Goal: Transaction & Acquisition: Download file/media

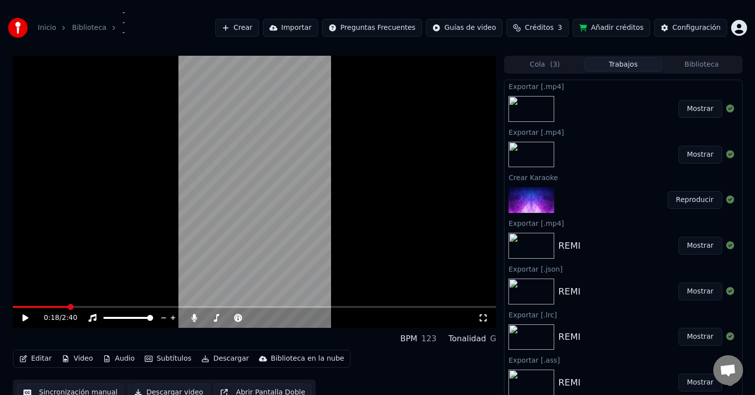
scroll to position [20, 0]
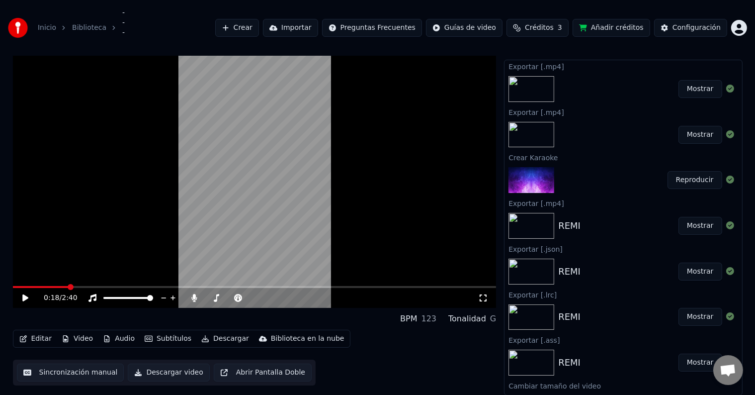
click at [86, 287] on span at bounding box center [255, 287] width 484 height 2
click at [83, 352] on div "Editar Video Audio Subtítulos Descargar Biblioteca en la nube Sincronización ma…" at bounding box center [255, 358] width 484 height 56
click at [78, 363] on button "Sincronización manual" at bounding box center [70, 372] width 107 height 18
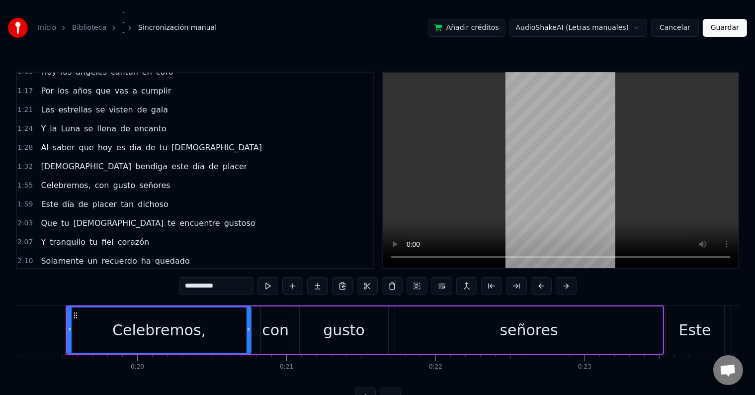
scroll to position [243, 0]
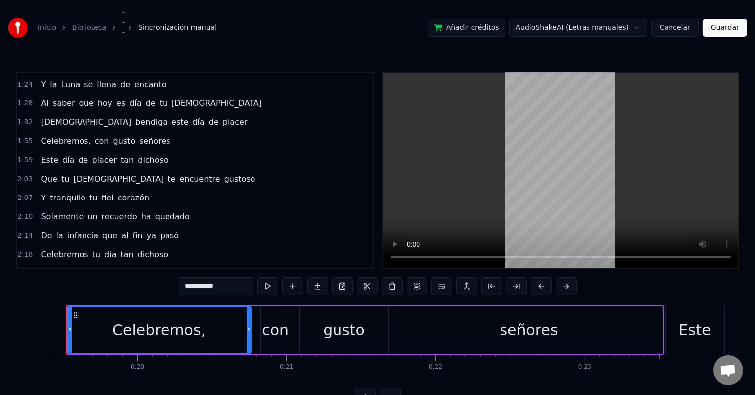
click at [42, 116] on span "[DEMOGRAPHIC_DATA]" at bounding box center [86, 121] width 92 height 11
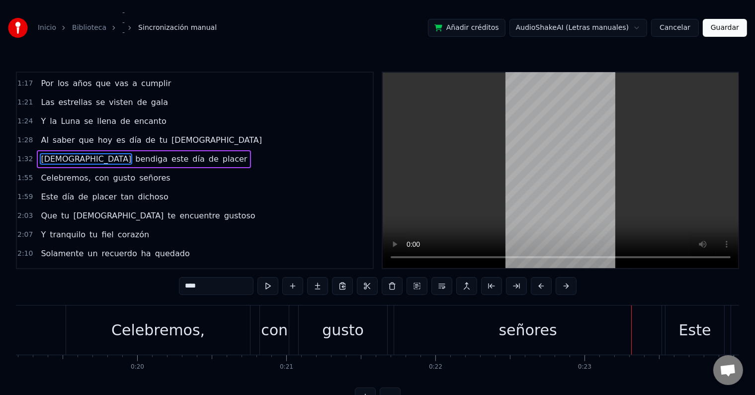
scroll to position [185, 0]
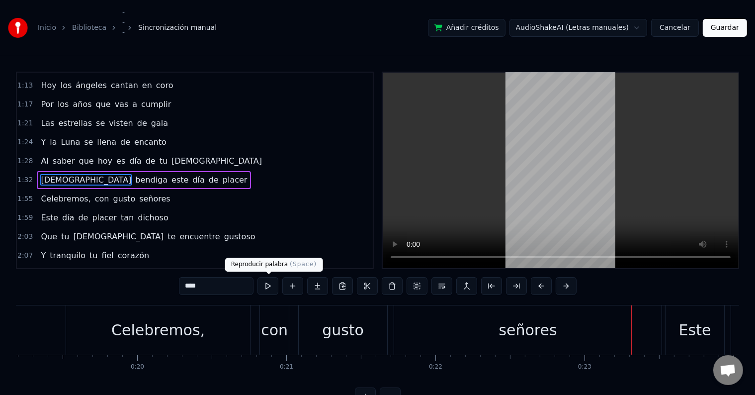
click at [261, 290] on button at bounding box center [268, 286] width 21 height 18
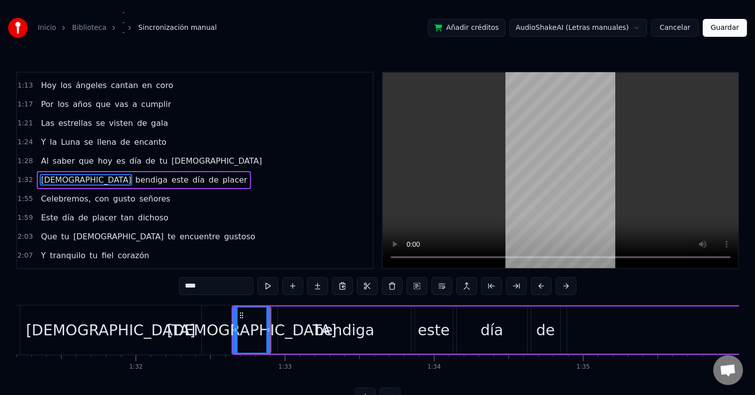
scroll to position [0, 13809]
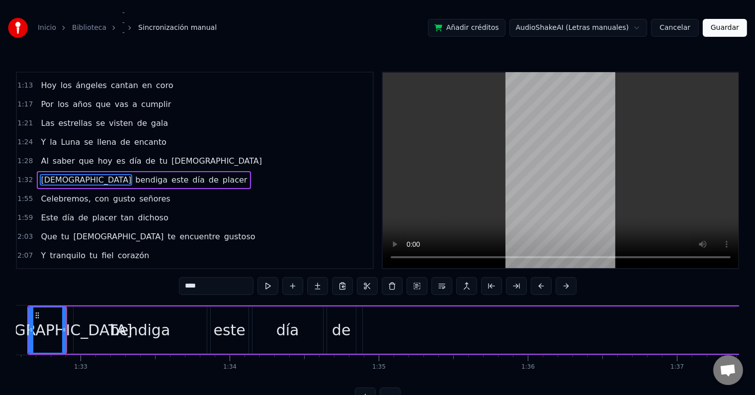
click at [308, 5] on div "Inicio Biblioteca ­­­­ Sincronización manual Añadir créditos AudioShakeAI (Letr…" at bounding box center [377, 28] width 755 height 56
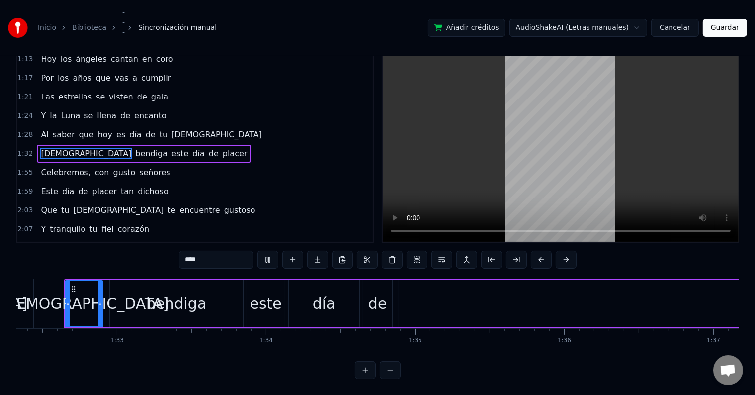
scroll to position [0, 13770]
click at [213, 293] on div "bendiga" at bounding box center [178, 303] width 133 height 47
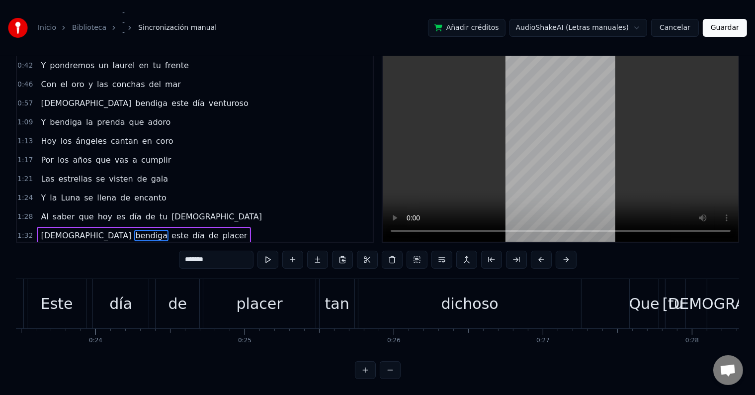
scroll to position [86, 0]
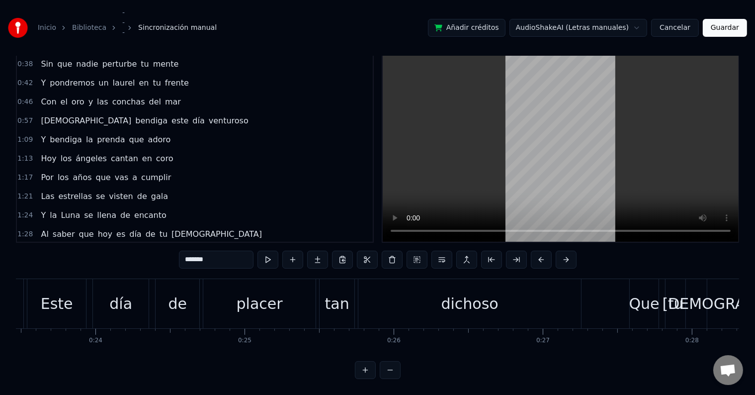
click at [40, 115] on span "[DEMOGRAPHIC_DATA]" at bounding box center [86, 120] width 92 height 11
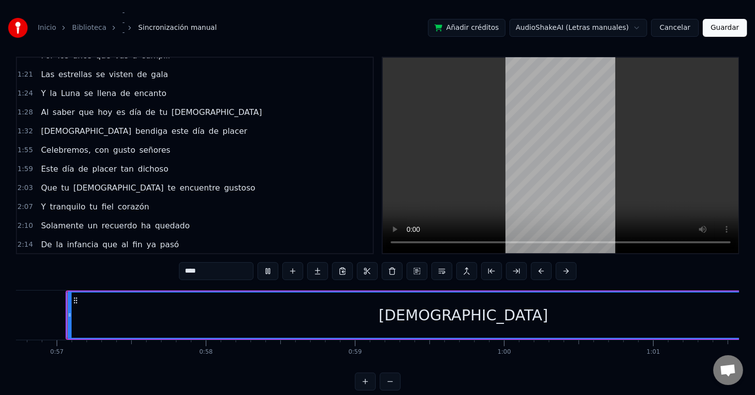
scroll to position [243, 0]
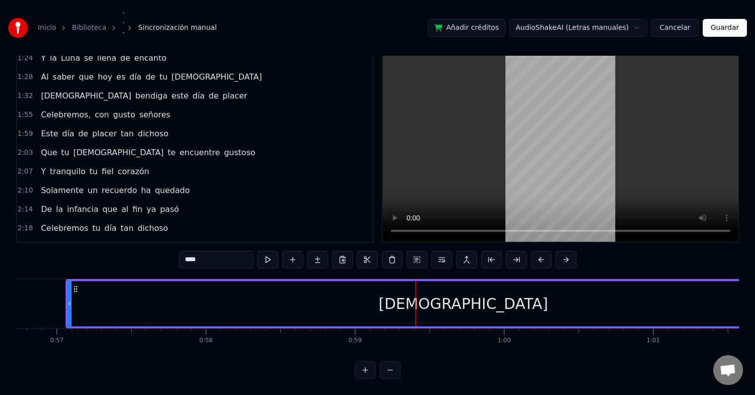
click at [283, 292] on div "[DEMOGRAPHIC_DATA]" at bounding box center [464, 303] width 792 height 45
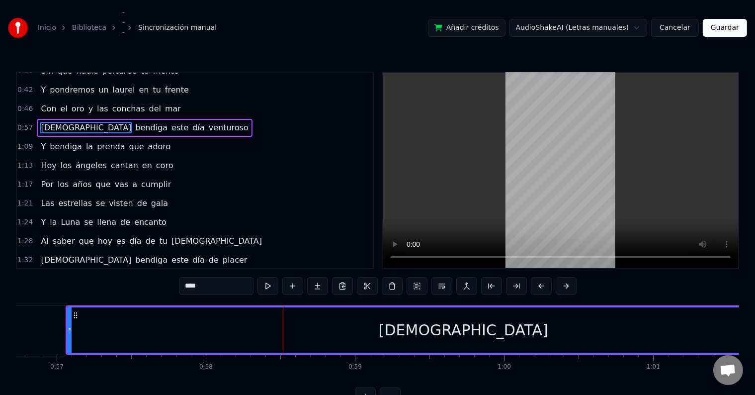
scroll to position [58, 0]
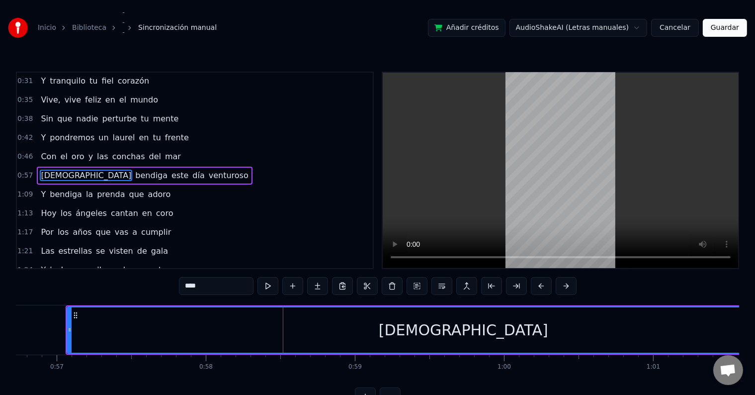
click at [48, 173] on span "[DEMOGRAPHIC_DATA]" at bounding box center [86, 175] width 92 height 11
type input "*******"
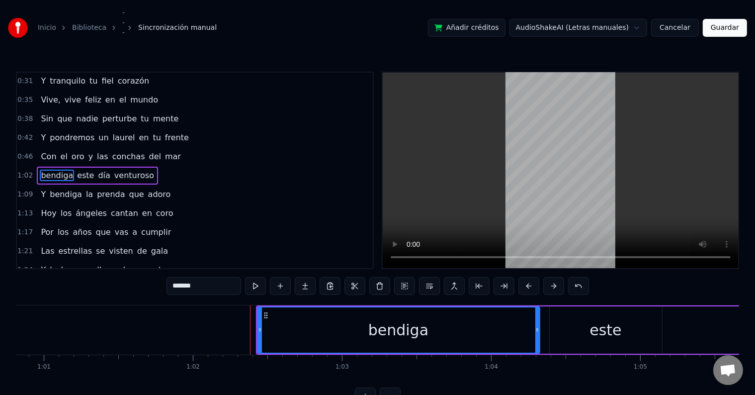
scroll to position [0, 9256]
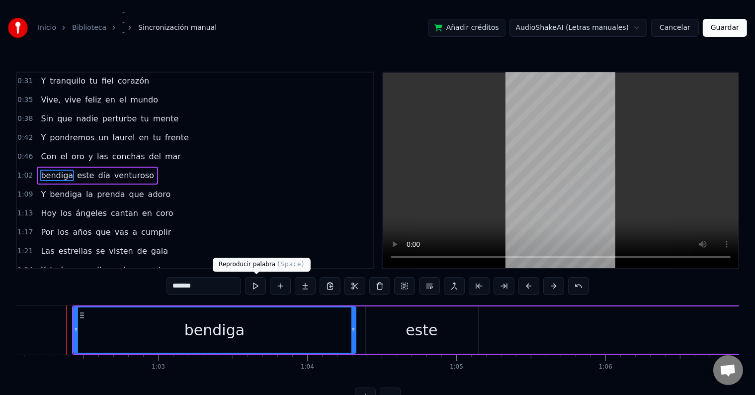
click at [253, 287] on button at bounding box center [255, 286] width 21 height 18
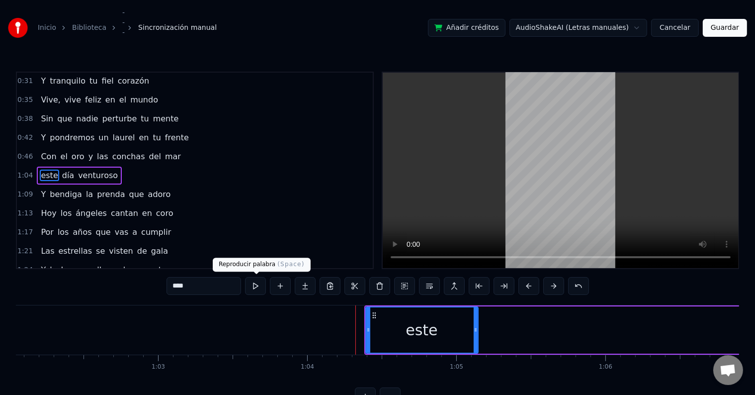
click at [248, 280] on button at bounding box center [255, 286] width 21 height 18
click at [249, 280] on button at bounding box center [255, 286] width 21 height 18
click at [64, 170] on span "día" at bounding box center [68, 175] width 14 height 11
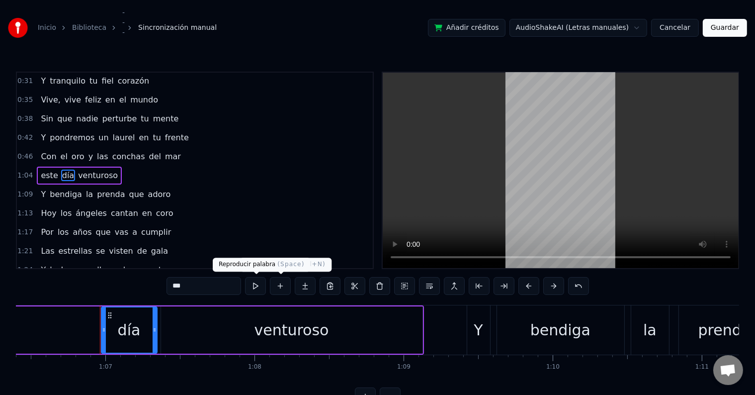
scroll to position [0, 9939]
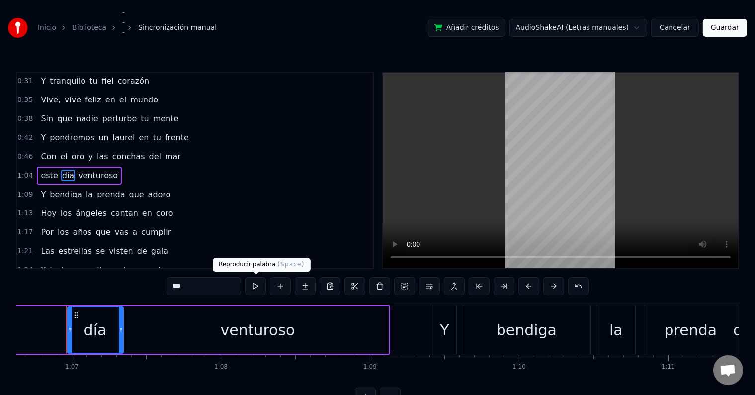
click at [257, 289] on button at bounding box center [255, 286] width 21 height 18
click at [77, 173] on span "venturoso" at bounding box center [98, 175] width 42 height 11
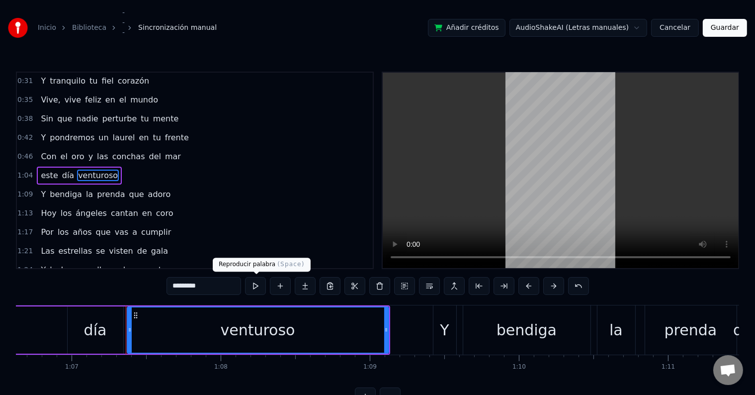
click at [250, 287] on button at bounding box center [255, 286] width 21 height 18
click at [41, 188] on span "Y" at bounding box center [43, 193] width 7 height 11
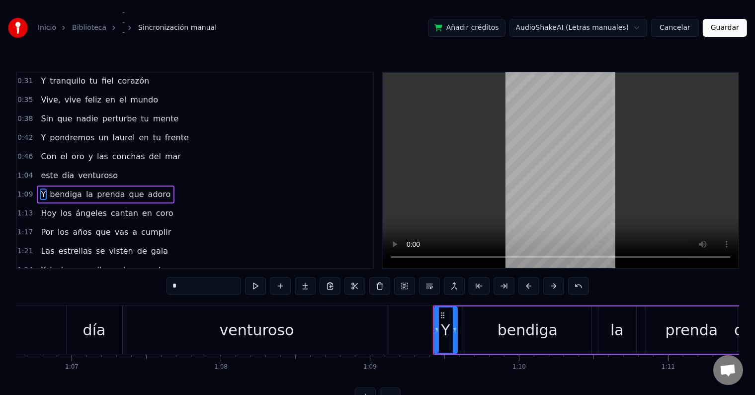
scroll to position [76, 0]
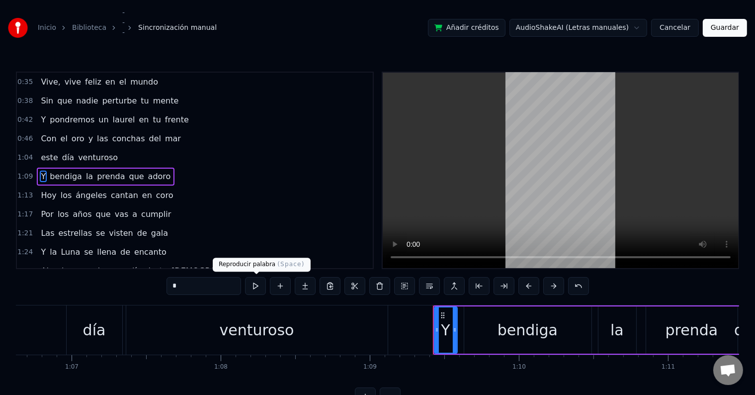
click at [250, 282] on button at bounding box center [255, 286] width 21 height 18
click at [501, 332] on div "bendiga" at bounding box center [528, 330] width 60 height 22
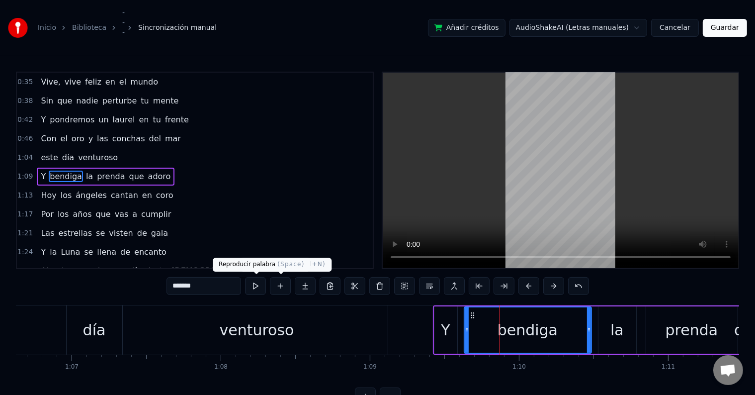
click at [254, 280] on button at bounding box center [255, 286] width 21 height 18
click at [85, 171] on span "la" at bounding box center [89, 176] width 9 height 11
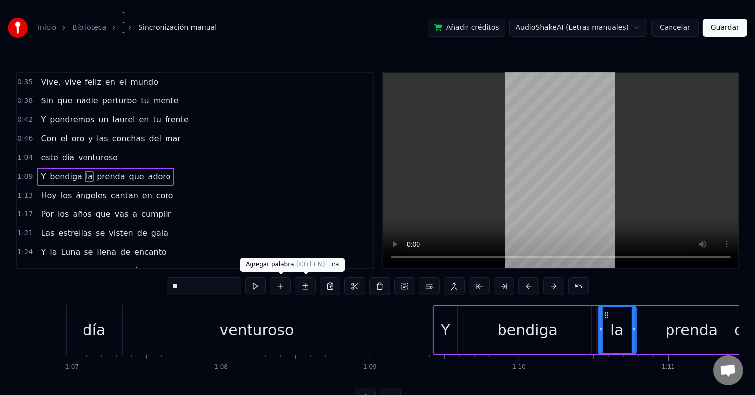
click at [258, 282] on button at bounding box center [255, 286] width 21 height 18
click at [98, 171] on span "prenda" at bounding box center [111, 176] width 30 height 11
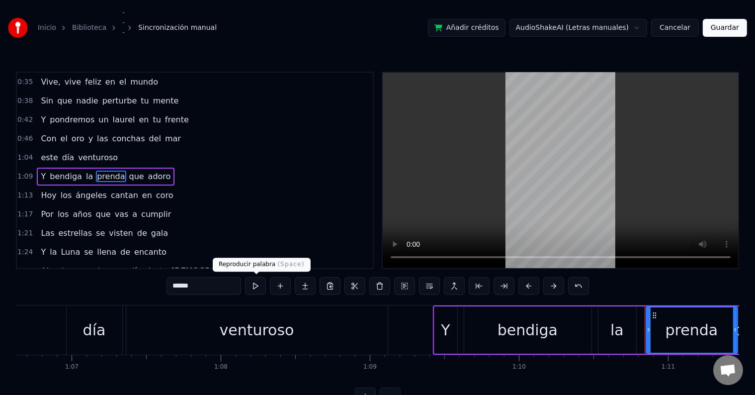
click at [253, 293] on button at bounding box center [255, 286] width 21 height 18
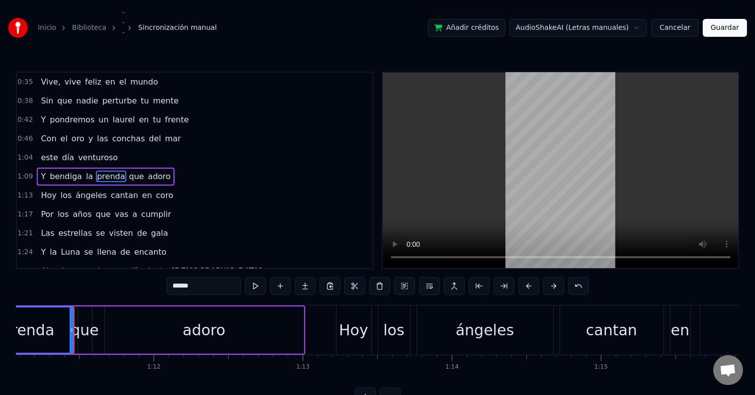
scroll to position [0, 10610]
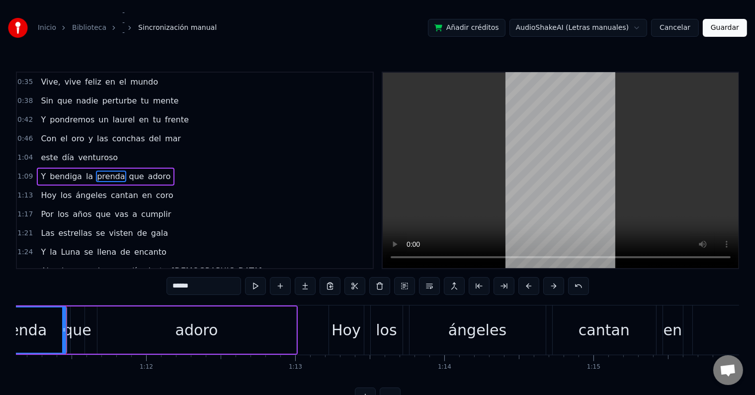
click at [128, 171] on span "que" at bounding box center [136, 176] width 17 height 11
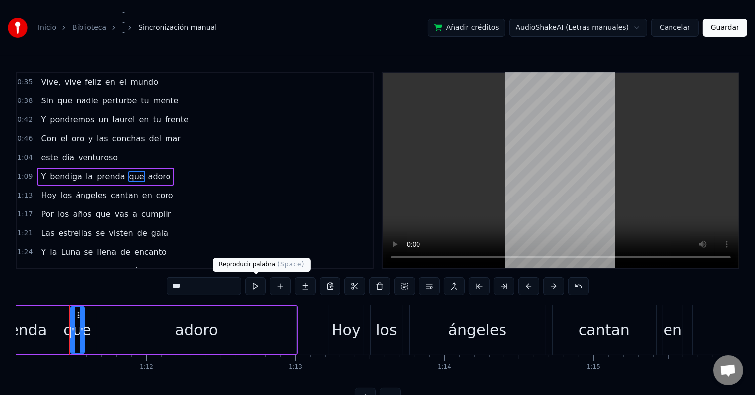
click at [248, 288] on button at bounding box center [255, 286] width 21 height 18
click at [147, 171] on span "adoro" at bounding box center [159, 176] width 25 height 11
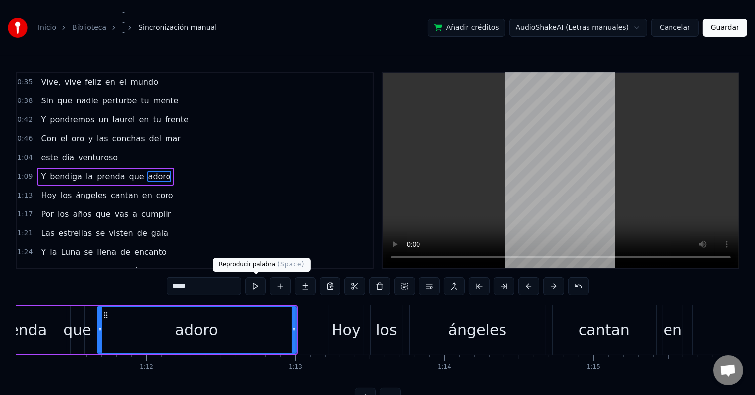
click at [253, 295] on div "*****" at bounding box center [378, 287] width 423 height 20
click at [249, 287] on button at bounding box center [255, 286] width 21 height 18
click at [48, 189] on span "Hoy" at bounding box center [48, 194] width 17 height 11
type input "***"
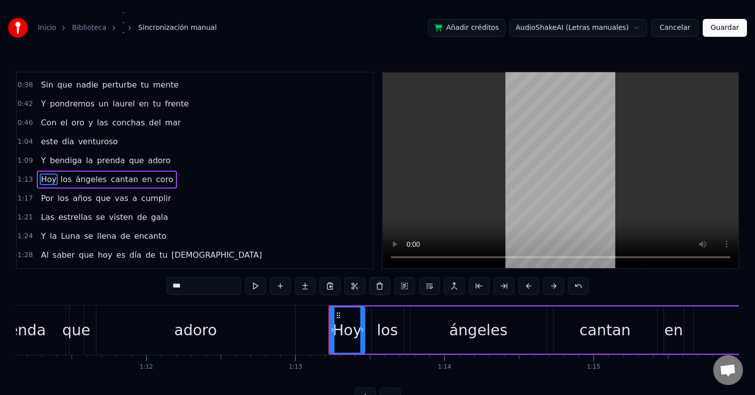
scroll to position [94, 0]
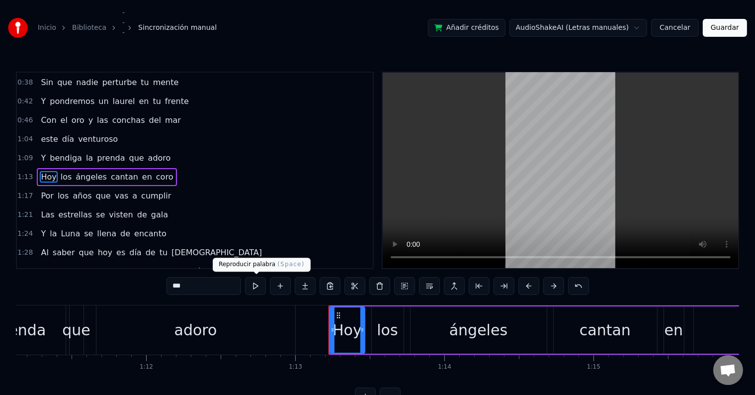
click at [255, 283] on button at bounding box center [255, 286] width 21 height 18
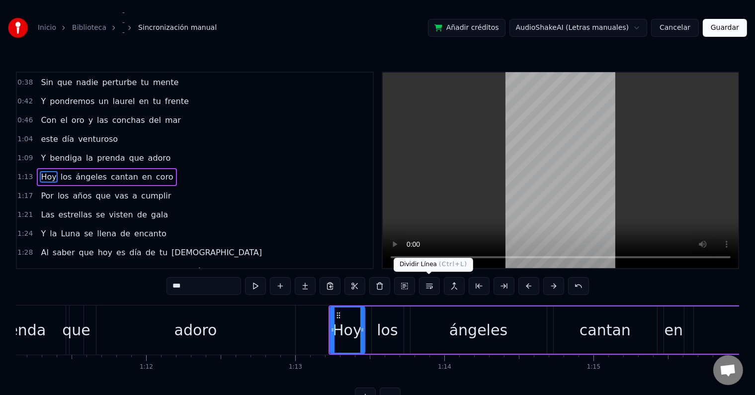
click at [404, 286] on button at bounding box center [404, 286] width 21 height 18
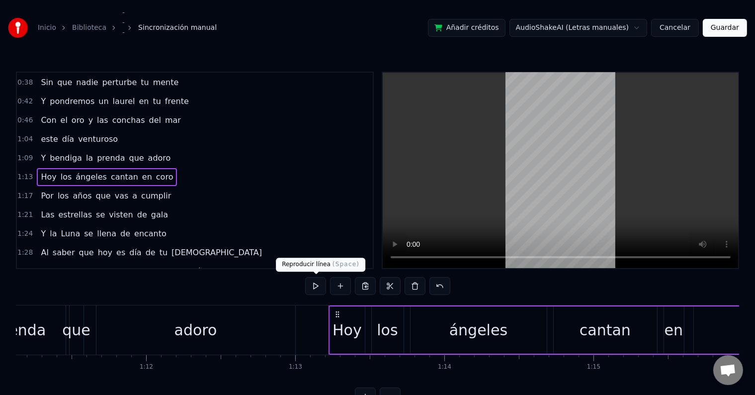
click at [306, 280] on button at bounding box center [315, 286] width 21 height 18
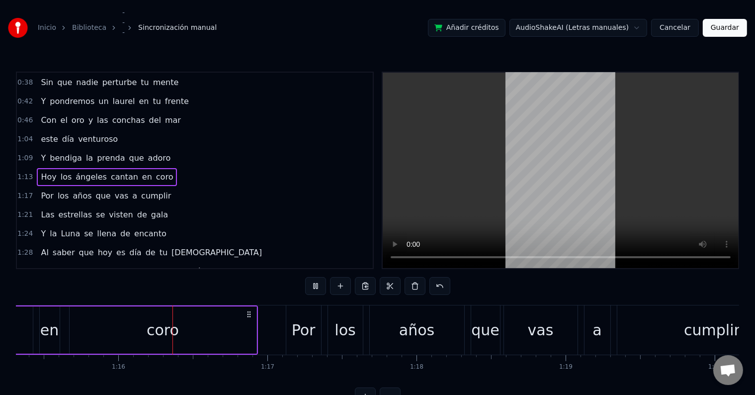
scroll to position [0, 11236]
click at [306, 325] on div "Por" at bounding box center [303, 330] width 24 height 22
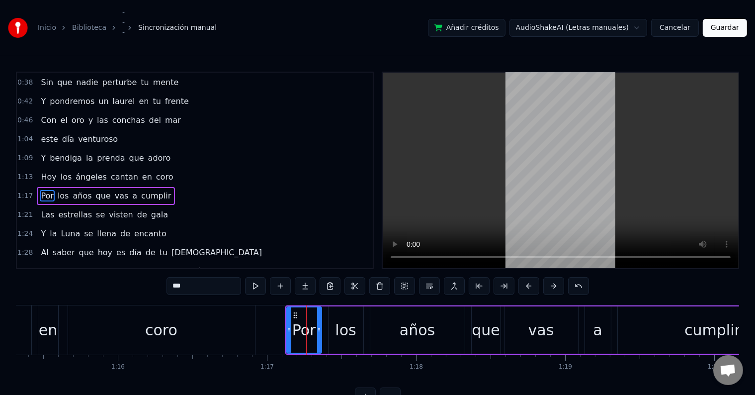
scroll to position [112, 0]
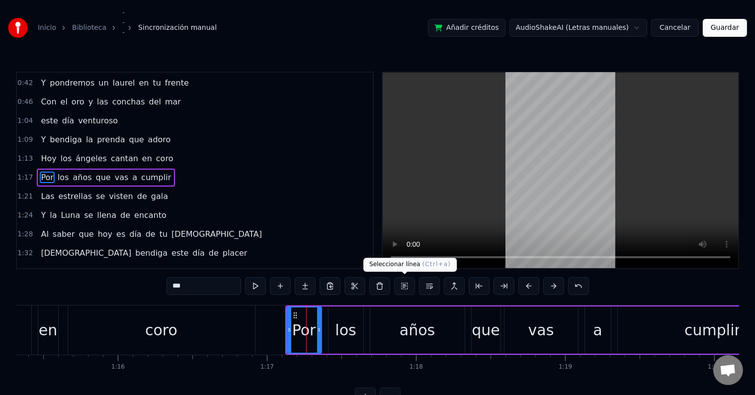
click at [397, 288] on button at bounding box center [404, 286] width 21 height 18
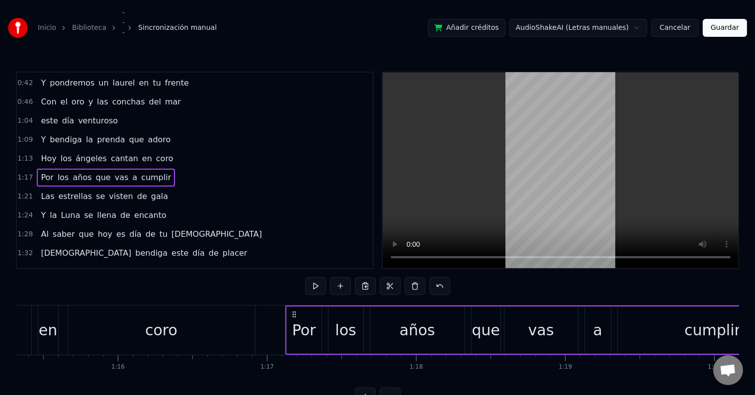
click at [318, 281] on button at bounding box center [315, 286] width 21 height 18
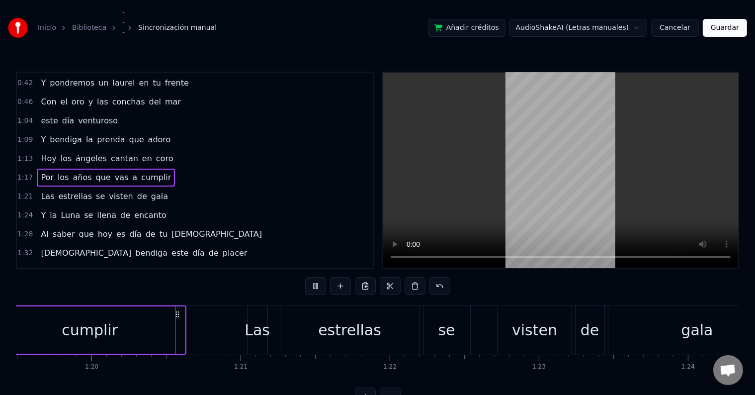
scroll to position [0, 11865]
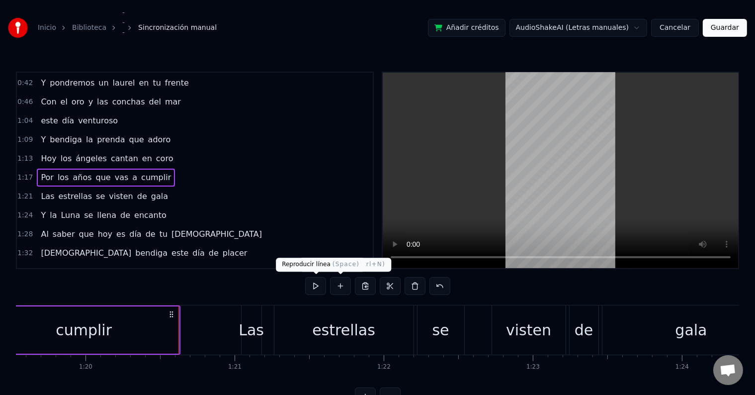
click at [309, 282] on button at bounding box center [315, 286] width 21 height 18
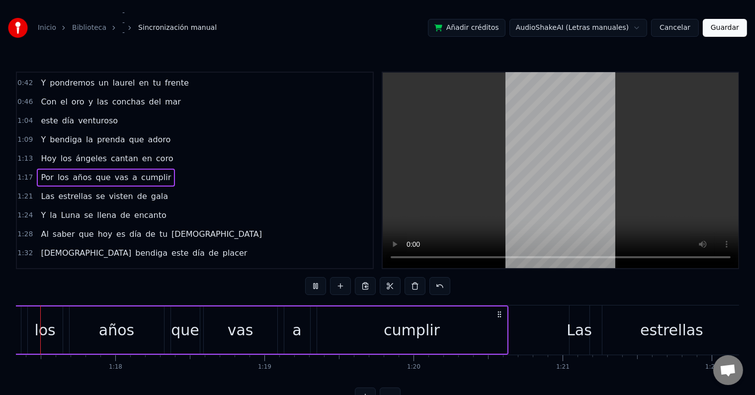
scroll to position [0, 11505]
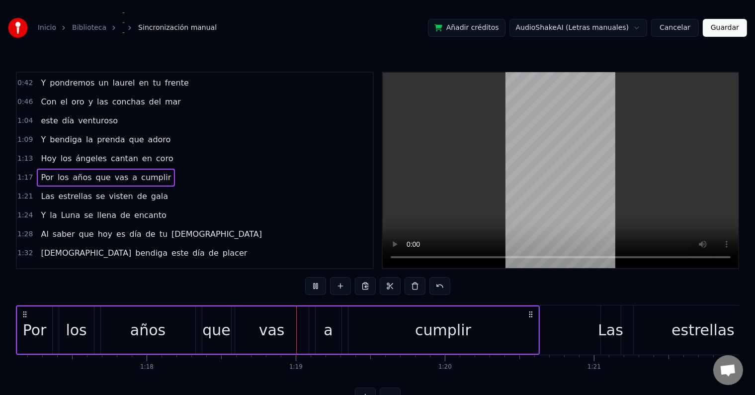
click at [37, 187] on div "Las estrellas se visten de gala" at bounding box center [104, 196] width 135 height 18
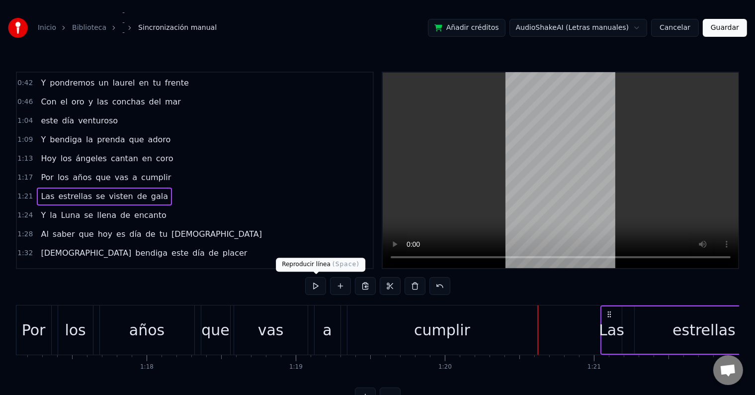
click at [312, 283] on button at bounding box center [315, 286] width 21 height 18
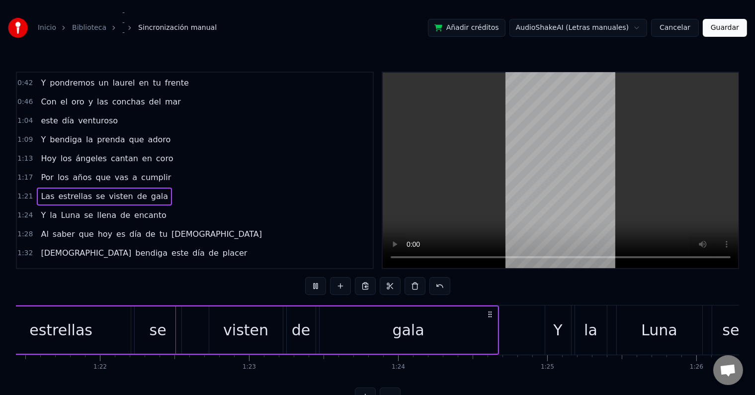
scroll to position [0, 12153]
click at [49, 209] on span "la" at bounding box center [53, 214] width 9 height 11
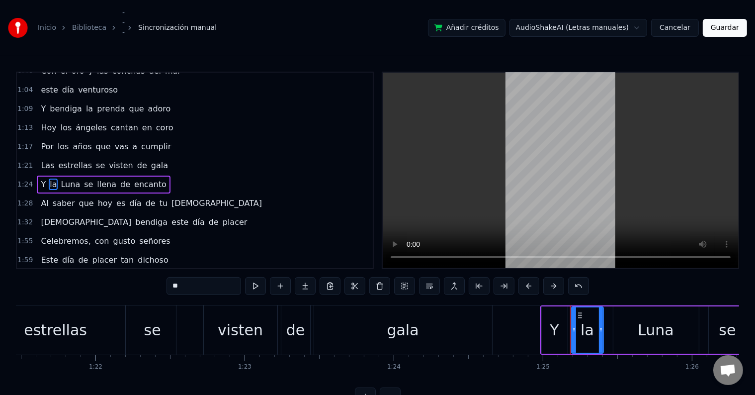
scroll to position [149, 0]
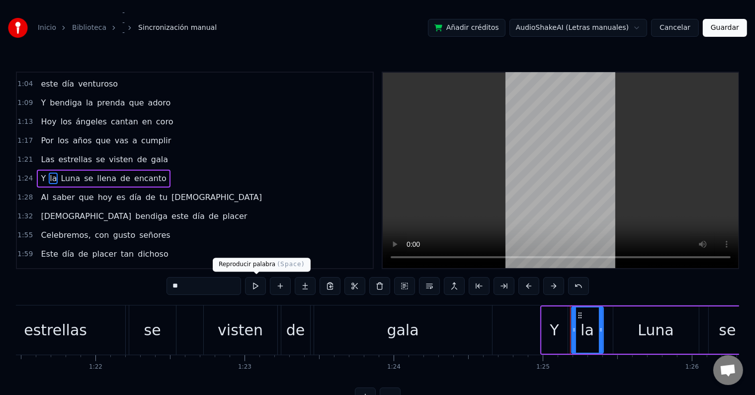
click at [262, 279] on button at bounding box center [255, 286] width 21 height 18
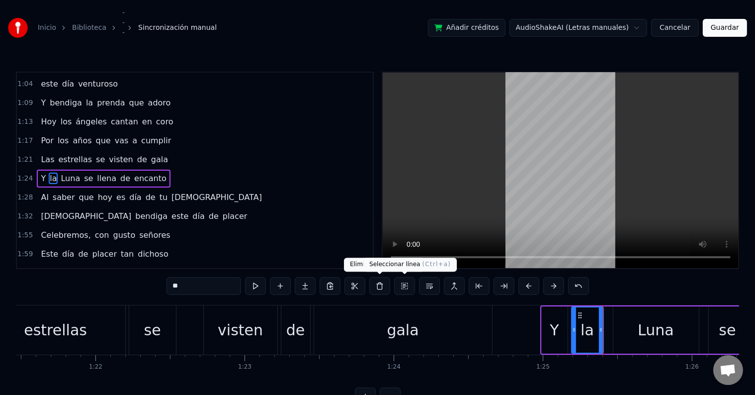
click at [398, 278] on button at bounding box center [404, 286] width 21 height 18
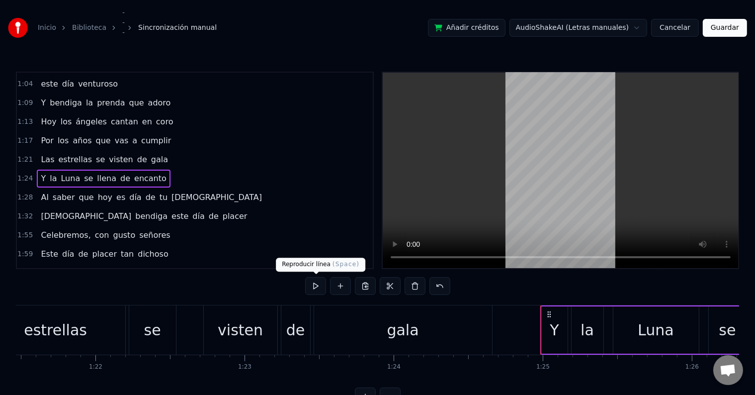
click at [320, 289] on button at bounding box center [315, 286] width 21 height 18
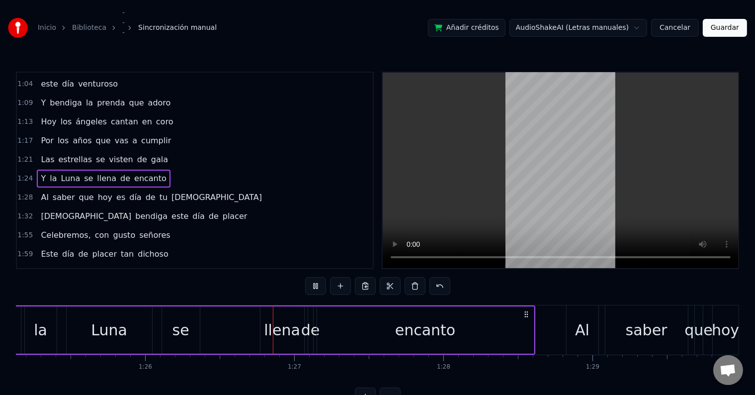
scroll to position [0, 12816]
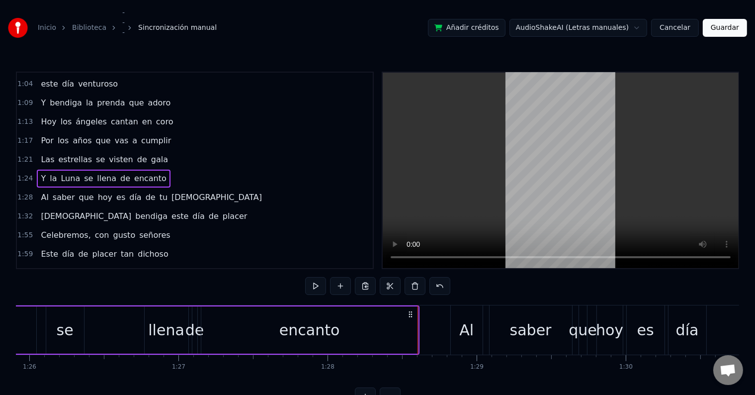
click at [457, 328] on div "Al" at bounding box center [467, 329] width 32 height 49
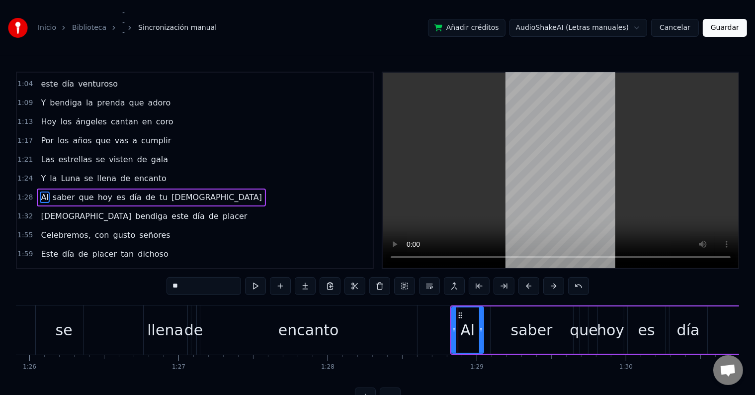
scroll to position [167, 0]
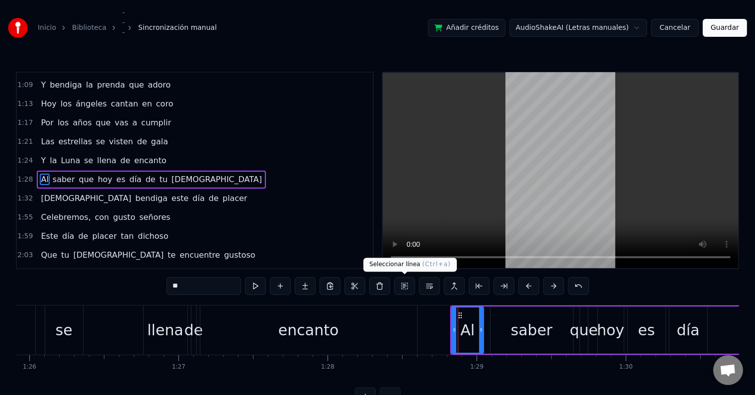
click at [408, 288] on button at bounding box center [404, 286] width 21 height 18
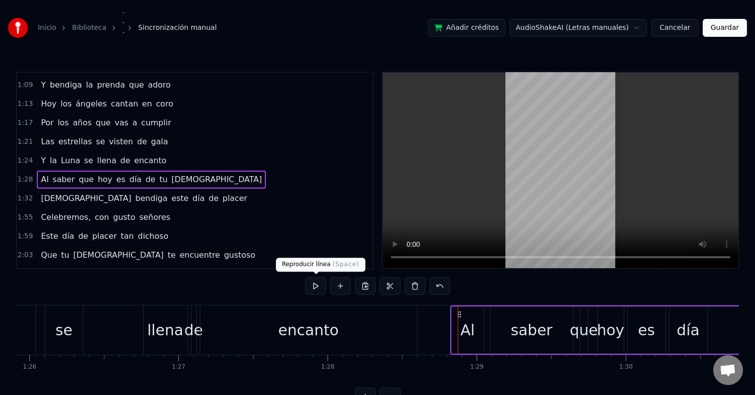
click at [311, 284] on button at bounding box center [315, 286] width 21 height 18
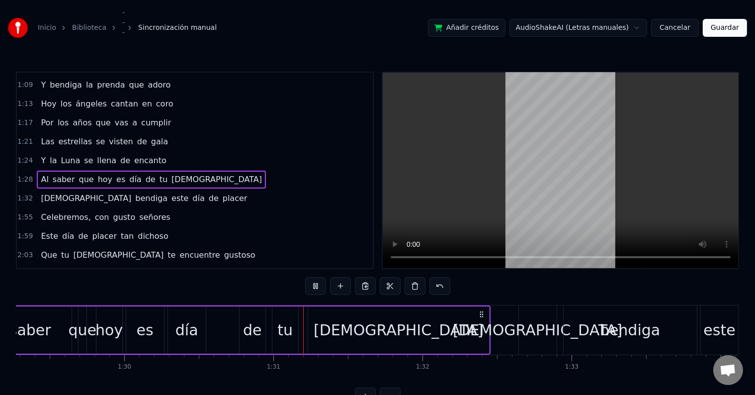
scroll to position [0, 13471]
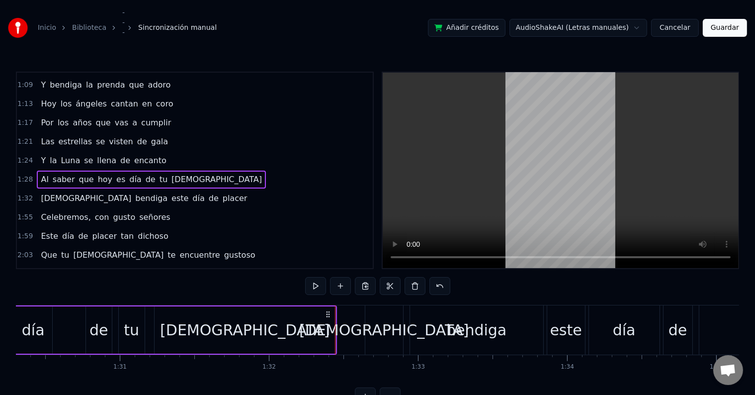
click at [44, 193] on span "[DEMOGRAPHIC_DATA]" at bounding box center [86, 197] width 92 height 11
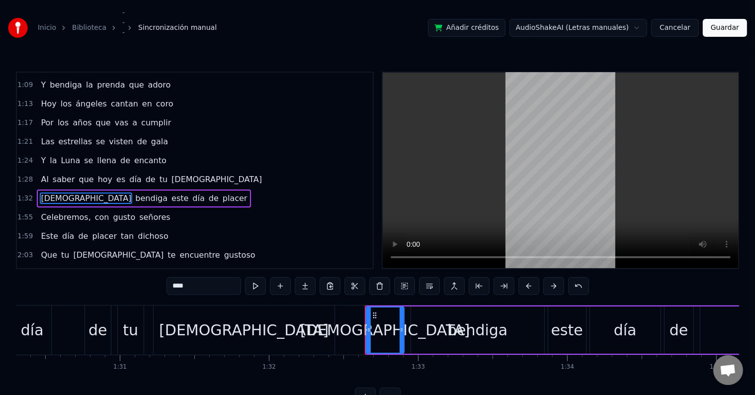
scroll to position [185, 0]
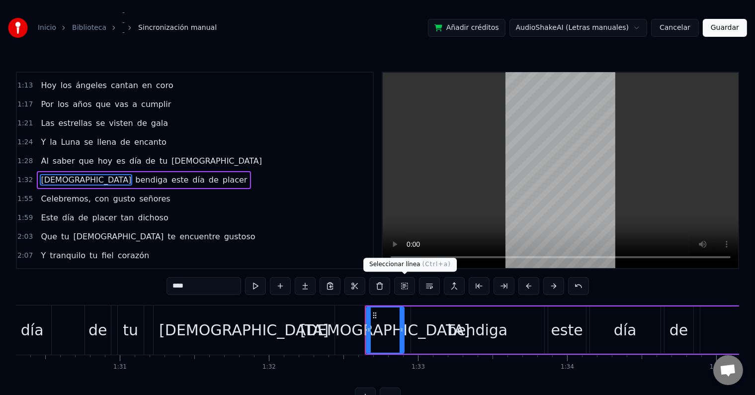
click at [394, 282] on button at bounding box center [404, 286] width 21 height 18
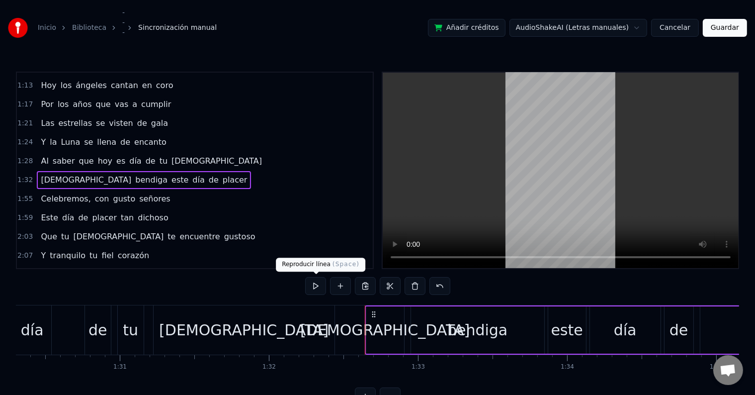
click at [312, 281] on button at bounding box center [315, 286] width 21 height 18
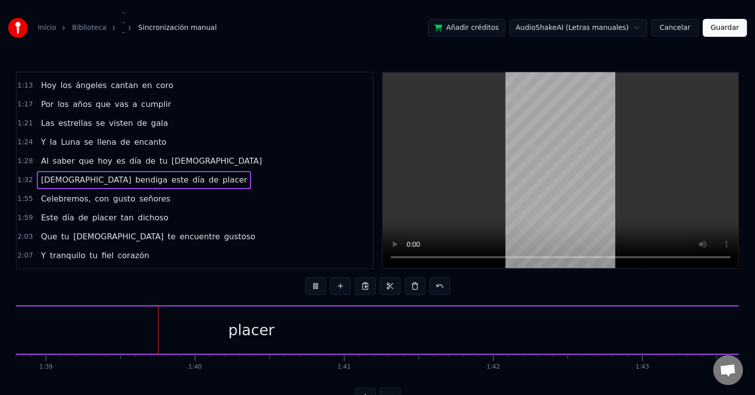
scroll to position [0, 14751]
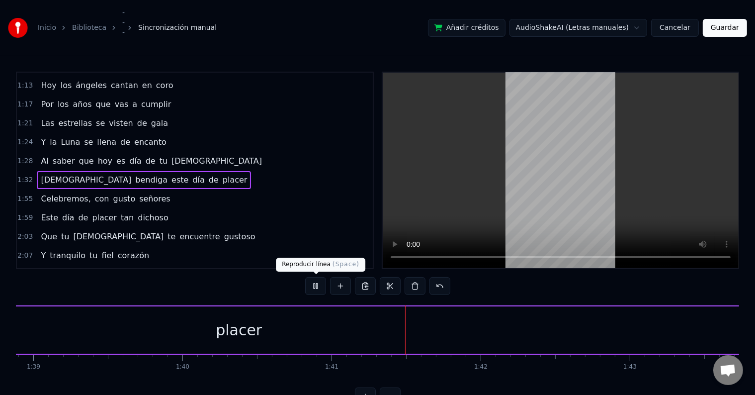
click at [321, 283] on button at bounding box center [315, 286] width 21 height 18
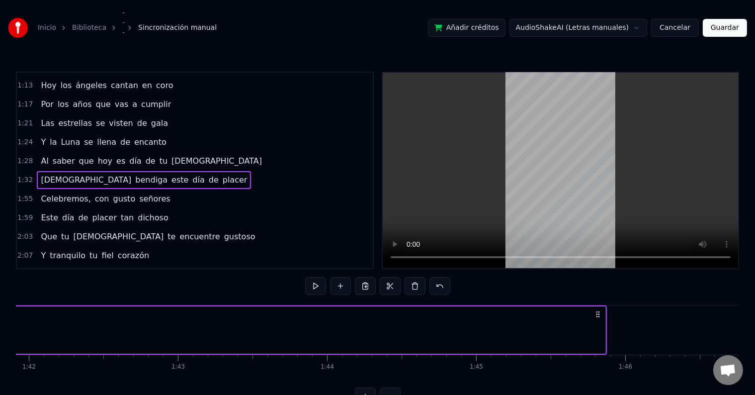
scroll to position [0, 15243]
drag, startPoint x: 564, startPoint y: 326, endPoint x: 550, endPoint y: 328, distance: 14.1
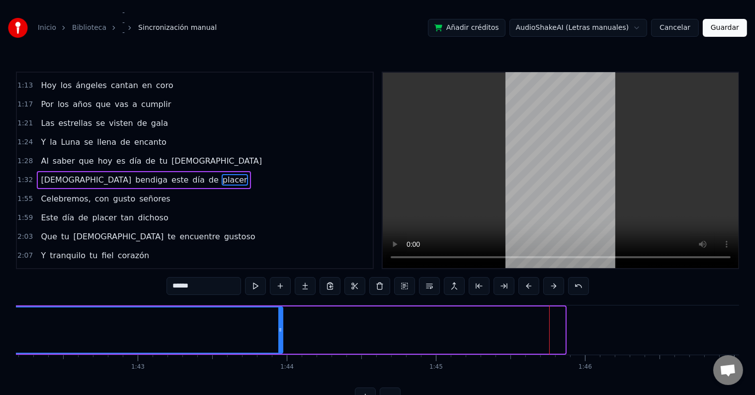
drag, startPoint x: 561, startPoint y: 327, endPoint x: 278, endPoint y: 318, distance: 282.6
click at [278, 318] on div at bounding box center [280, 329] width 4 height 45
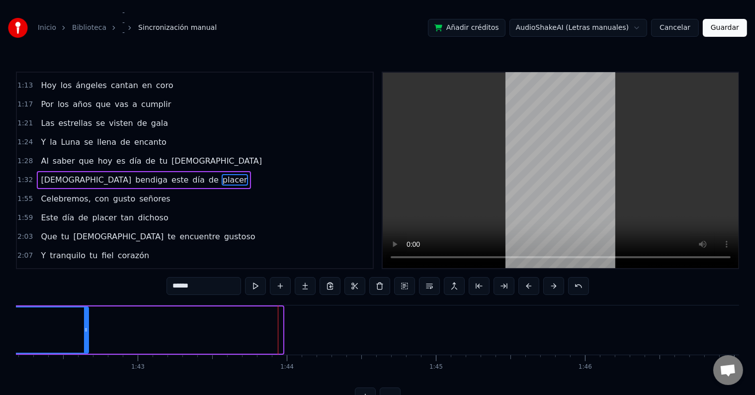
drag, startPoint x: 278, startPoint y: 325, endPoint x: 84, endPoint y: 325, distance: 194.4
click at [84, 325] on div at bounding box center [86, 329] width 4 height 45
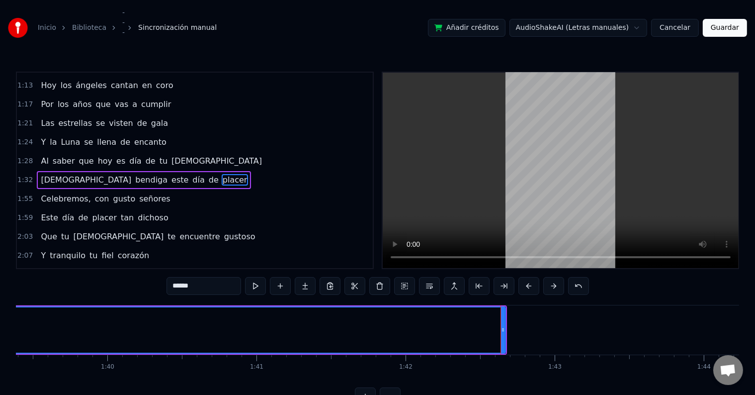
scroll to position [0, 14759]
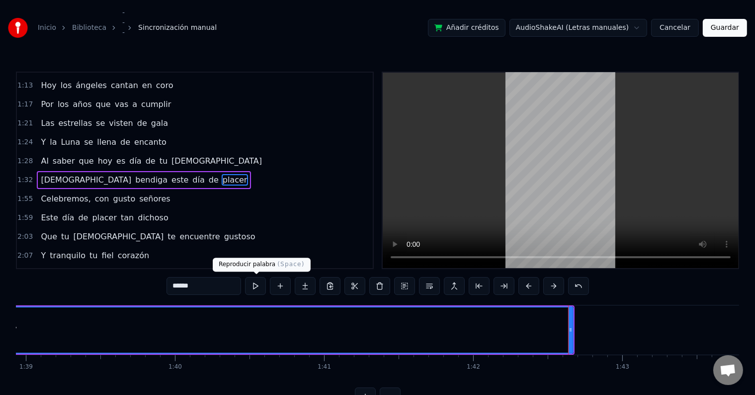
click at [258, 287] on button at bounding box center [255, 286] width 21 height 18
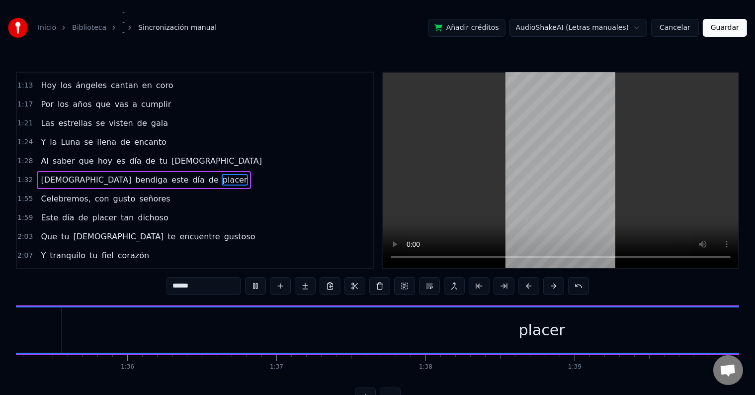
scroll to position [0, 14202]
click at [455, 379] on div "Celebremos, con gusto señores Este día de placer tan dichoso Que tu [DEMOGRAPHI…" at bounding box center [378, 342] width 724 height 75
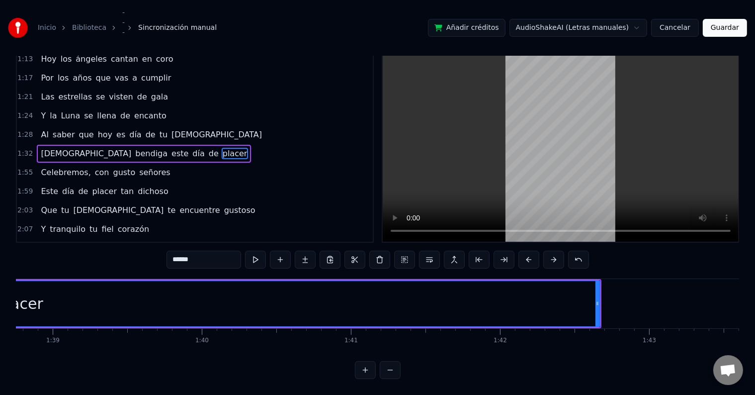
scroll to position [0, 14853]
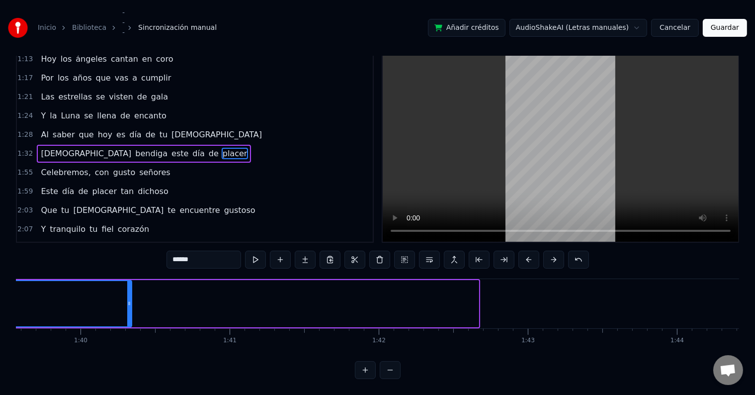
drag, startPoint x: 476, startPoint y: 304, endPoint x: 129, endPoint y: 297, distance: 347.2
click at [129, 297] on div at bounding box center [129, 303] width 4 height 45
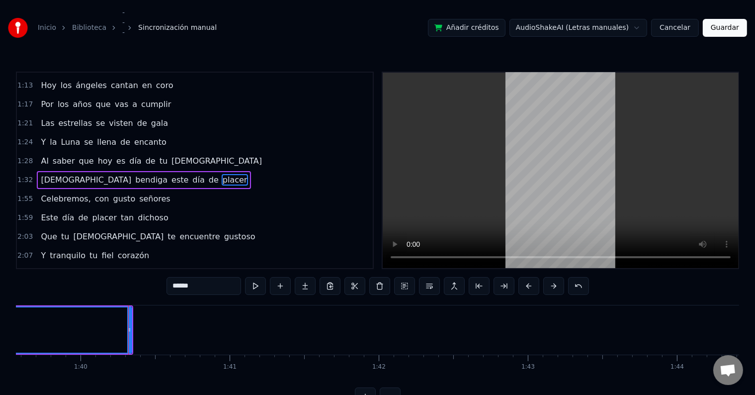
scroll to position [0, 14126]
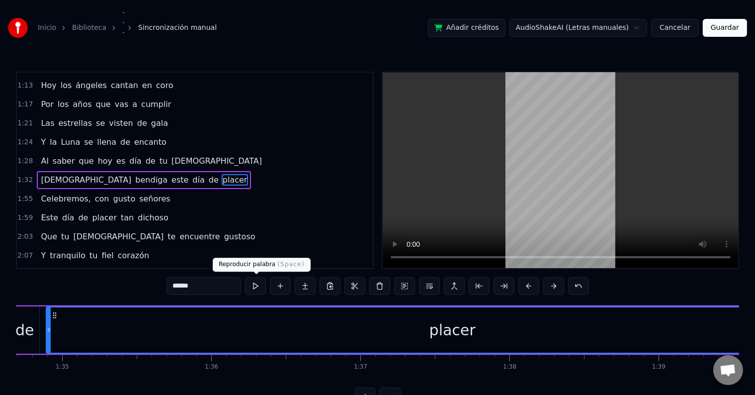
click at [258, 280] on button at bounding box center [255, 286] width 21 height 18
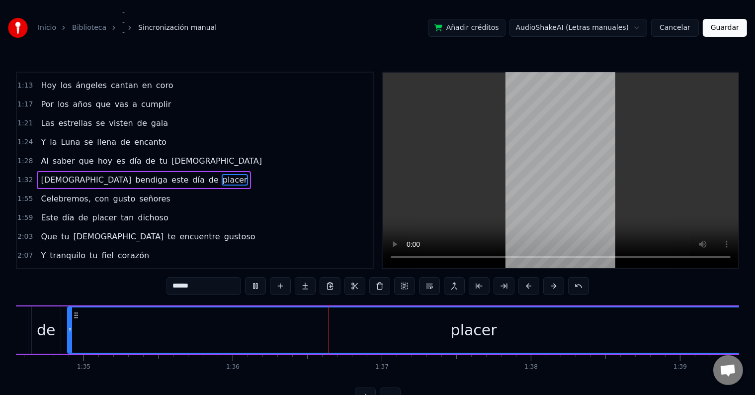
click at [258, 280] on button at bounding box center [255, 286] width 21 height 18
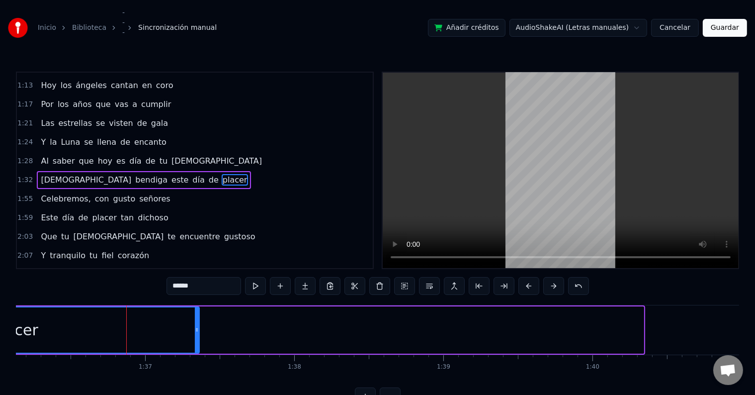
drag, startPoint x: 627, startPoint y: 334, endPoint x: 195, endPoint y: 329, distance: 431.6
click at [195, 329] on icon at bounding box center [197, 330] width 4 height 8
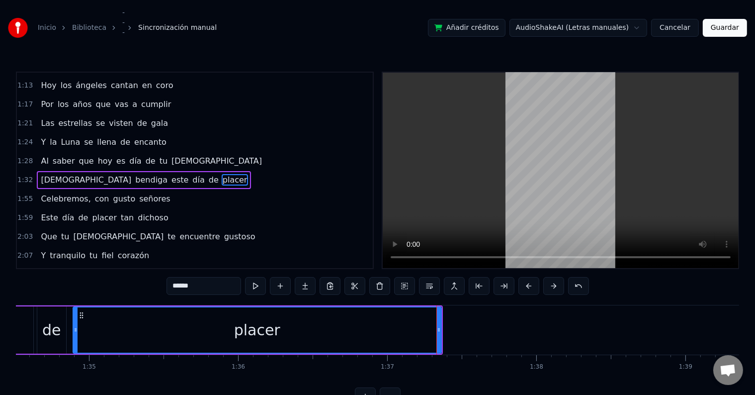
scroll to position [0, 14072]
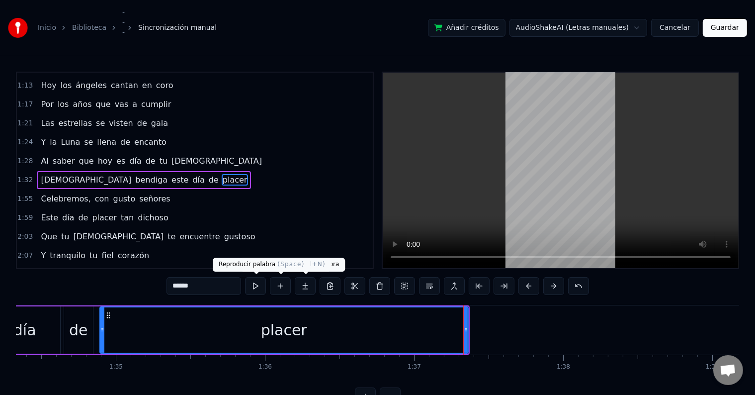
click at [257, 285] on button at bounding box center [255, 286] width 21 height 18
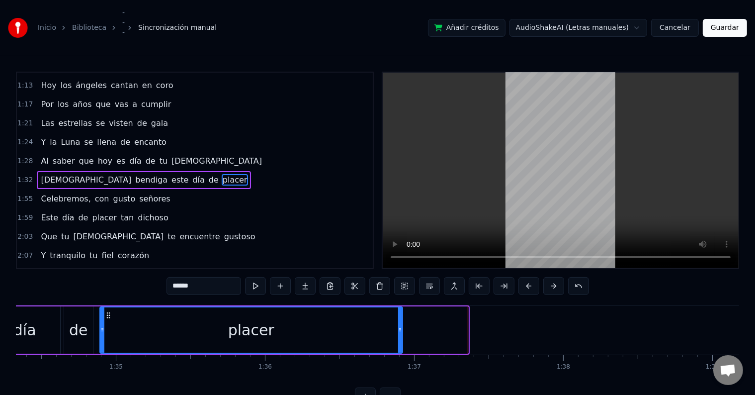
drag, startPoint x: 465, startPoint y: 328, endPoint x: 400, endPoint y: 334, distance: 65.9
click at [400, 334] on div at bounding box center [400, 329] width 4 height 45
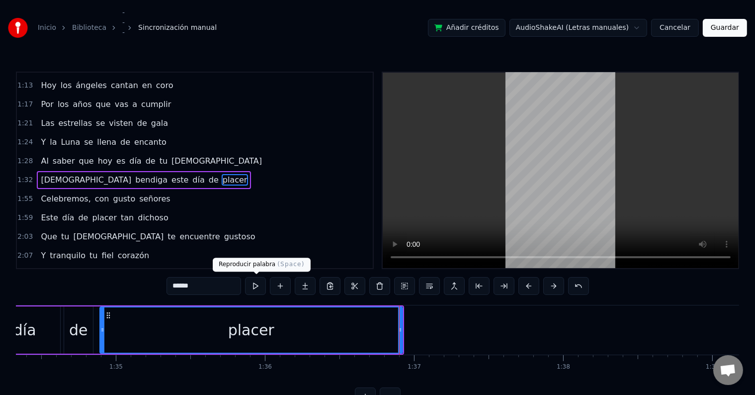
click at [263, 289] on button at bounding box center [255, 286] width 21 height 18
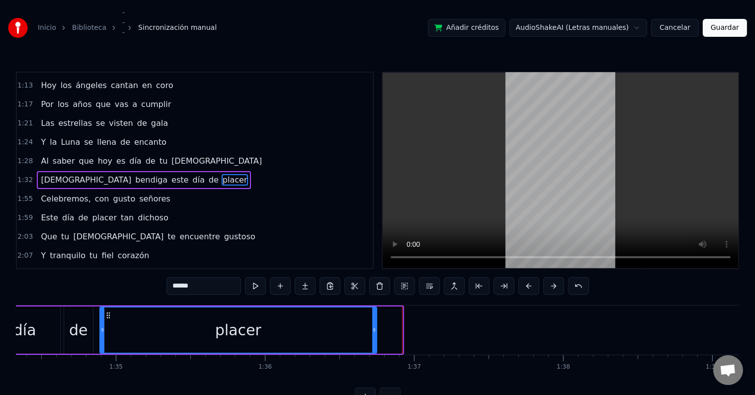
drag, startPoint x: 400, startPoint y: 326, endPoint x: 374, endPoint y: 326, distance: 25.9
click at [374, 326] on icon at bounding box center [374, 330] width 4 height 8
click at [257, 288] on button at bounding box center [255, 286] width 21 height 18
click at [729, 24] on button "Guardar" at bounding box center [725, 28] width 44 height 18
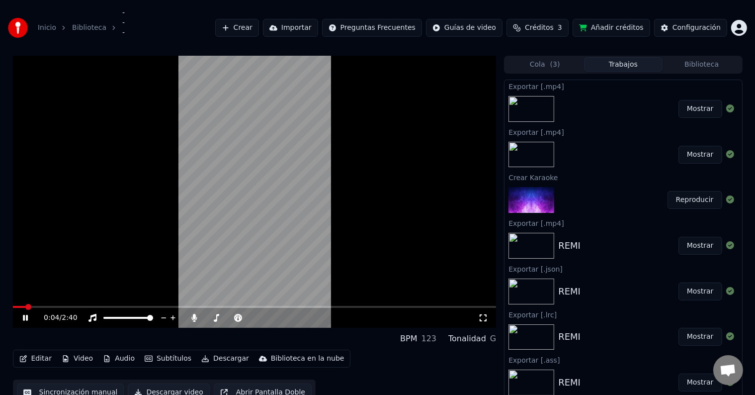
click at [40, 306] on span at bounding box center [255, 307] width 484 height 2
click at [22, 316] on icon at bounding box center [32, 318] width 23 height 8
click at [79, 386] on button "Sincronización manual" at bounding box center [70, 392] width 107 height 18
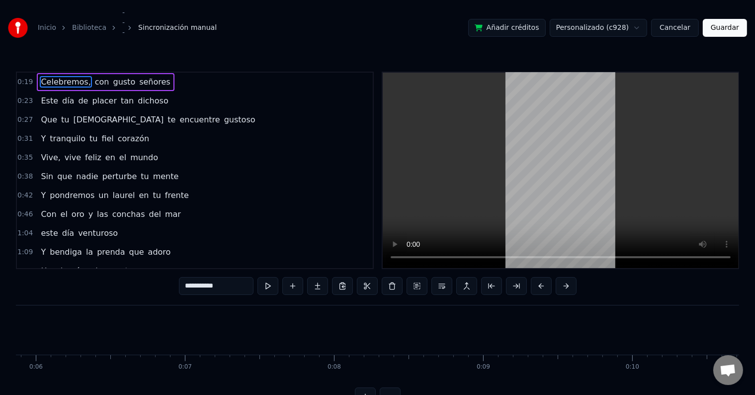
scroll to position [0, 148]
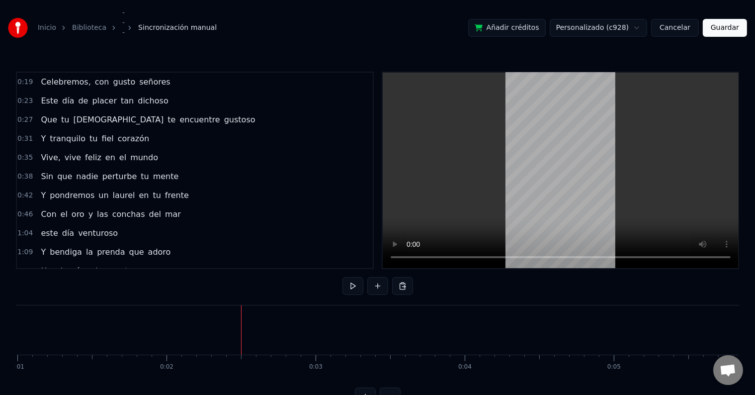
click at [49, 80] on span "Celebremos," at bounding box center [66, 81] width 52 height 11
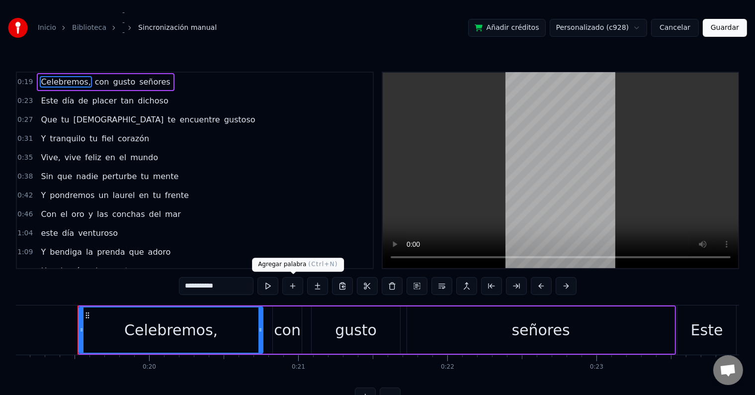
scroll to position [0, 2862]
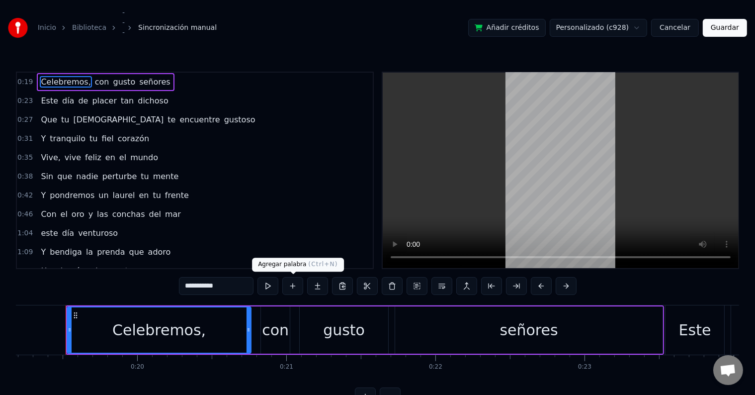
click at [292, 277] on button at bounding box center [292, 286] width 21 height 18
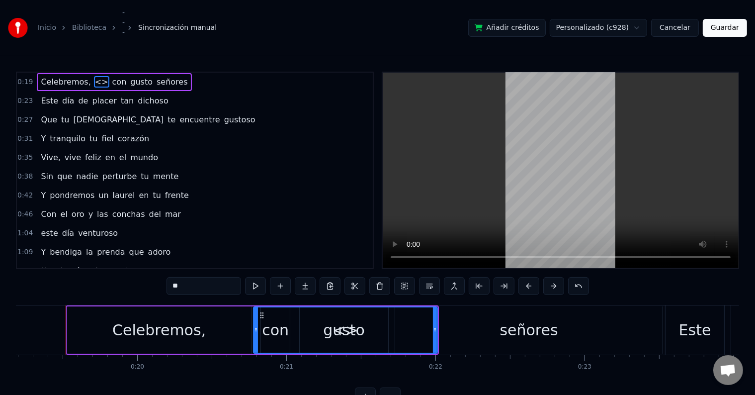
drag, startPoint x: 91, startPoint y: 78, endPoint x: 16, endPoint y: 69, distance: 75.6
click at [16, 69] on div "Inicio Biblioteca ­­­­ Sincronización manual Añadir créditos Personalizado (c92…" at bounding box center [377, 202] width 755 height 405
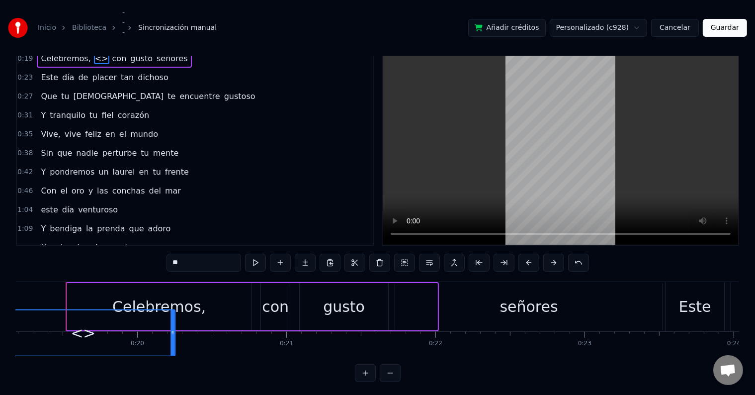
scroll to position [27, 0]
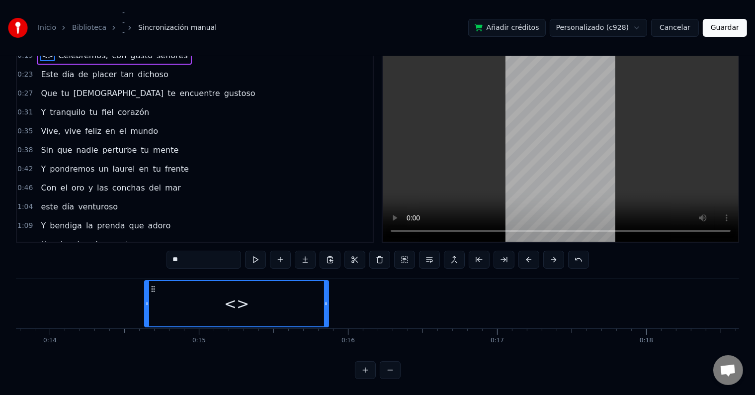
click at [257, 311] on div "<>" at bounding box center [236, 303] width 183 height 45
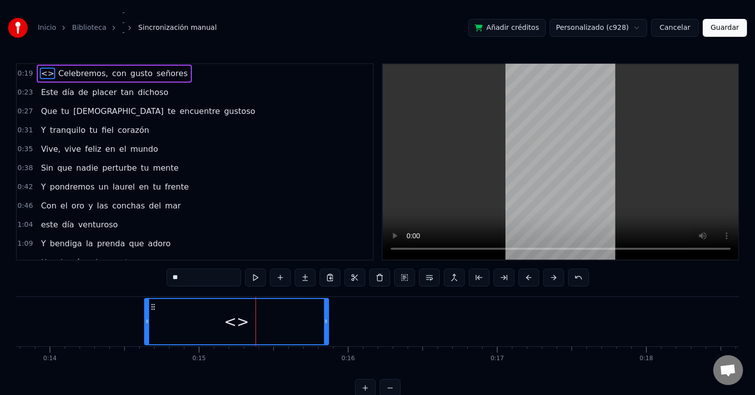
click at [257, 311] on div "<>" at bounding box center [236, 321] width 183 height 45
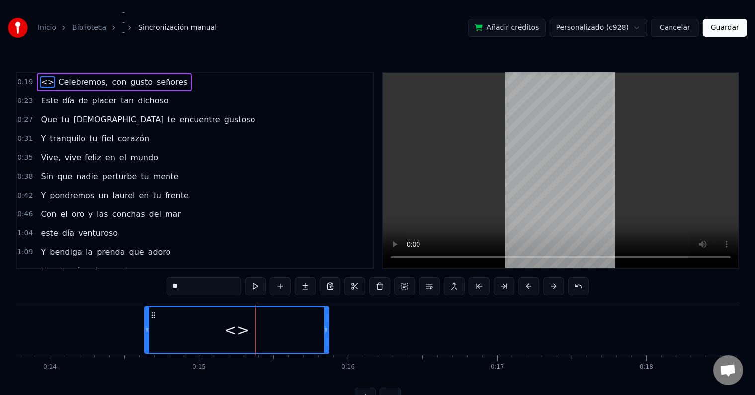
drag, startPoint x: 259, startPoint y: 325, endPoint x: 190, endPoint y: 329, distance: 68.7
click at [190, 329] on div "<>" at bounding box center [236, 329] width 183 height 45
click at [244, 329] on div "<>" at bounding box center [236, 330] width 25 height 22
drag, startPoint x: 168, startPoint y: 284, endPoint x: 143, endPoint y: 284, distance: 24.9
click at [143, 284] on div "0:19 <> Celebremos, con gusto señores 0:23 Este día de placer tan dichoso 0:27 …" at bounding box center [378, 239] width 724 height 334
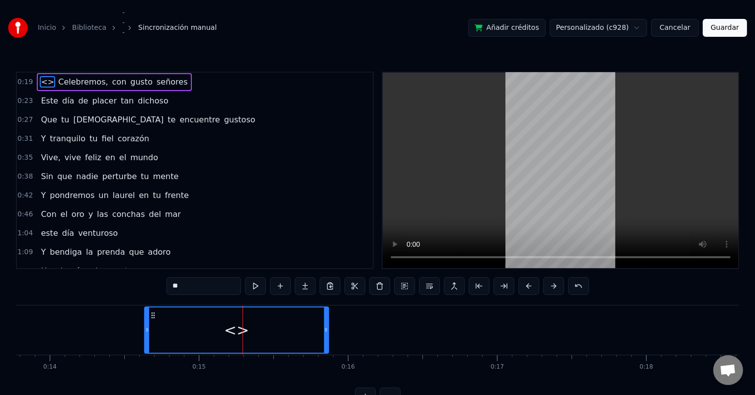
paste input "text"
paste input "*"
type input "***"
click at [260, 290] on button at bounding box center [255, 286] width 21 height 18
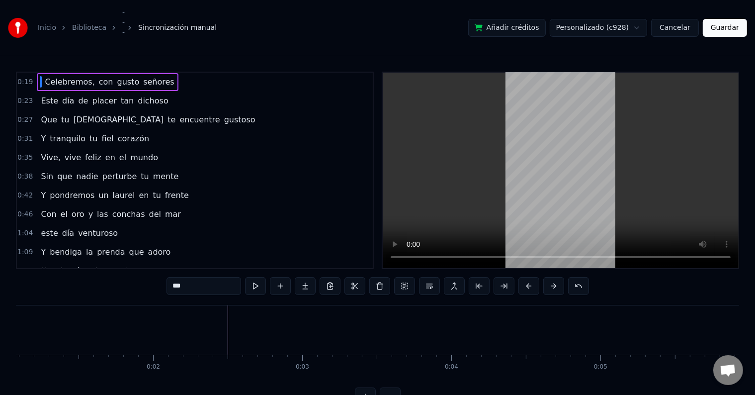
scroll to position [0, 94]
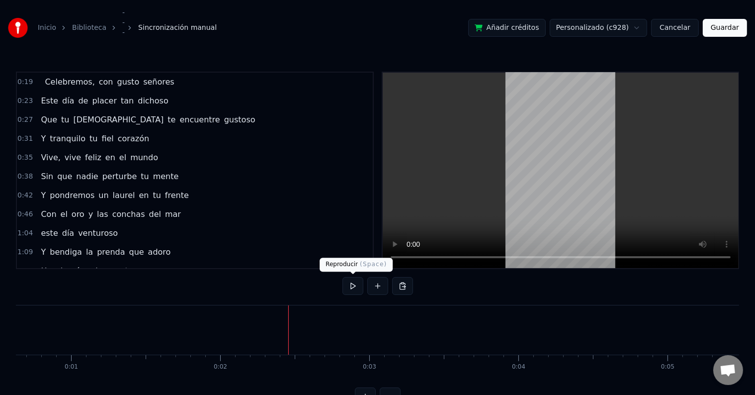
click at [359, 285] on button at bounding box center [353, 286] width 21 height 18
click at [370, 282] on button at bounding box center [377, 286] width 21 height 18
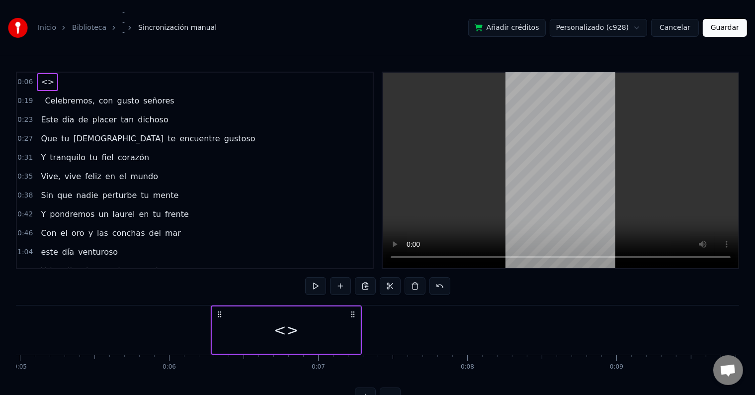
click at [40, 79] on span "<>" at bounding box center [47, 81] width 15 height 11
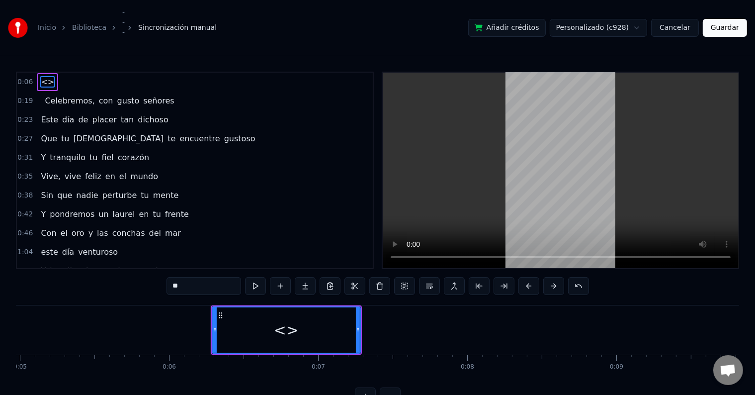
drag, startPoint x: 217, startPoint y: 293, endPoint x: 151, endPoint y: 280, distance: 67.4
click at [151, 280] on div "0:06 <> 0:19 ­­­ Celebremos, con gusto señores 0:23 Este día de placer tan dich…" at bounding box center [378, 239] width 724 height 334
paste input "text"
paste input "*"
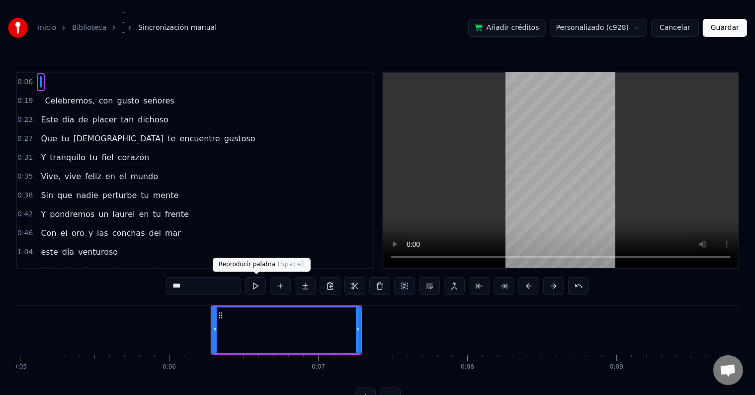
type input "***"
click at [252, 288] on button at bounding box center [255, 286] width 21 height 18
click at [725, 23] on button "Guardar" at bounding box center [725, 28] width 44 height 18
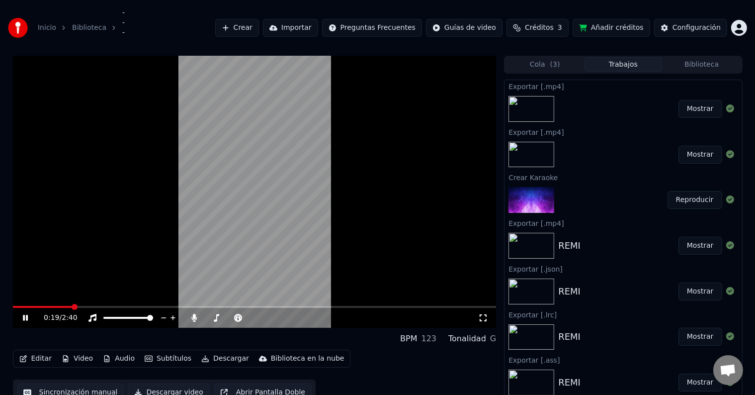
click at [24, 317] on icon at bounding box center [25, 318] width 5 height 6
click at [68, 387] on button "Sincronización manual" at bounding box center [70, 392] width 107 height 18
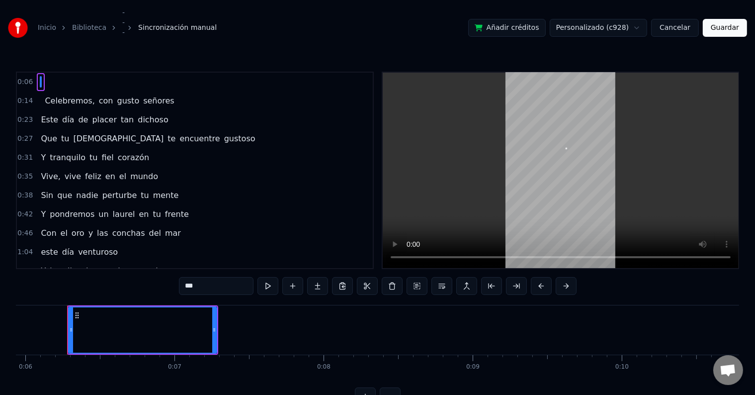
scroll to position [0, 887]
click at [40, 98] on span "­­­" at bounding box center [41, 100] width 2 height 11
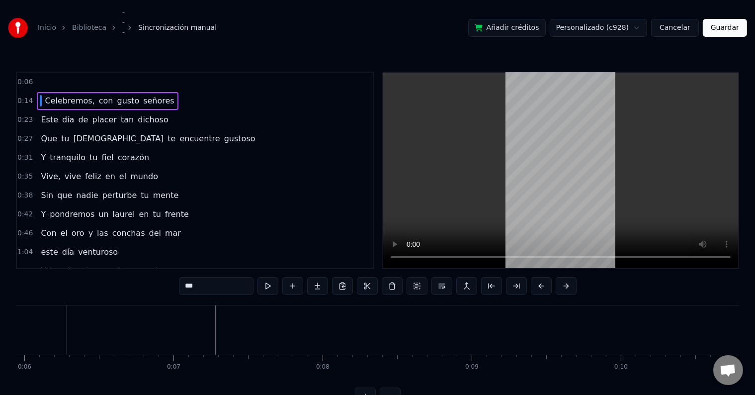
type input "**********"
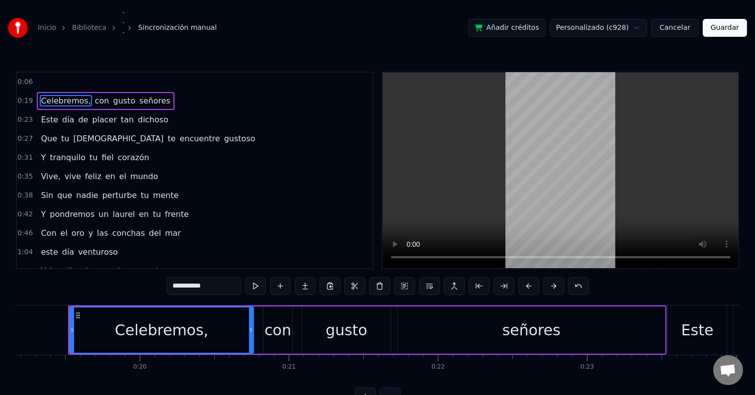
scroll to position [0, 2862]
click at [721, 21] on button "Guardar" at bounding box center [725, 28] width 44 height 18
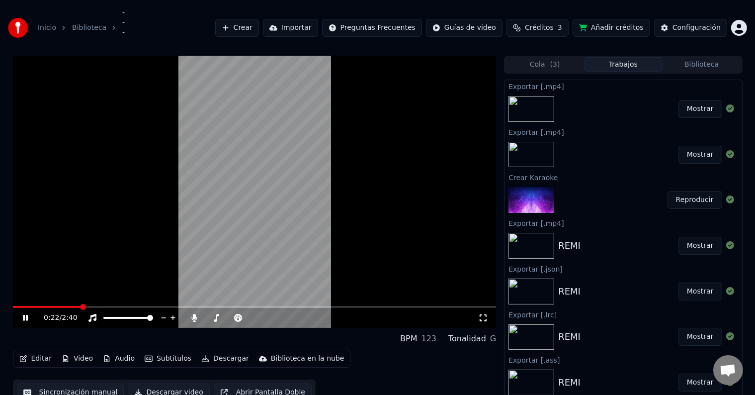
click at [31, 317] on icon at bounding box center [32, 318] width 23 height 8
click at [147, 344] on div "­­­­ BPM 123 Tonalidad G" at bounding box center [255, 339] width 484 height 14
click at [72, 392] on button "Sincronización manual" at bounding box center [70, 392] width 107 height 18
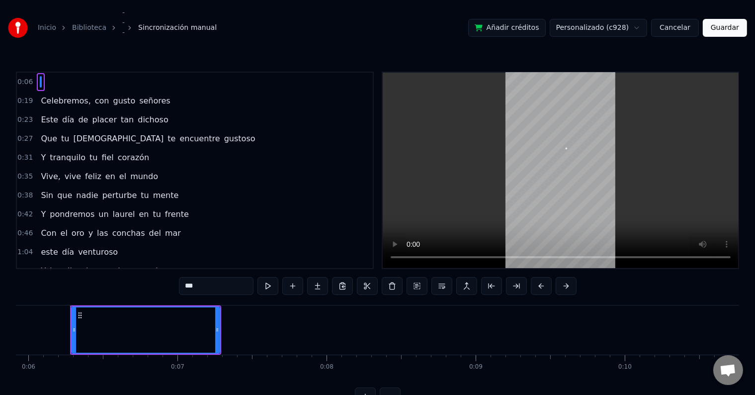
scroll to position [0, 887]
click at [126, 330] on div "­­­" at bounding box center [141, 329] width 147 height 45
type input "**********"
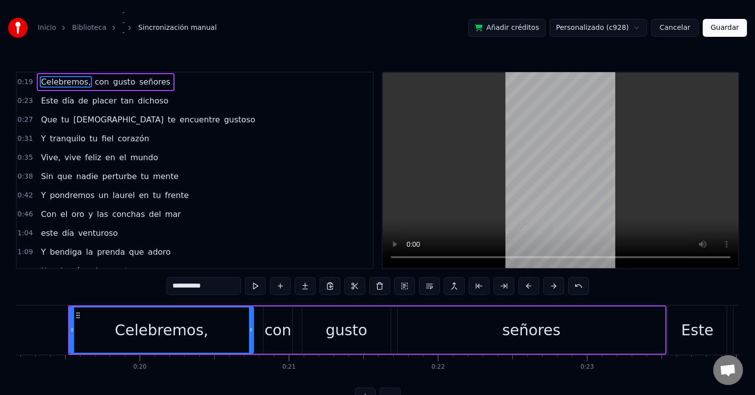
scroll to position [0, 2862]
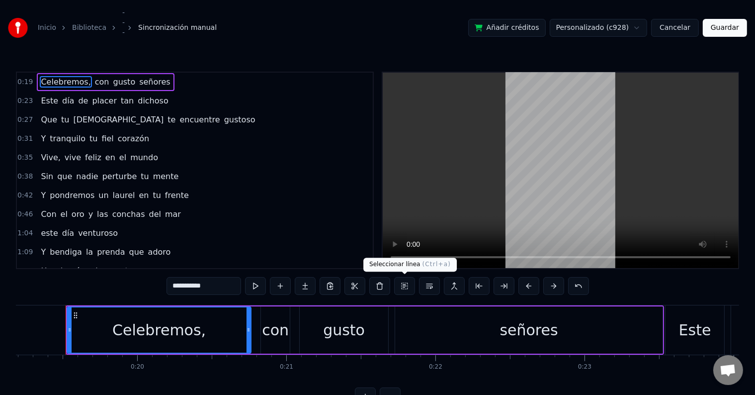
click at [403, 282] on button at bounding box center [404, 286] width 21 height 18
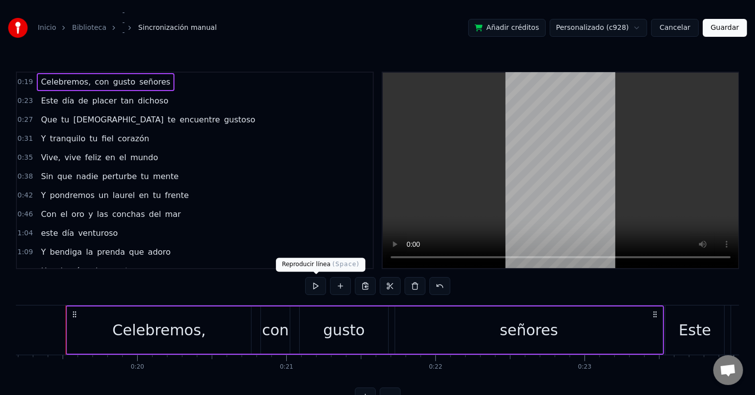
click at [316, 292] on button at bounding box center [315, 286] width 21 height 18
click at [716, 26] on button "Guardar" at bounding box center [725, 28] width 44 height 18
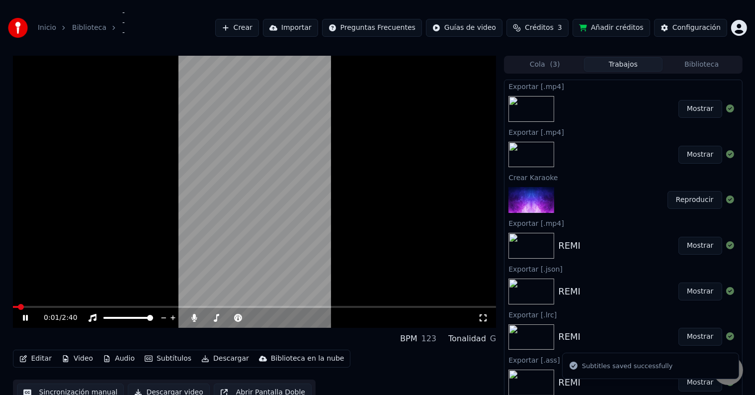
click at [69, 306] on span at bounding box center [255, 307] width 484 height 2
click at [261, 189] on video at bounding box center [255, 192] width 484 height 272
click at [63, 388] on button "Sincronización manual" at bounding box center [70, 392] width 107 height 18
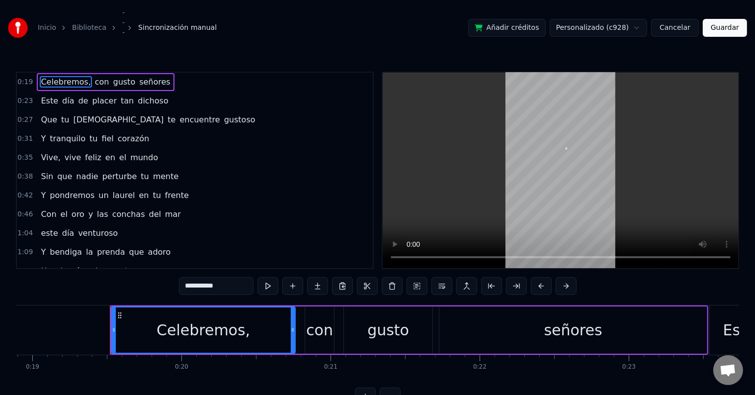
scroll to position [0, 2862]
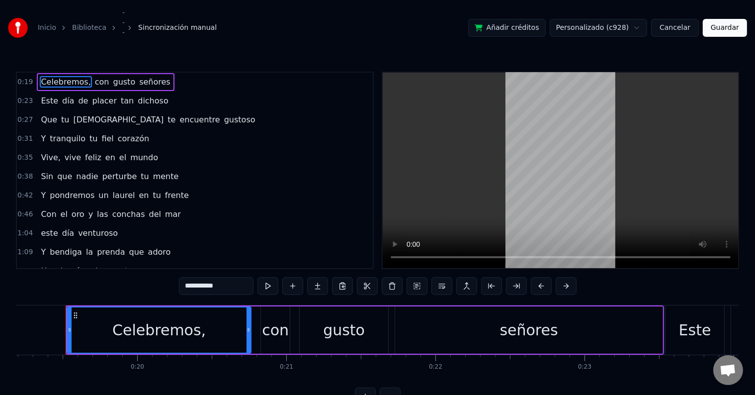
click at [152, 191] on span "tu" at bounding box center [157, 194] width 10 height 11
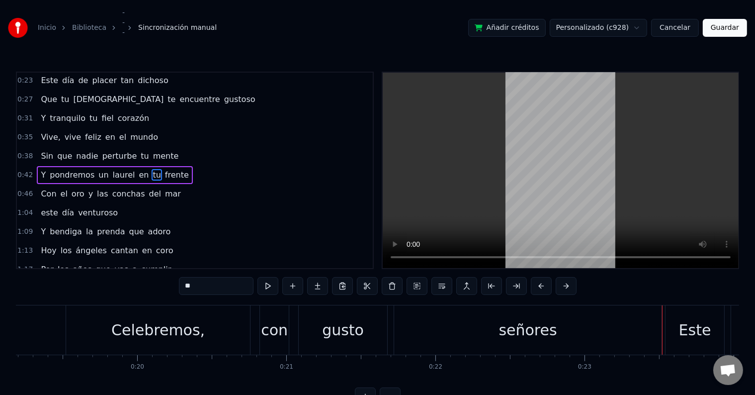
scroll to position [21, 0]
drag, startPoint x: 222, startPoint y: 282, endPoint x: 113, endPoint y: 264, distance: 110.0
click at [107, 264] on div "0:19 Celebremos, con gusto señores 0:23 Este día de placer tan dichoso 0:27 Que…" at bounding box center [378, 239] width 724 height 334
type input "*"
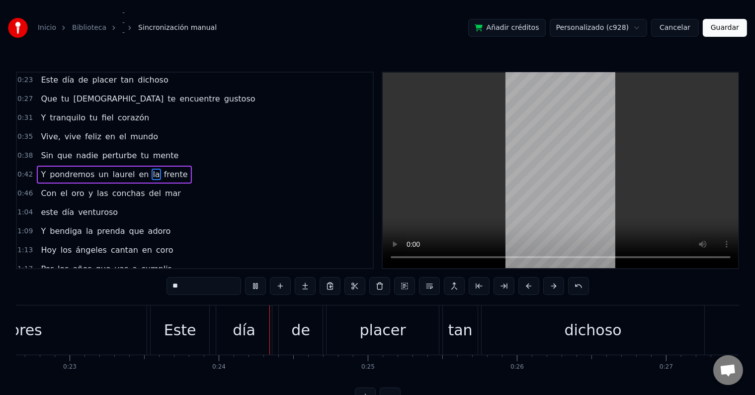
scroll to position [0, 3493]
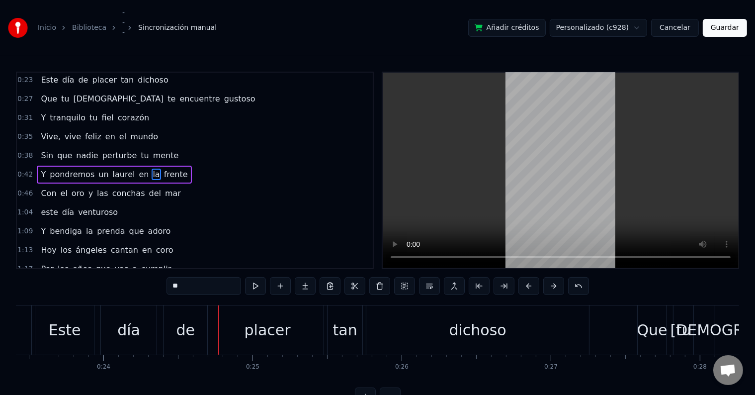
click at [60, 169] on span "pondremos" at bounding box center [72, 174] width 47 height 11
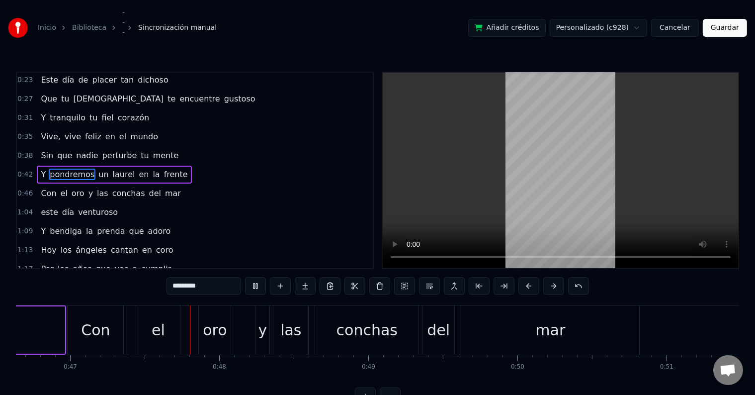
scroll to position [0, 6973]
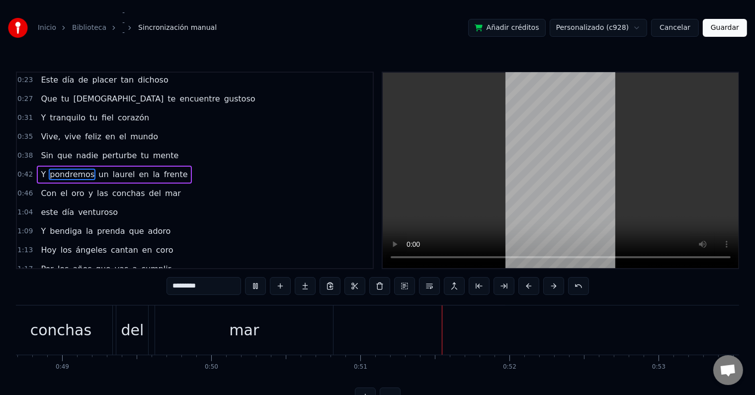
click at [560, 166] on video at bounding box center [561, 170] width 356 height 195
click at [559, 167] on video at bounding box center [561, 170] width 356 height 195
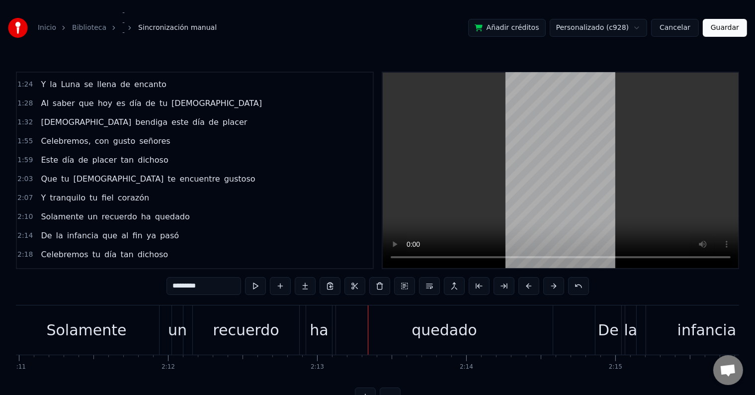
scroll to position [0, 19485]
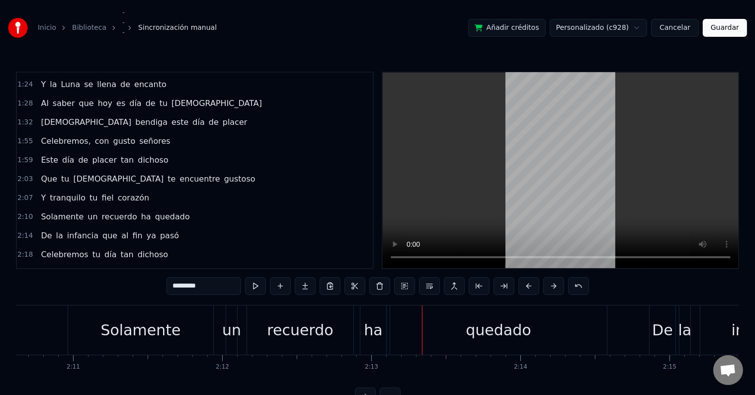
click at [142, 332] on div "Solamente" at bounding box center [140, 330] width 80 height 22
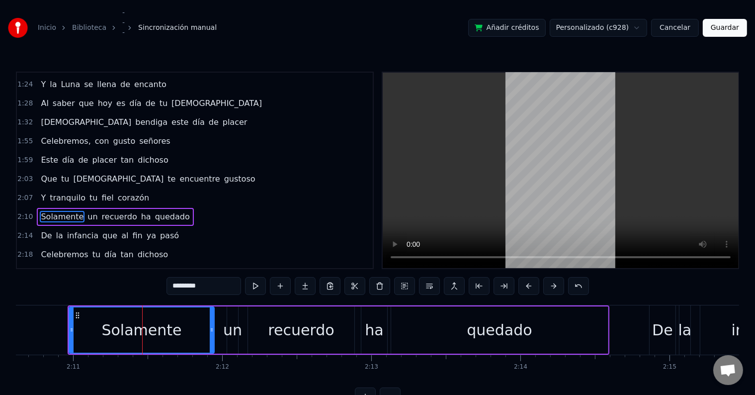
scroll to position [6, 0]
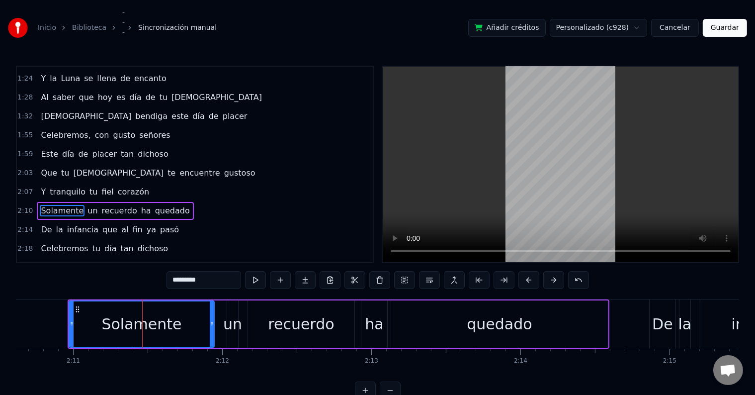
drag, startPoint x: 215, startPoint y: 274, endPoint x: 127, endPoint y: 272, distance: 87.5
click at [127, 272] on div "0:19 Celebremos, con gusto señores 0:23 Este día de placer tan dichoso 0:27 Que…" at bounding box center [378, 233] width 724 height 334
type input "*******"
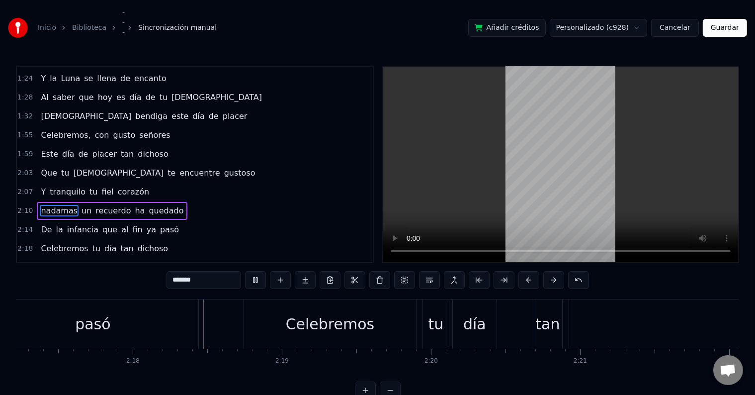
scroll to position [0, 20505]
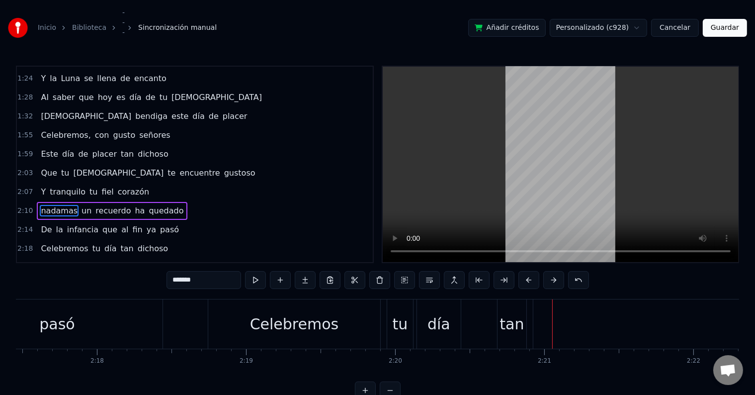
click at [403, 328] on div "tu" at bounding box center [400, 324] width 15 height 22
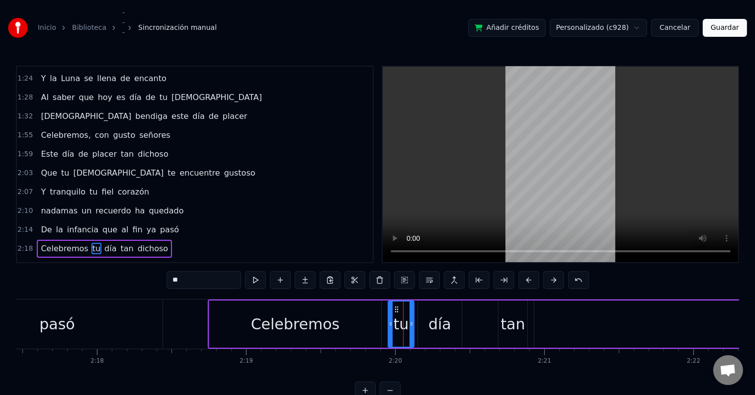
scroll to position [34, 0]
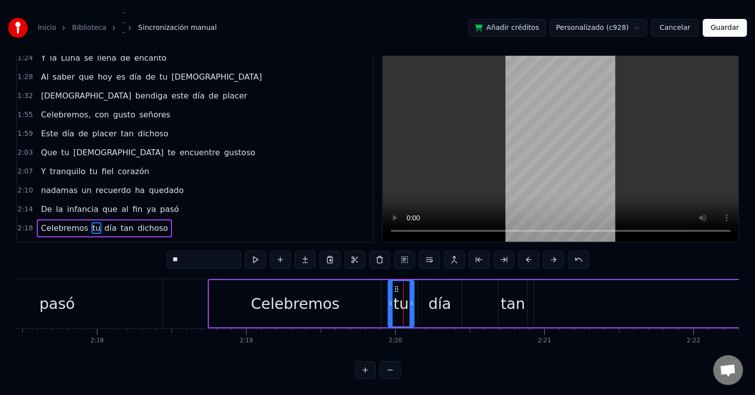
drag, startPoint x: 212, startPoint y: 253, endPoint x: 153, endPoint y: 261, distance: 59.2
click at [153, 261] on div "0:19 Celebremos, con gusto señores 0:23 Este día de placer tan dichoso 0:27 Que…" at bounding box center [378, 212] width 724 height 334
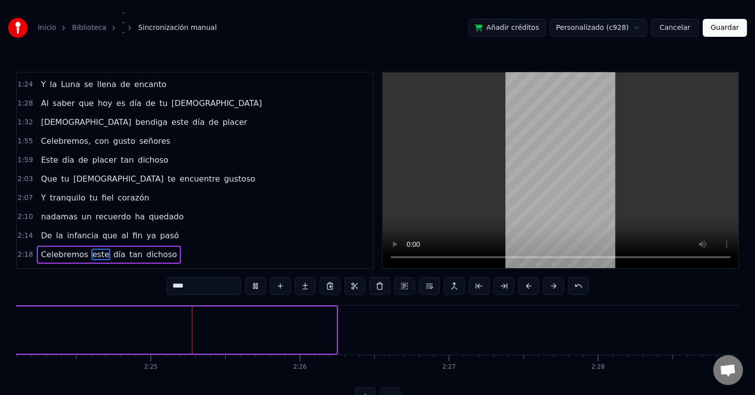
scroll to position [0, 21524]
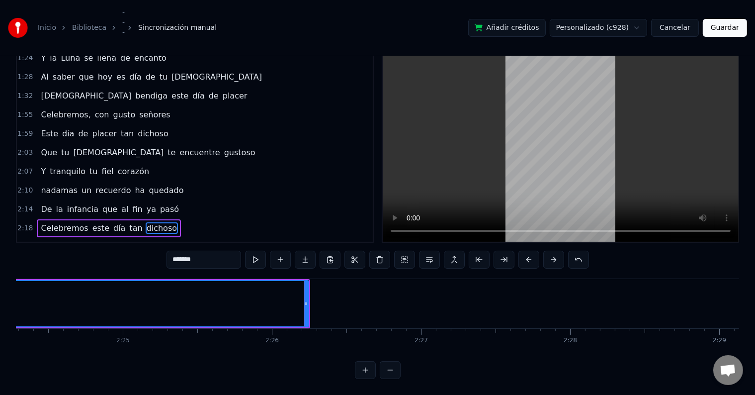
scroll to position [34, 0]
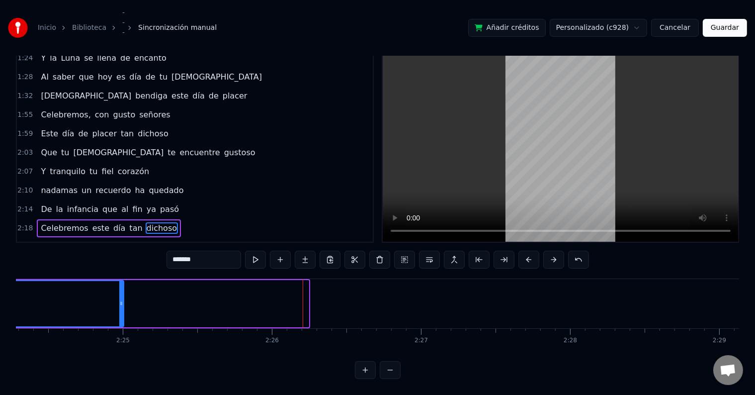
drag, startPoint x: 306, startPoint y: 303, endPoint x: 121, endPoint y: 294, distance: 185.7
click at [121, 294] on div at bounding box center [121, 303] width 4 height 45
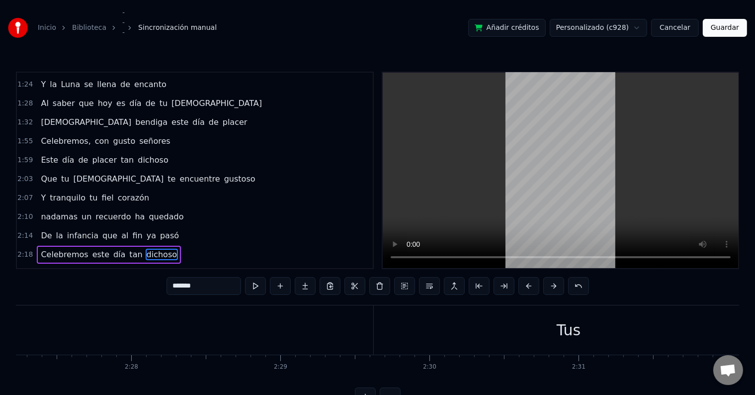
scroll to position [0, 21936]
click at [555, 326] on div "Tus" at bounding box center [596, 329] width 390 height 49
type input "***"
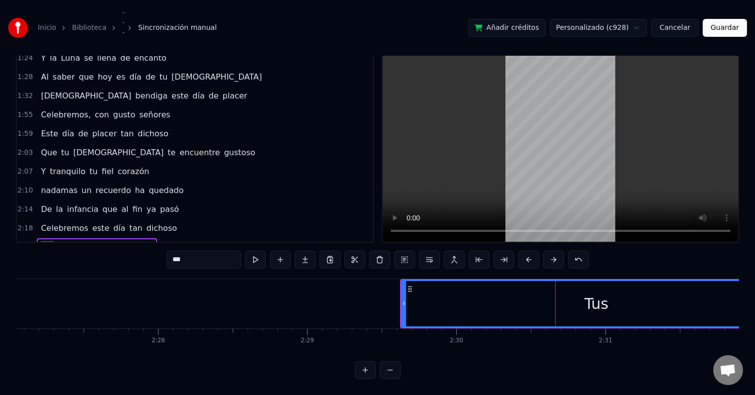
scroll to position [34, 0]
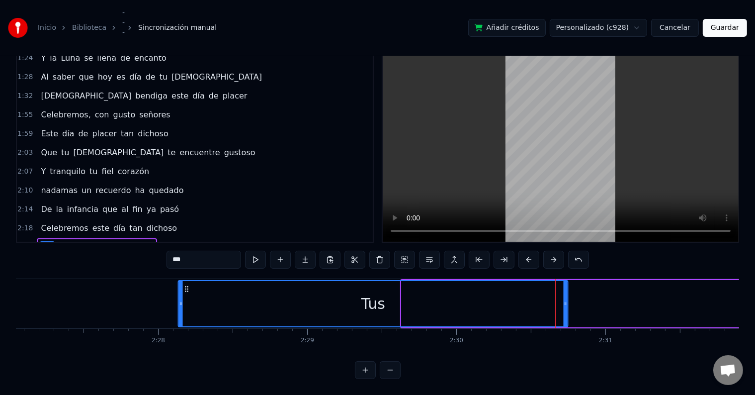
drag, startPoint x: 411, startPoint y: 280, endPoint x: 187, endPoint y: 282, distance: 223.8
click at [187, 285] on icon at bounding box center [186, 289] width 8 height 8
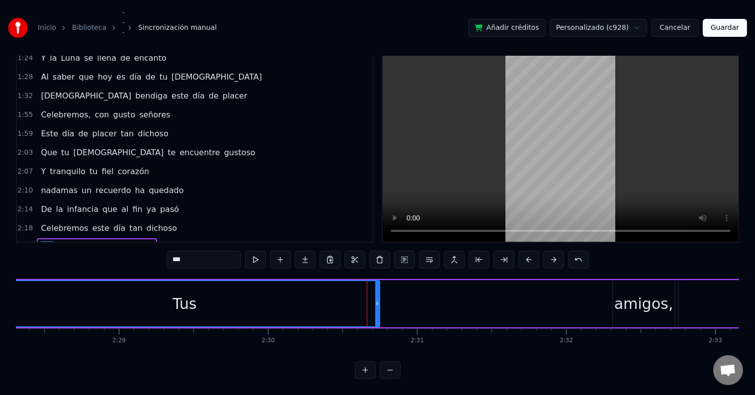
scroll to position [0, 22152]
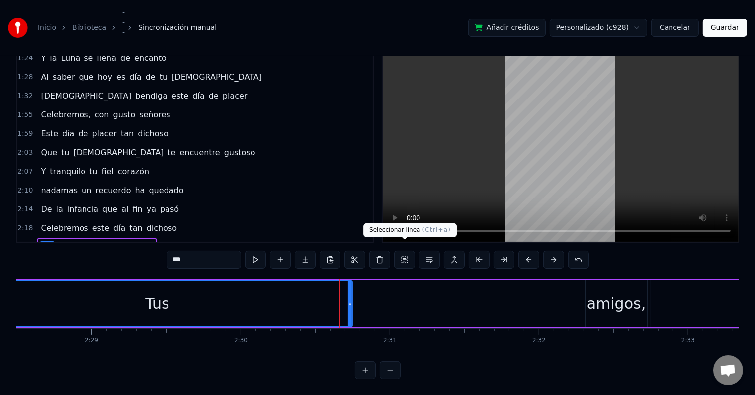
click at [408, 252] on button at bounding box center [404, 260] width 21 height 18
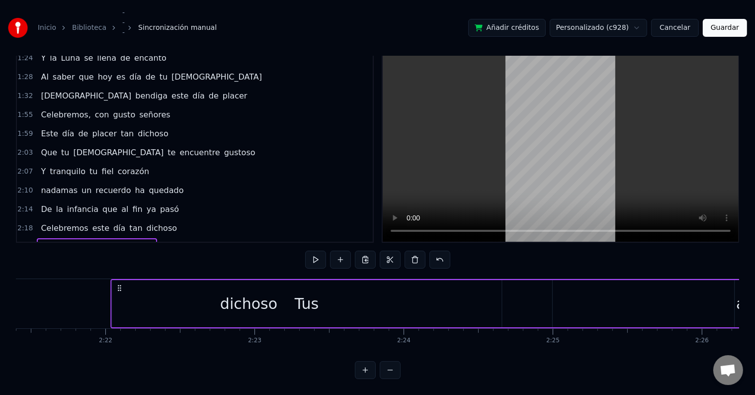
scroll to position [0, 21063]
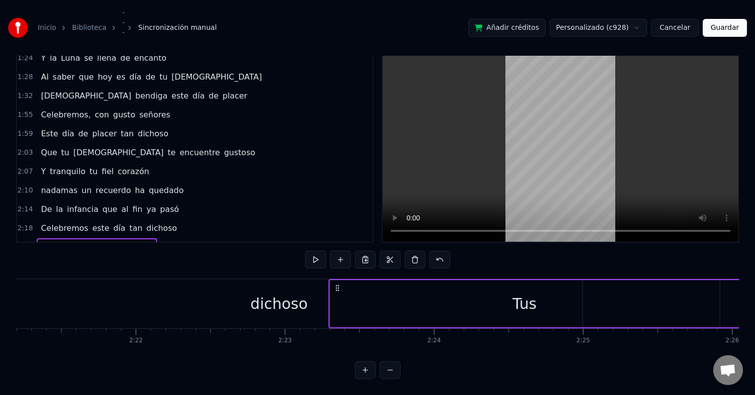
drag, startPoint x: 77, startPoint y: 277, endPoint x: 339, endPoint y: 287, distance: 262.3
click at [276, 292] on div "dichoso" at bounding box center [279, 303] width 57 height 22
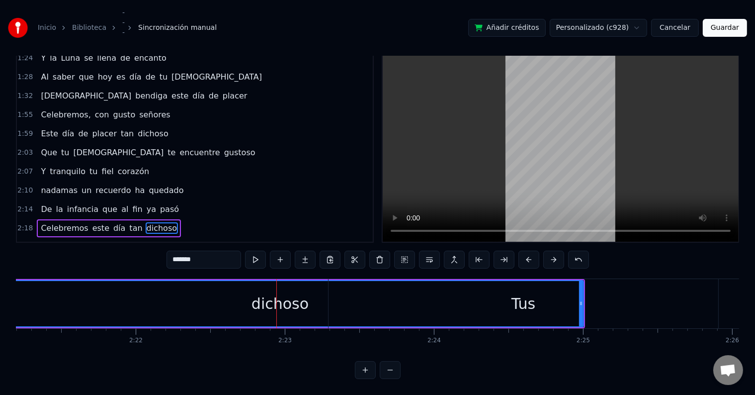
click at [581, 301] on div "Tus" at bounding box center [524, 303] width 390 height 49
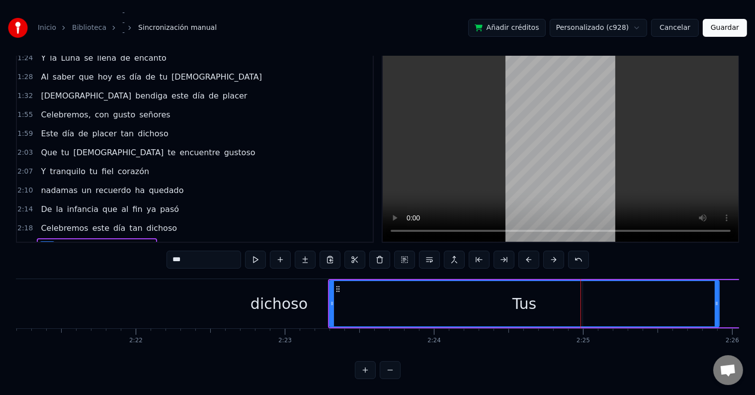
click at [209, 296] on div "dichoso" at bounding box center [279, 303] width 607 height 49
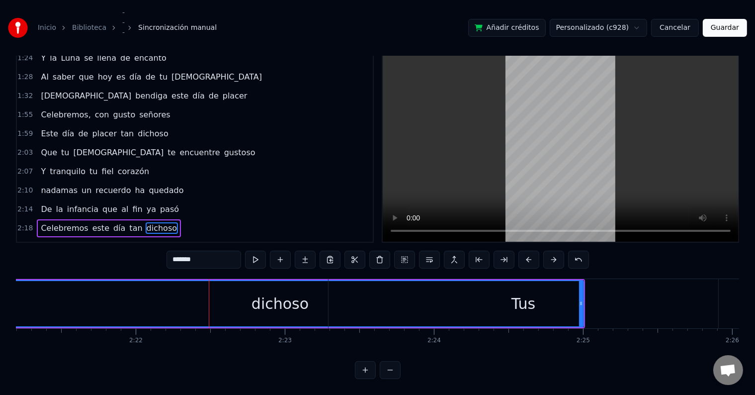
drag, startPoint x: 581, startPoint y: 294, endPoint x: 531, endPoint y: 295, distance: 50.2
click at [531, 295] on div "Tus" at bounding box center [524, 303] width 390 height 49
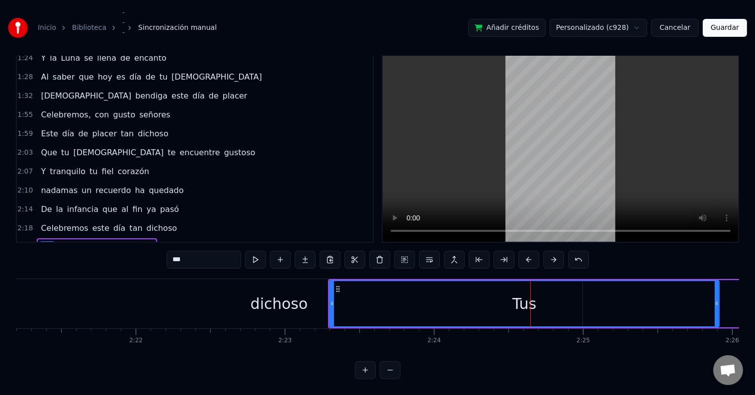
click at [245, 296] on div "dichoso" at bounding box center [279, 303] width 607 height 49
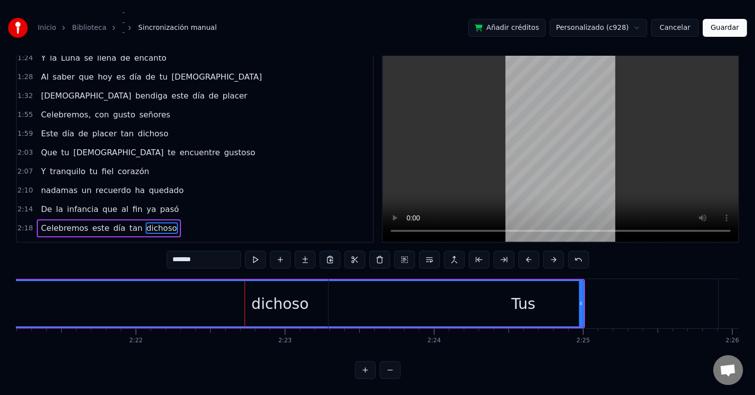
click at [287, 292] on div "dichoso" at bounding box center [280, 303] width 57 height 22
drag, startPoint x: 581, startPoint y: 292, endPoint x: 527, endPoint y: 289, distance: 54.3
click at [527, 289] on div "Tus" at bounding box center [524, 303] width 390 height 49
type input "***"
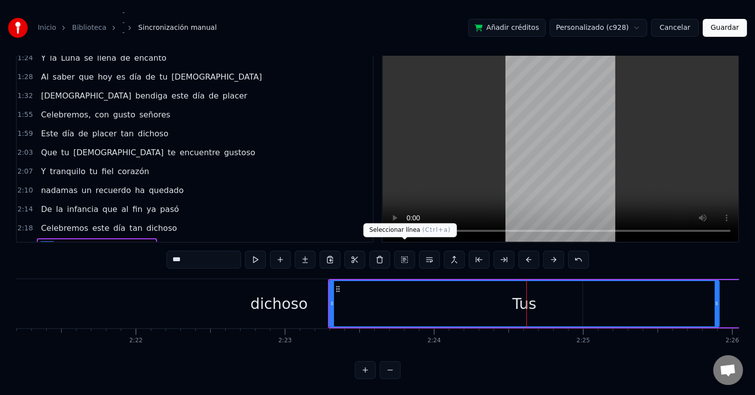
click at [403, 251] on button at bounding box center [404, 260] width 21 height 18
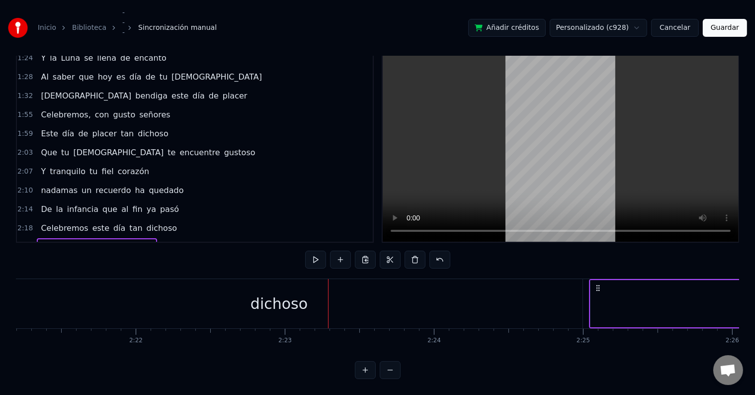
drag, startPoint x: 336, startPoint y: 276, endPoint x: 600, endPoint y: 286, distance: 263.7
click at [272, 294] on div "dichoso" at bounding box center [279, 303] width 57 height 22
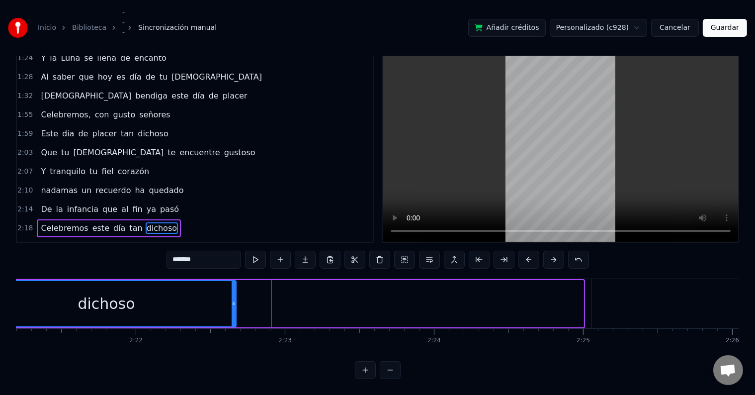
drag, startPoint x: 581, startPoint y: 293, endPoint x: 234, endPoint y: 296, distance: 347.6
click at [234, 299] on icon at bounding box center [234, 303] width 4 height 8
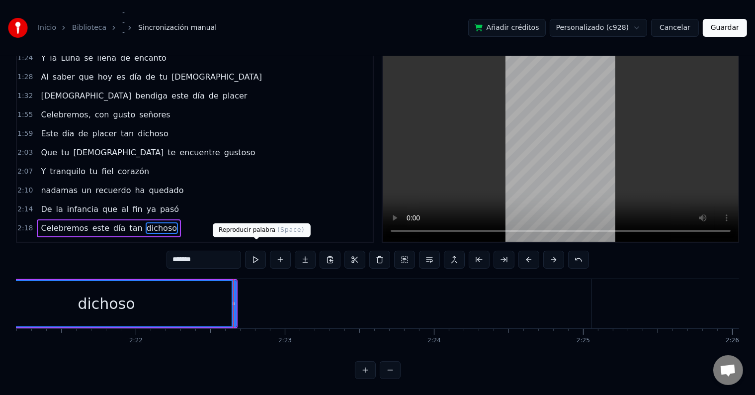
click at [254, 251] on button at bounding box center [255, 260] width 21 height 18
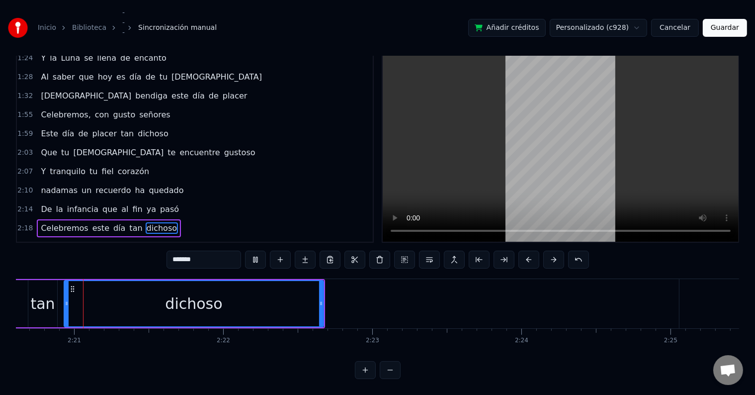
scroll to position [0, 20975]
drag, startPoint x: 322, startPoint y: 295, endPoint x: 289, endPoint y: 296, distance: 33.3
click at [289, 299] on icon at bounding box center [288, 303] width 4 height 8
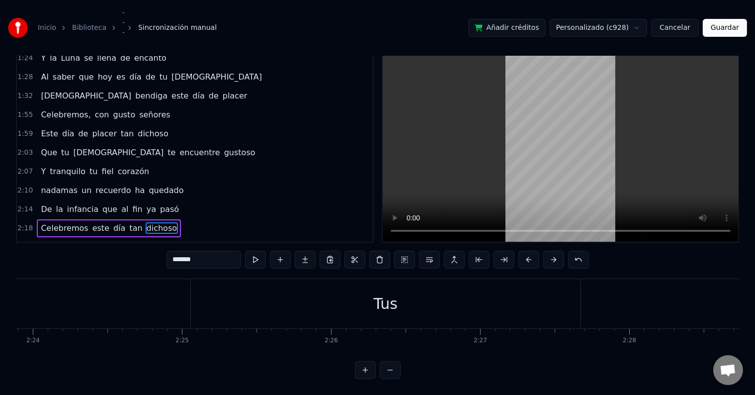
scroll to position [0, 21519]
click at [368, 298] on div "Tus" at bounding box center [332, 303] width 390 height 49
type input "***"
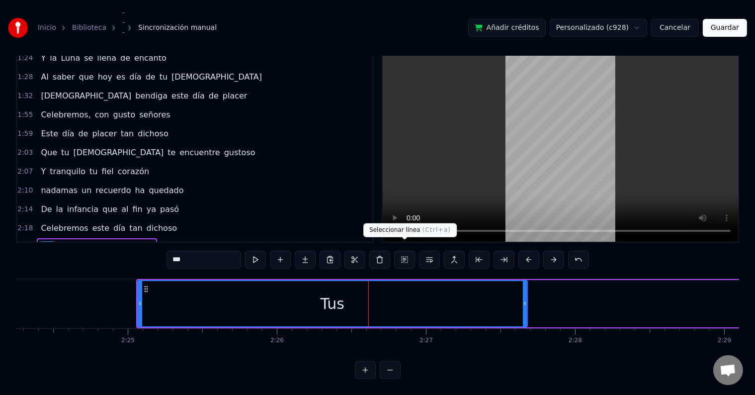
click at [403, 251] on button at bounding box center [404, 260] width 21 height 18
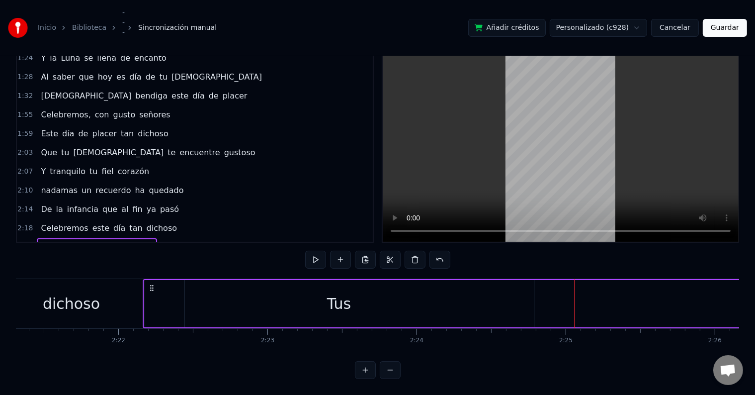
scroll to position [0, 21080]
drag, startPoint x: 145, startPoint y: 279, endPoint x: 201, endPoint y: 290, distance: 56.9
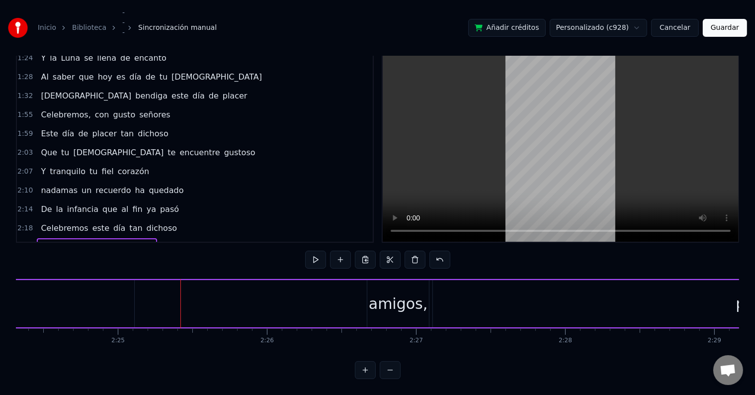
scroll to position [0, 21643]
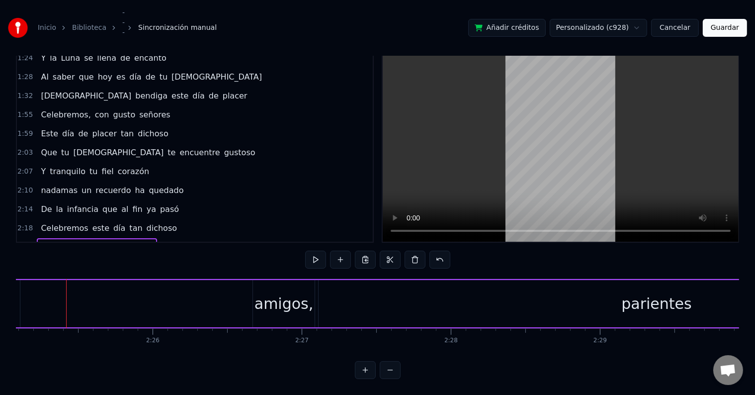
click at [288, 292] on div "amigos," at bounding box center [284, 303] width 59 height 22
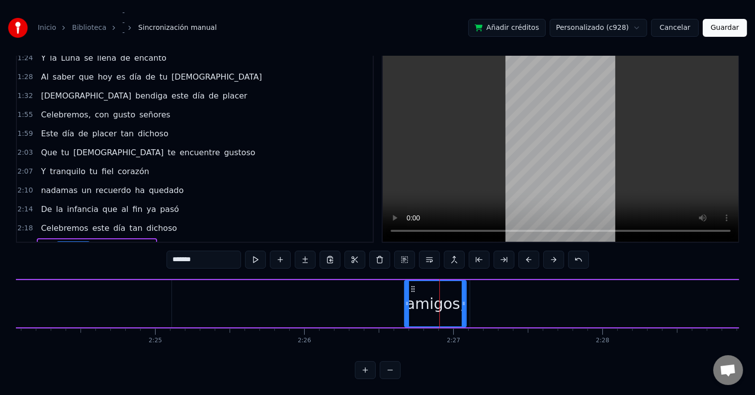
scroll to position [0, 21316]
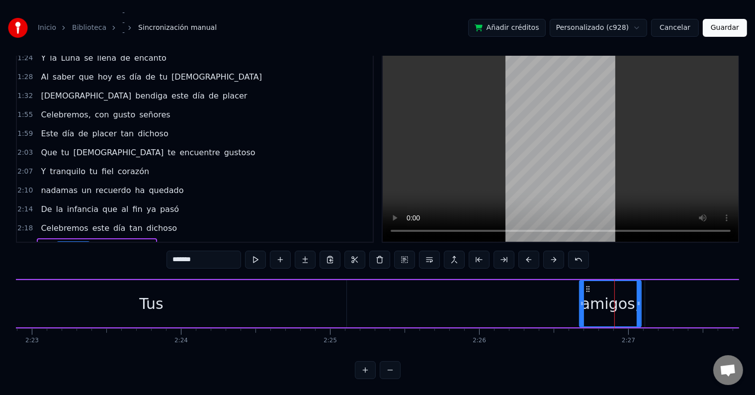
click at [219, 287] on div "Tus" at bounding box center [152, 303] width 390 height 47
type input "***"
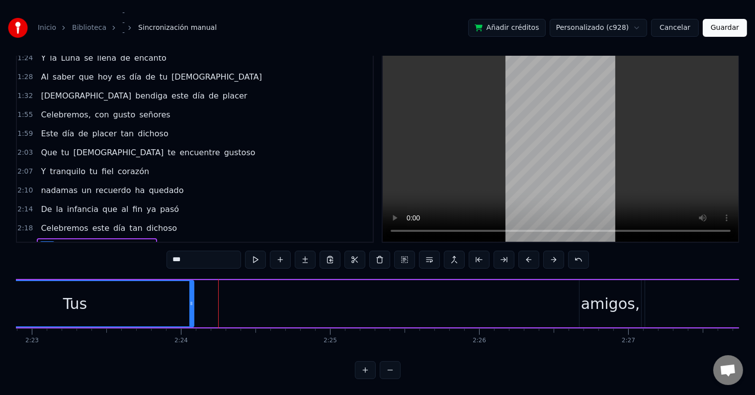
drag, startPoint x: 344, startPoint y: 289, endPoint x: 183, endPoint y: 295, distance: 160.7
click at [189, 295] on div at bounding box center [191, 303] width 4 height 45
drag, startPoint x: 601, startPoint y: 295, endPoint x: 594, endPoint y: 301, distance: 9.1
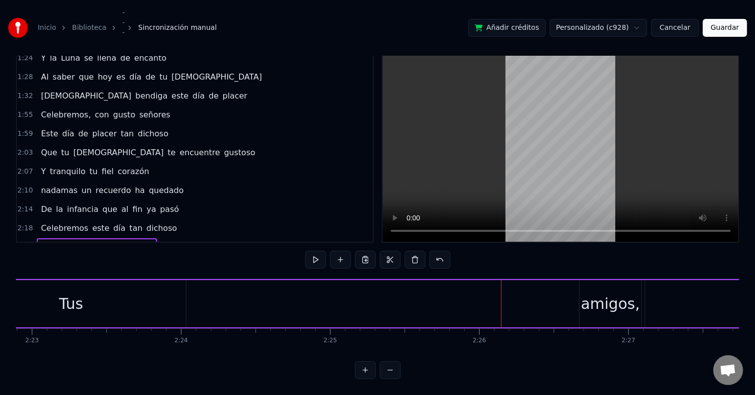
click at [600, 297] on div "amigos," at bounding box center [610, 303] width 59 height 22
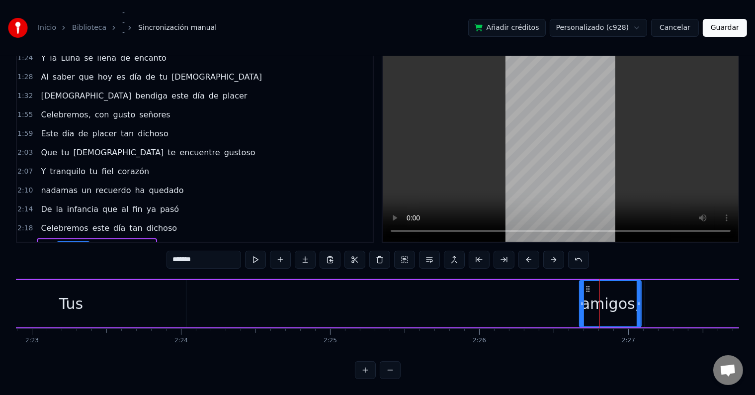
drag, startPoint x: 609, startPoint y: 289, endPoint x: 579, endPoint y: 291, distance: 29.4
click at [580, 291] on div "amigos," at bounding box center [610, 303] width 61 height 45
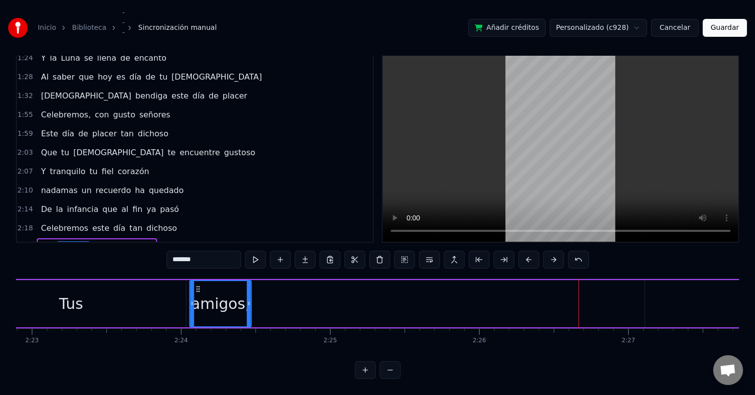
drag, startPoint x: 589, startPoint y: 280, endPoint x: 198, endPoint y: 282, distance: 390.4
click at [198, 285] on icon at bounding box center [198, 289] width 8 height 8
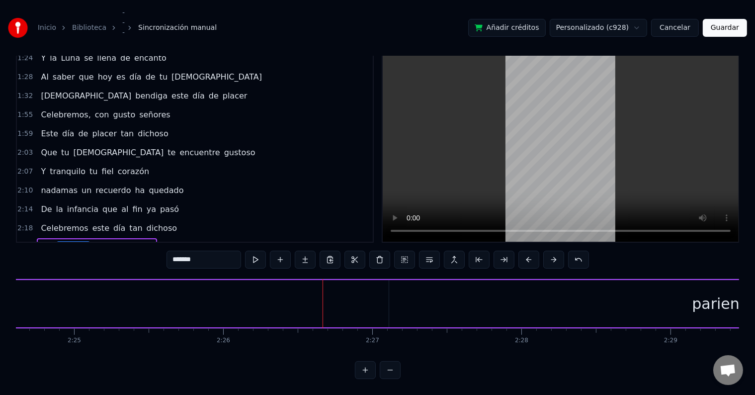
scroll to position [0, 21613]
click at [667, 294] on div "parientes" at bounding box center [687, 303] width 70 height 22
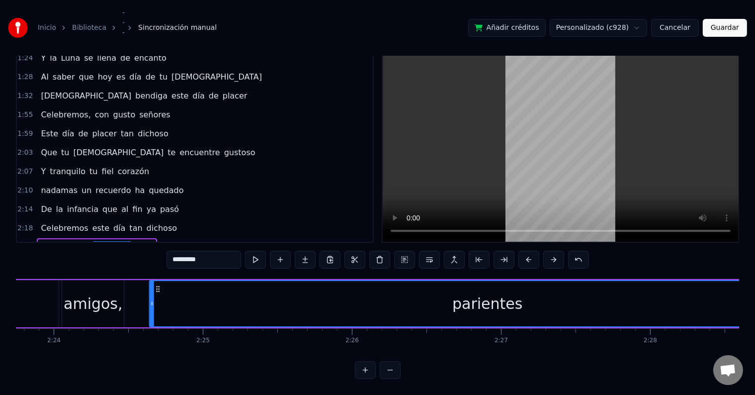
scroll to position [0, 21439]
drag, startPoint x: 357, startPoint y: 279, endPoint x: 183, endPoint y: 292, distance: 174.1
click at [183, 292] on div "parientes" at bounding box center [513, 303] width 675 height 45
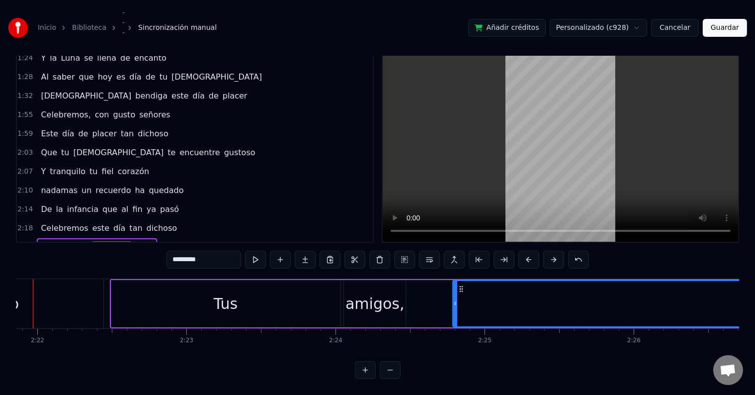
scroll to position [0, 21128]
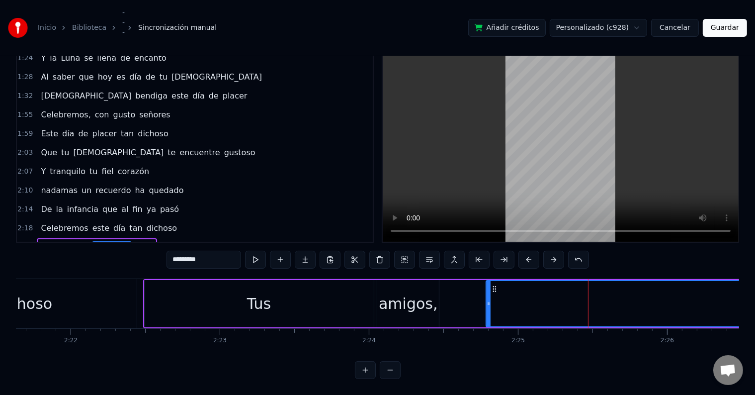
click at [227, 287] on div "Tus" at bounding box center [259, 303] width 229 height 47
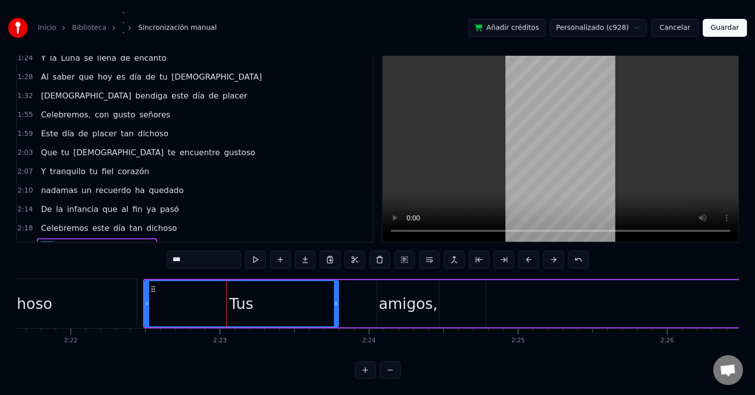
drag, startPoint x: 372, startPoint y: 296, endPoint x: 355, endPoint y: 284, distance: 20.4
click at [337, 299] on icon at bounding box center [336, 303] width 4 height 8
click at [391, 293] on div "amigos," at bounding box center [408, 303] width 59 height 22
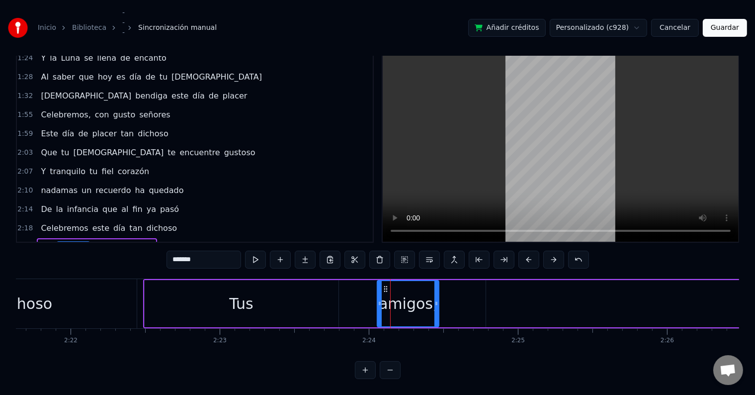
drag, startPoint x: 398, startPoint y: 294, endPoint x: 384, endPoint y: 294, distance: 14.4
click at [384, 294] on div "amigos," at bounding box center [408, 303] width 59 height 22
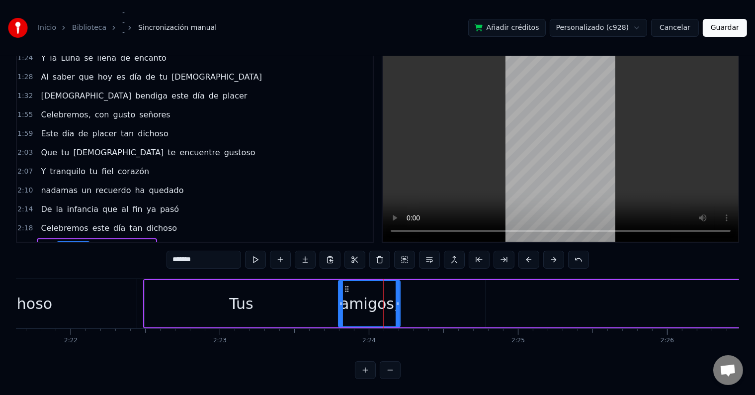
drag, startPoint x: 384, startPoint y: 276, endPoint x: 345, endPoint y: 282, distance: 39.2
click at [345, 285] on icon at bounding box center [347, 289] width 8 height 8
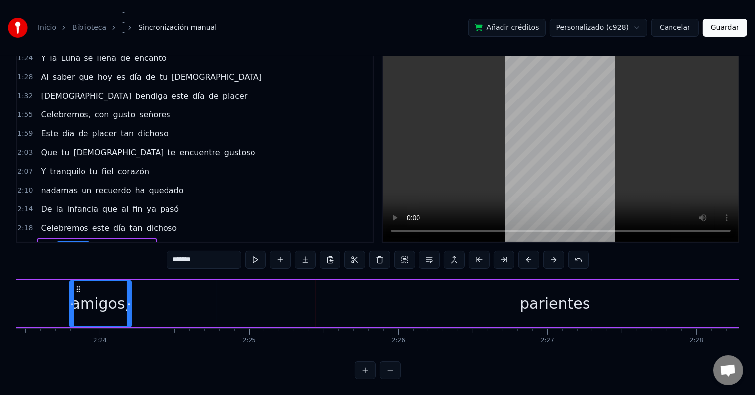
click at [579, 302] on div "parientes" at bounding box center [555, 303] width 70 height 22
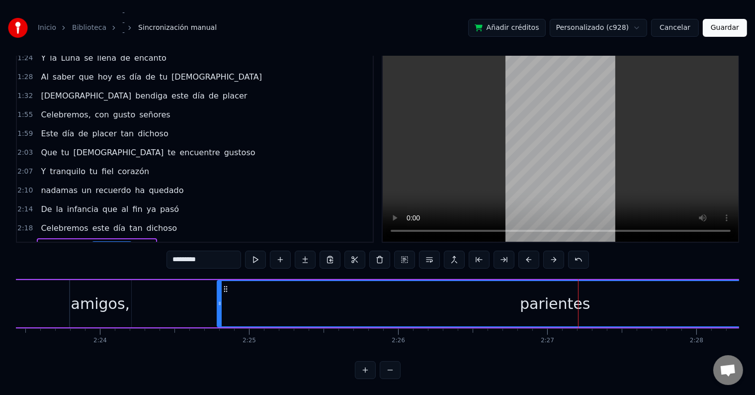
scroll to position [0, 21882]
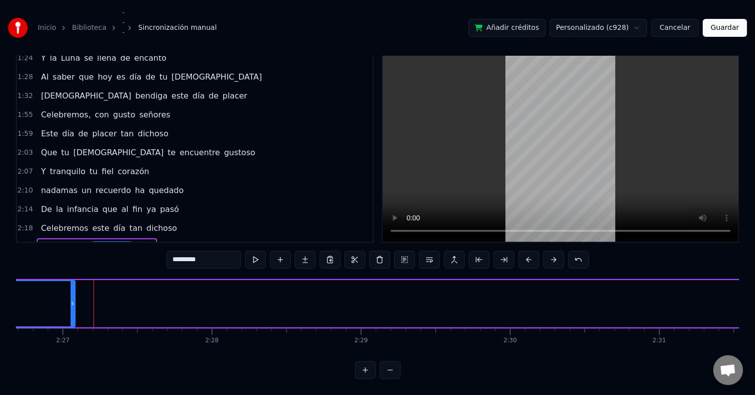
drag, startPoint x: 405, startPoint y: 296, endPoint x: 72, endPoint y: 302, distance: 333.7
click at [72, 302] on div at bounding box center [73, 303] width 4 height 45
click at [686, 345] on div "Celebremos, con gusto señores Este día de placer tan dichoso Que tu [DEMOGRAPHI…" at bounding box center [378, 315] width 724 height 75
click at [497, 292] on div "y" at bounding box center [494, 303] width 9 height 22
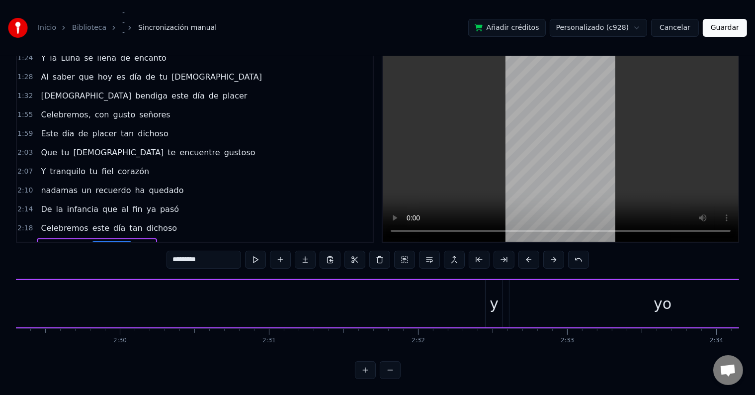
type input "*"
drag, startPoint x: 497, startPoint y: 292, endPoint x: 464, endPoint y: 293, distance: 33.3
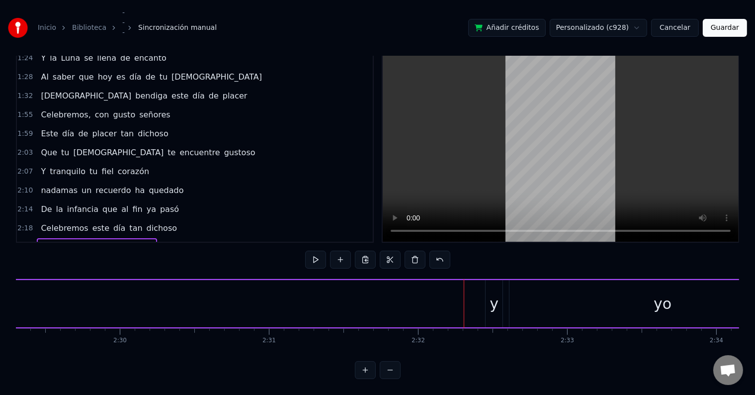
click at [491, 280] on div "y" at bounding box center [494, 303] width 17 height 47
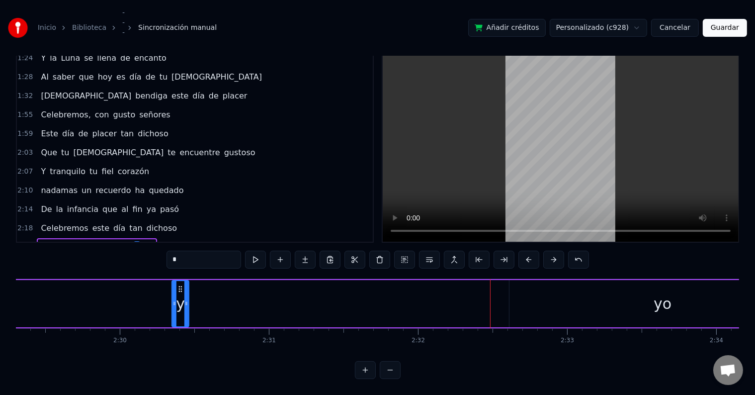
drag, startPoint x: 493, startPoint y: 278, endPoint x: 186, endPoint y: 284, distance: 306.9
click at [179, 285] on icon at bounding box center [181, 289] width 8 height 8
click at [561, 280] on div "yo" at bounding box center [663, 303] width 306 height 47
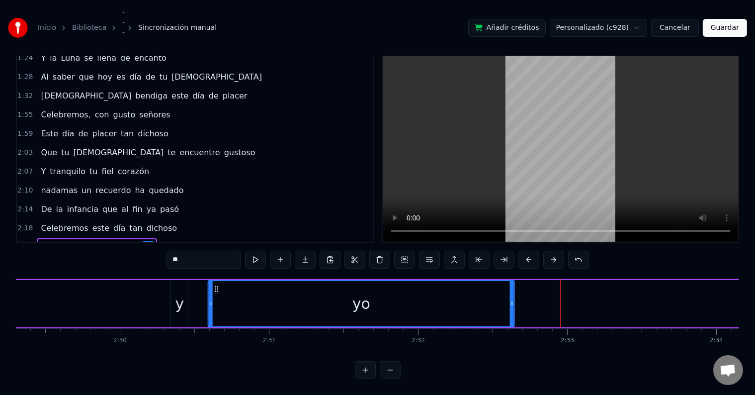
drag, startPoint x: 519, startPoint y: 282, endPoint x: 217, endPoint y: 289, distance: 301.9
click at [217, 289] on div "yo" at bounding box center [361, 303] width 305 height 45
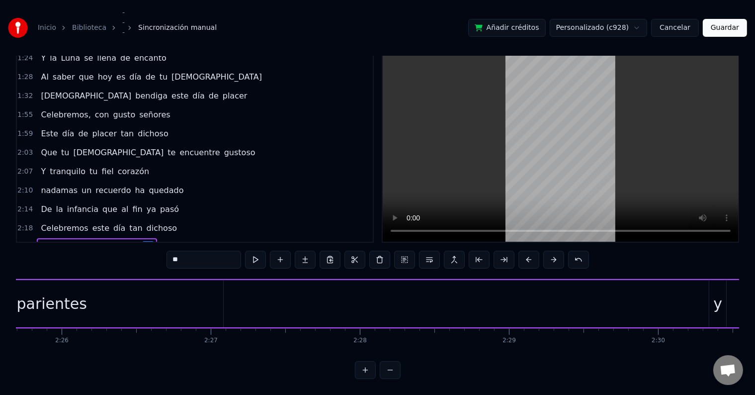
scroll to position [0, 21815]
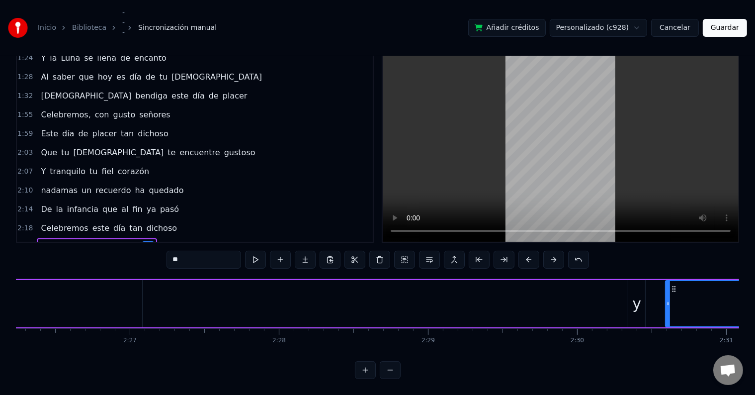
click at [633, 292] on div "y" at bounding box center [637, 303] width 9 height 22
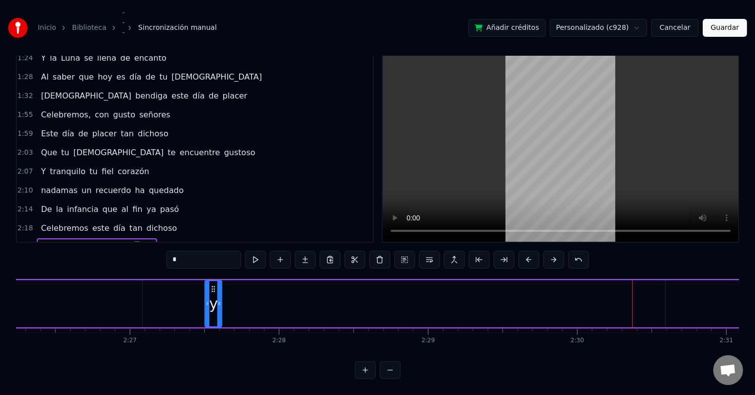
drag, startPoint x: 636, startPoint y: 279, endPoint x: 214, endPoint y: 285, distance: 422.7
click at [213, 284] on div "y" at bounding box center [213, 303] width 16 height 45
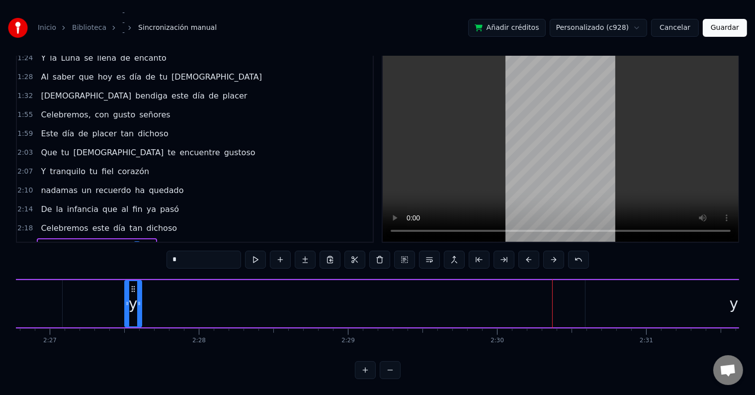
click at [700, 280] on div "yo" at bounding box center [739, 303] width 306 height 47
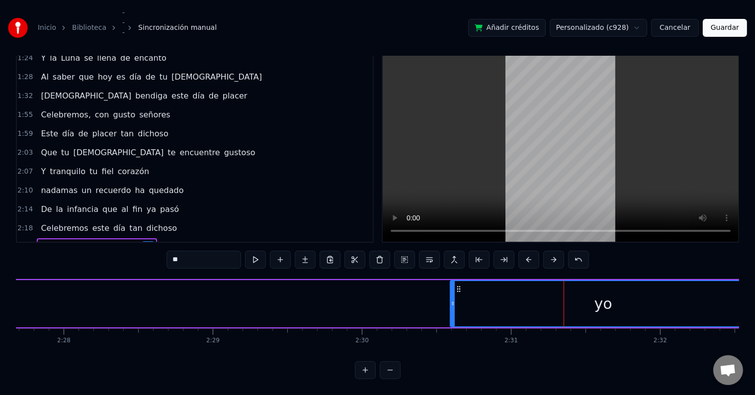
scroll to position [0, 21936]
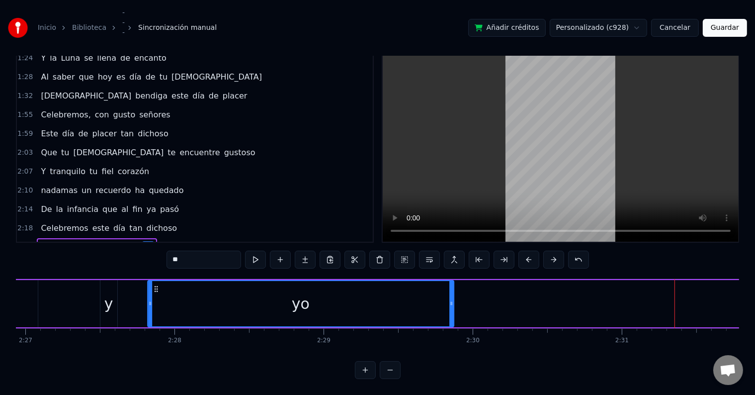
drag, startPoint x: 551, startPoint y: 279, endPoint x: 152, endPoint y: 289, distance: 399.4
click at [152, 289] on div "yo" at bounding box center [300, 303] width 305 height 45
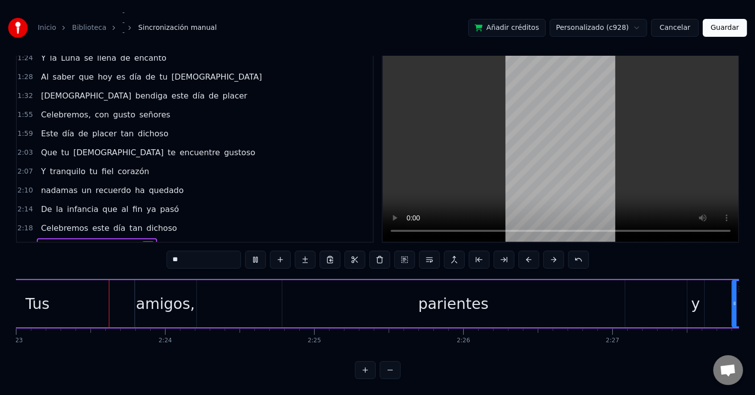
scroll to position [0, 21326]
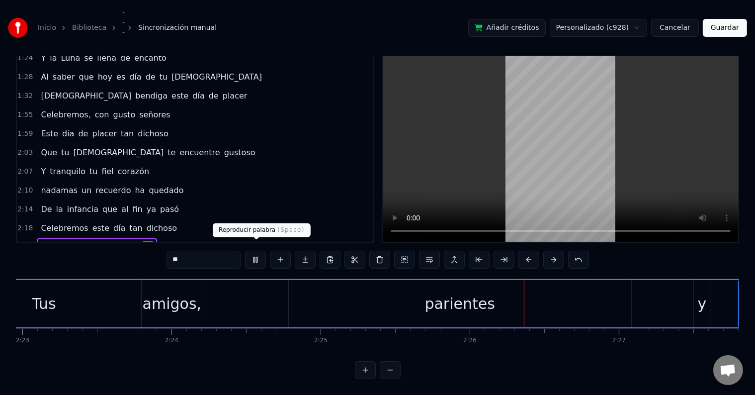
click at [252, 256] on button at bounding box center [255, 260] width 21 height 18
click at [321, 295] on div "parientes" at bounding box center [460, 303] width 343 height 47
type input "*********"
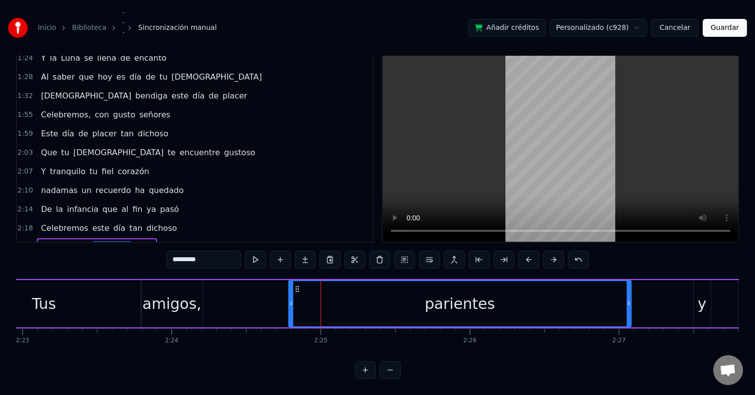
click at [258, 298] on div "Tus amigos, parientes y yo" at bounding box center [496, 303] width 1101 height 49
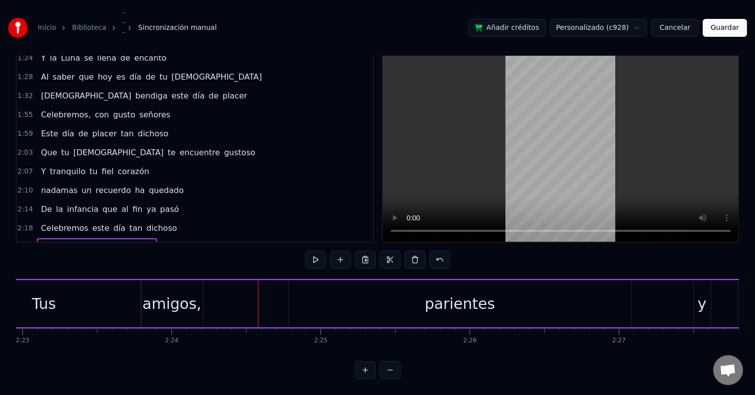
click at [187, 292] on div "amigos," at bounding box center [172, 303] width 59 height 22
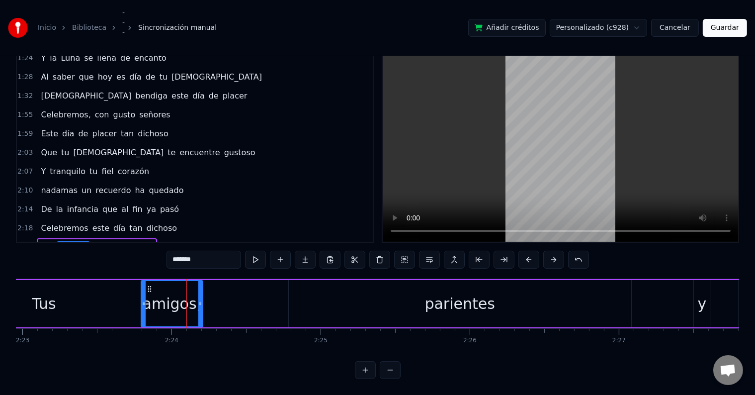
click at [93, 295] on div "Tus" at bounding box center [44, 303] width 194 height 47
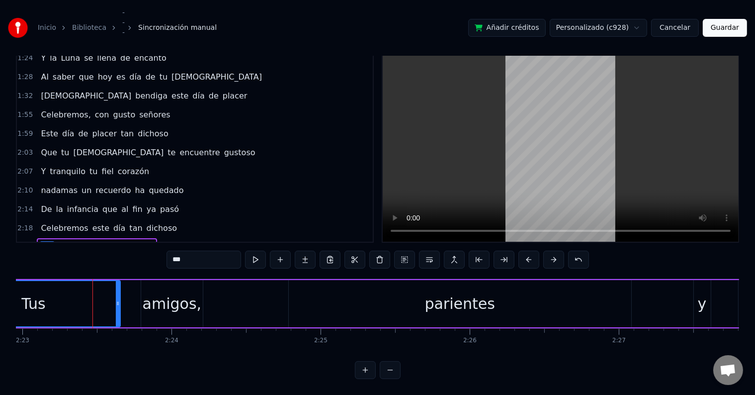
drag, startPoint x: 137, startPoint y: 292, endPoint x: 119, endPoint y: 293, distance: 17.9
click at [116, 288] on div at bounding box center [118, 303] width 4 height 45
drag, startPoint x: 165, startPoint y: 300, endPoint x: 146, endPoint y: 300, distance: 18.4
click at [146, 300] on div "amigos," at bounding box center [172, 303] width 59 height 22
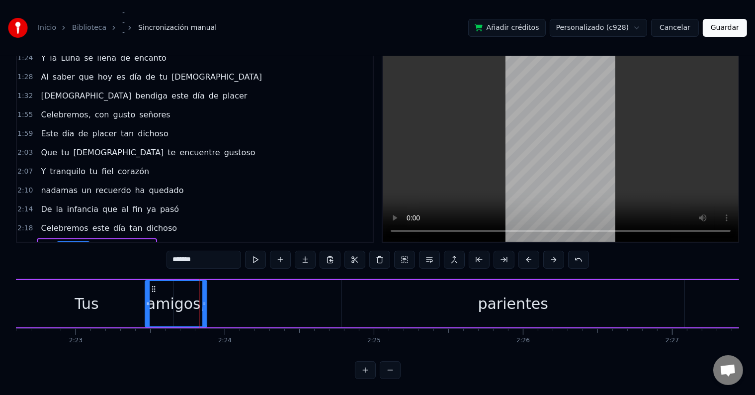
scroll to position [0, 21272]
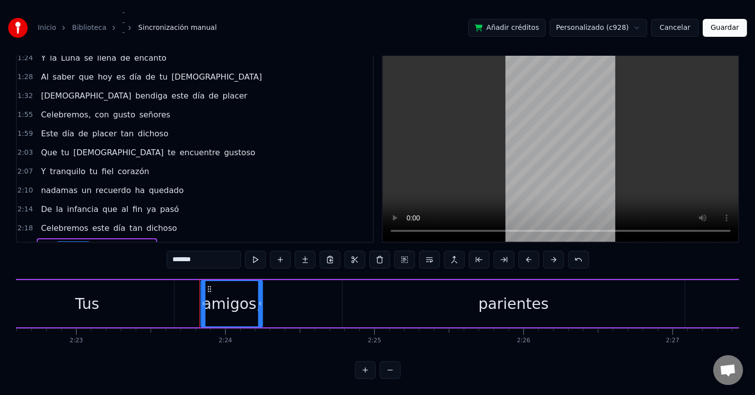
drag, startPoint x: 151, startPoint y: 276, endPoint x: 211, endPoint y: 288, distance: 60.9
click at [211, 288] on div "amigos," at bounding box center [231, 303] width 61 height 45
drag, startPoint x: 260, startPoint y: 292, endPoint x: 281, endPoint y: 296, distance: 22.2
click at [281, 299] on icon at bounding box center [282, 303] width 4 height 8
click at [536, 304] on div "parientes" at bounding box center [514, 303] width 70 height 22
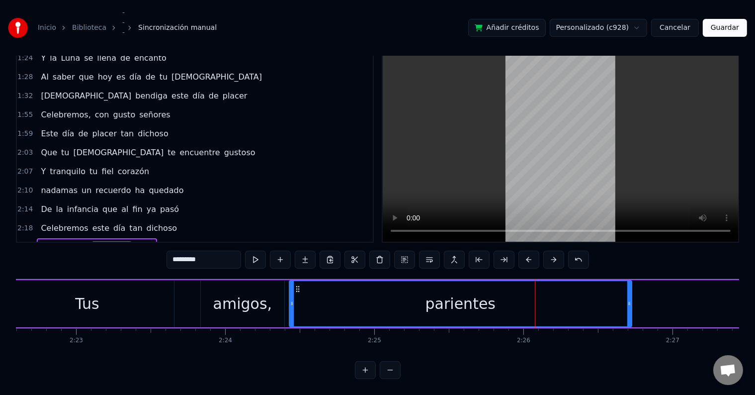
drag, startPoint x: 351, startPoint y: 278, endPoint x: 297, endPoint y: 276, distance: 53.3
click at [297, 285] on icon at bounding box center [298, 289] width 8 height 8
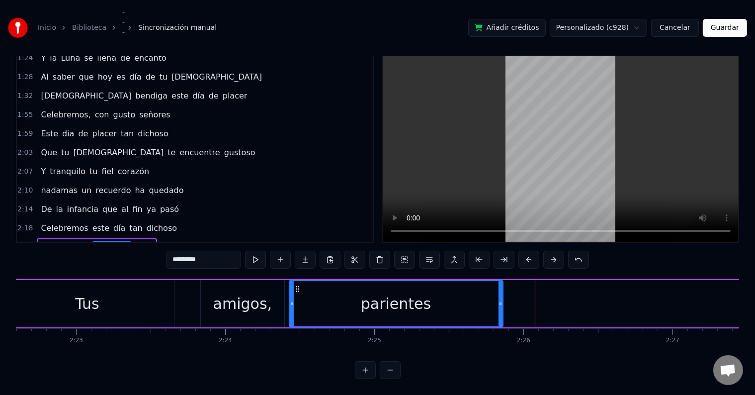
drag, startPoint x: 628, startPoint y: 293, endPoint x: 499, endPoint y: 293, distance: 128.8
click at [499, 299] on icon at bounding box center [501, 303] width 4 height 8
click at [255, 253] on button at bounding box center [255, 260] width 21 height 18
click at [129, 286] on div "Tus" at bounding box center [87, 303] width 173 height 47
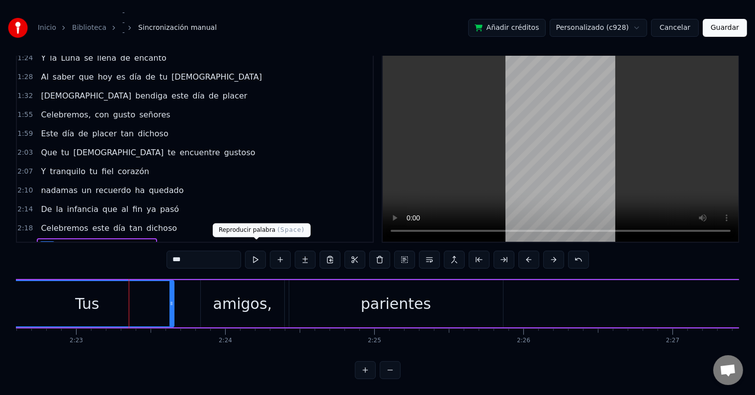
click at [253, 251] on button at bounding box center [255, 260] width 21 height 18
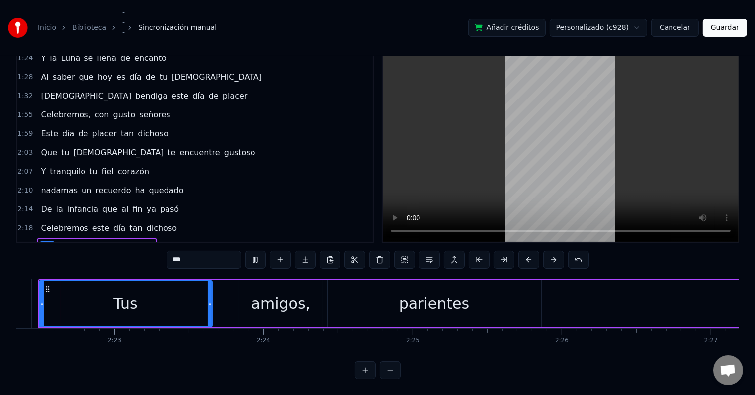
scroll to position [0, 21205]
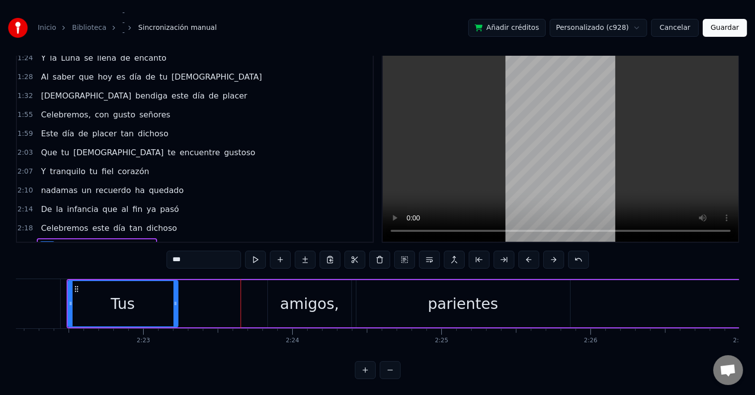
drag, startPoint x: 237, startPoint y: 298, endPoint x: 174, endPoint y: 292, distance: 63.4
click at [174, 299] on icon at bounding box center [176, 303] width 4 height 8
click at [283, 292] on div "amigos," at bounding box center [309, 303] width 59 height 22
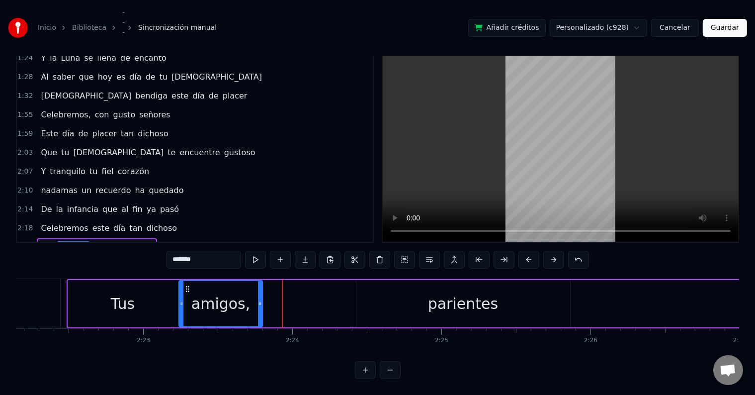
drag, startPoint x: 275, startPoint y: 276, endPoint x: 186, endPoint y: 286, distance: 89.6
click at [186, 286] on div "amigos," at bounding box center [221, 303] width 83 height 45
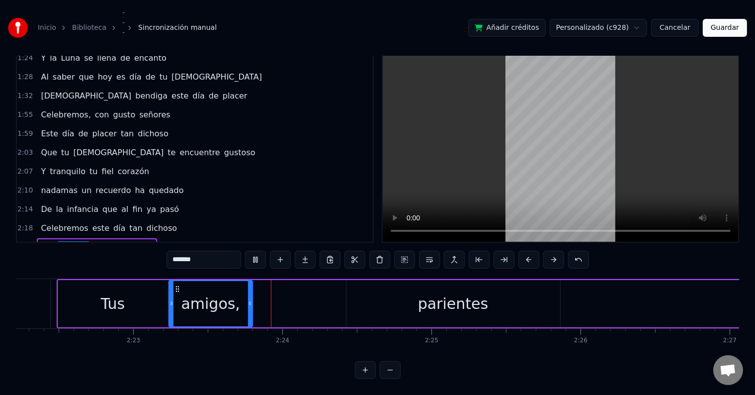
scroll to position [0, 21328]
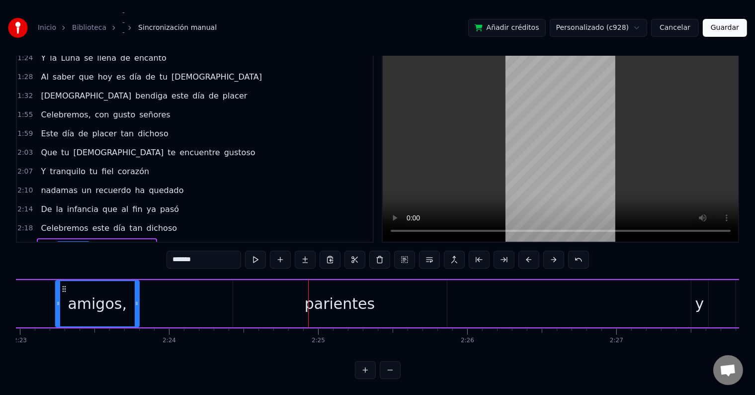
click at [352, 292] on div "parientes" at bounding box center [340, 303] width 70 height 22
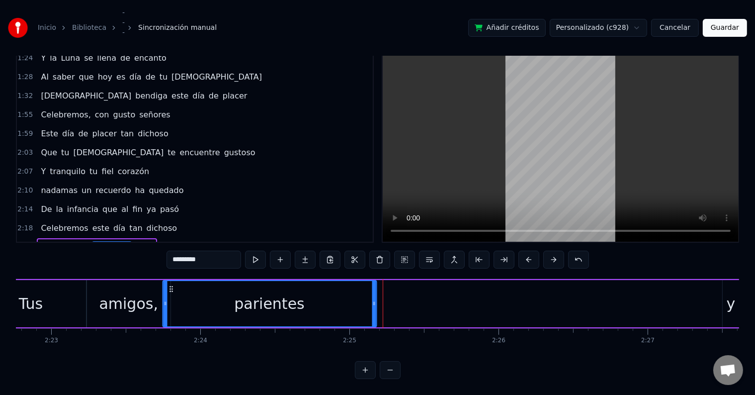
scroll to position [0, 21295]
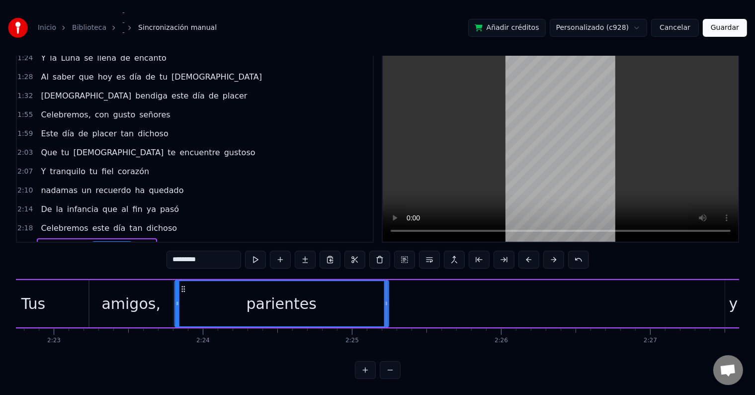
drag, startPoint x: 240, startPoint y: 280, endPoint x: 181, endPoint y: 298, distance: 61.3
click at [181, 298] on div "parientes" at bounding box center [281, 303] width 213 height 45
click at [728, 294] on div "y" at bounding box center [733, 303] width 17 height 47
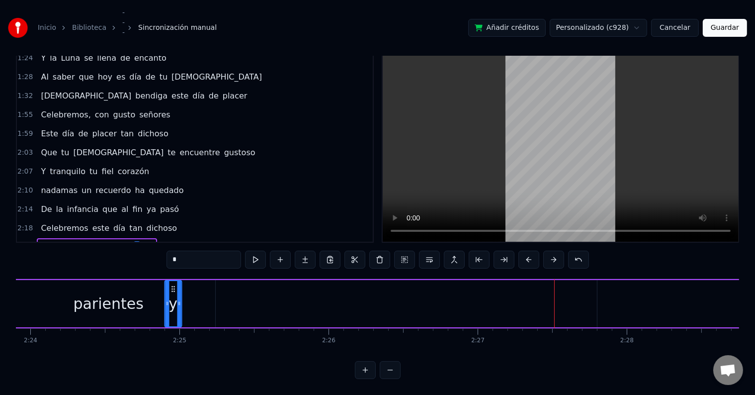
scroll to position [0, 21467]
drag, startPoint x: 74, startPoint y: 278, endPoint x: 225, endPoint y: 300, distance: 152.7
click at [225, 300] on div "y" at bounding box center [223, 303] width 16 height 45
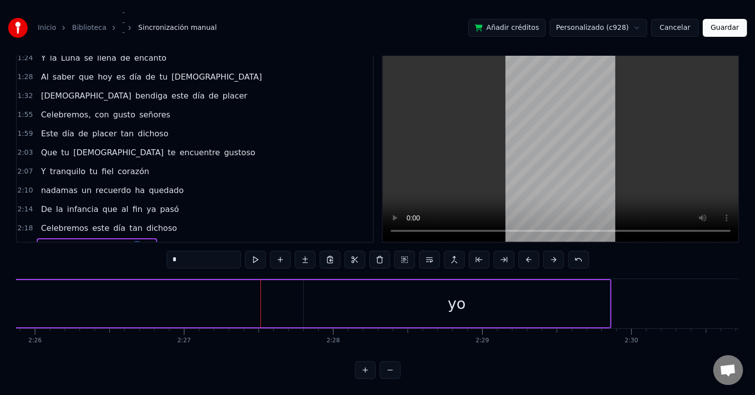
click at [485, 289] on div "yo" at bounding box center [457, 303] width 306 height 47
type input "**"
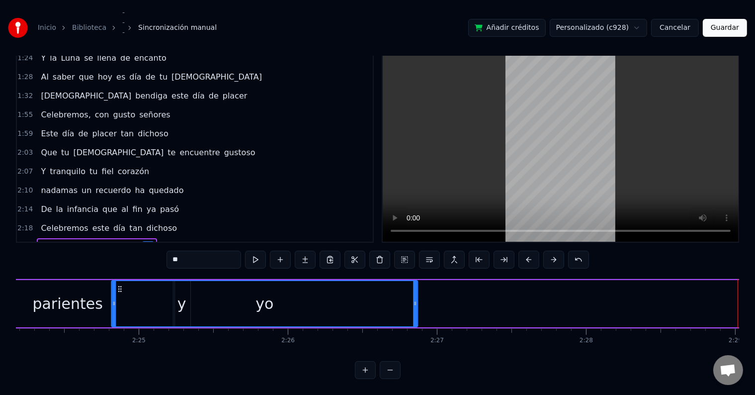
scroll to position [0, 21495]
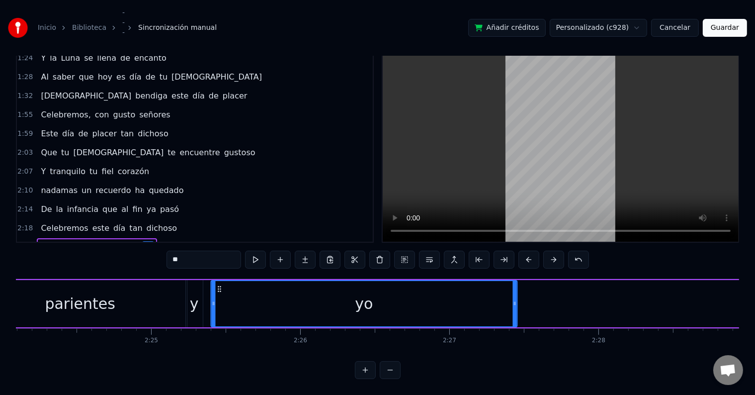
drag, startPoint x: 312, startPoint y: 280, endPoint x: 219, endPoint y: 298, distance: 94.8
click at [219, 298] on div "yo" at bounding box center [363, 303] width 305 height 45
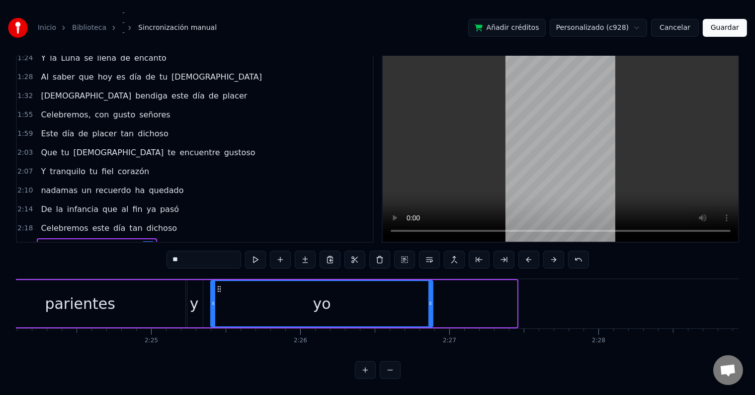
drag, startPoint x: 515, startPoint y: 291, endPoint x: 431, endPoint y: 302, distance: 84.7
click at [431, 302] on div at bounding box center [431, 303] width 4 height 45
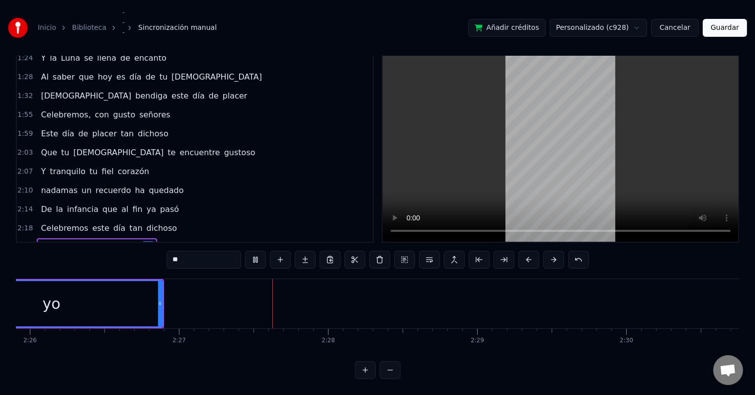
scroll to position [0, 21898]
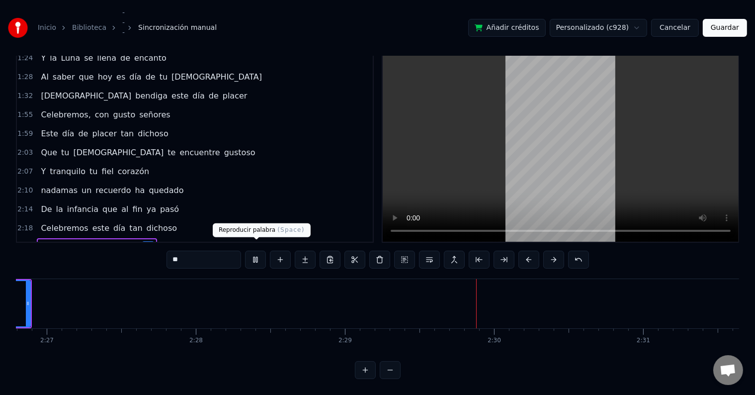
click at [260, 253] on button at bounding box center [255, 260] width 21 height 18
click at [721, 26] on button "Guardar" at bounding box center [725, 28] width 44 height 18
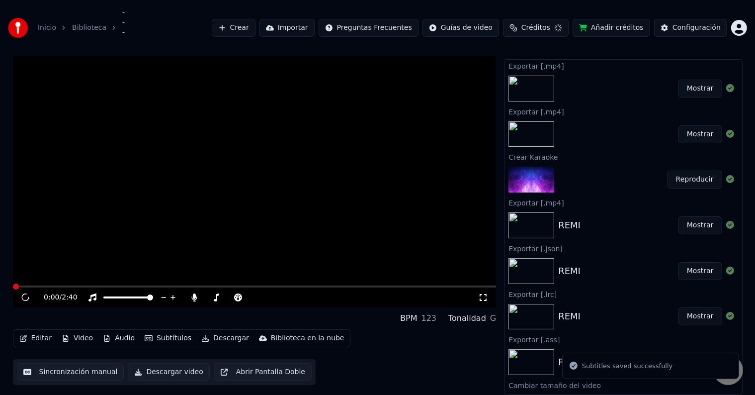
scroll to position [20, 0]
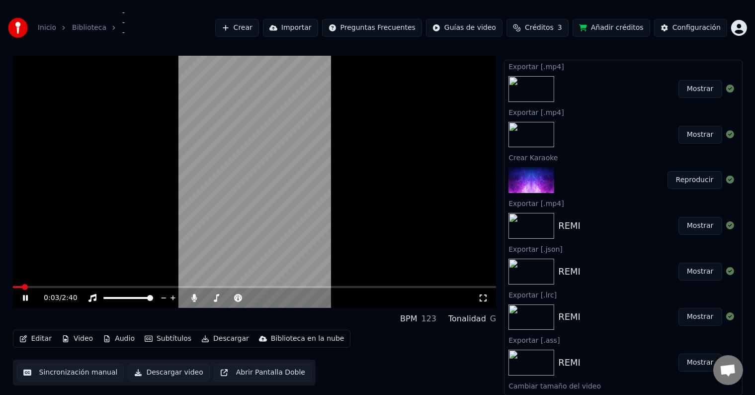
click at [256, 164] on video at bounding box center [255, 172] width 484 height 272
click at [32, 294] on icon at bounding box center [32, 298] width 23 height 8
click at [24, 299] on icon at bounding box center [25, 297] width 6 height 7
click at [24, 299] on icon at bounding box center [25, 298] width 5 height 6
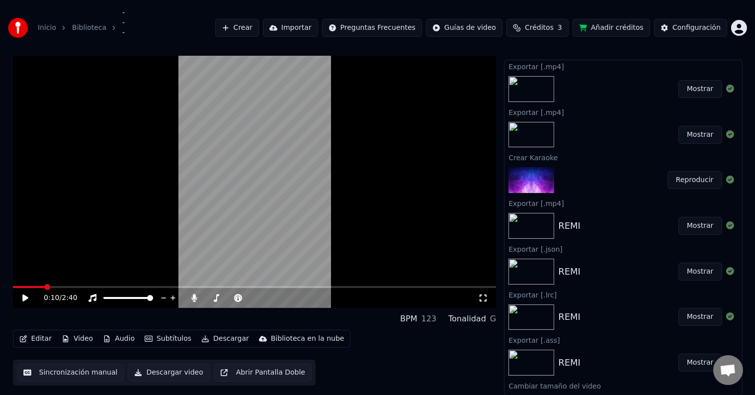
click at [360, 222] on video at bounding box center [255, 172] width 484 height 272
click at [162, 201] on video at bounding box center [255, 172] width 484 height 272
click at [95, 177] on video at bounding box center [255, 172] width 484 height 272
click at [74, 286] on span at bounding box center [255, 287] width 484 height 2
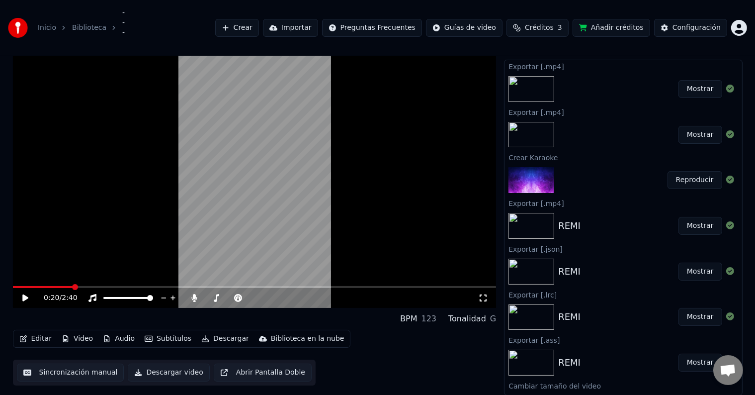
click at [398, 341] on div "Editar Video Audio Subtítulos Descargar Biblioteca en la nube Sincronización ma…" at bounding box center [255, 358] width 484 height 56
click at [283, 225] on video at bounding box center [255, 172] width 484 height 272
click at [486, 299] on icon at bounding box center [483, 297] width 7 height 7
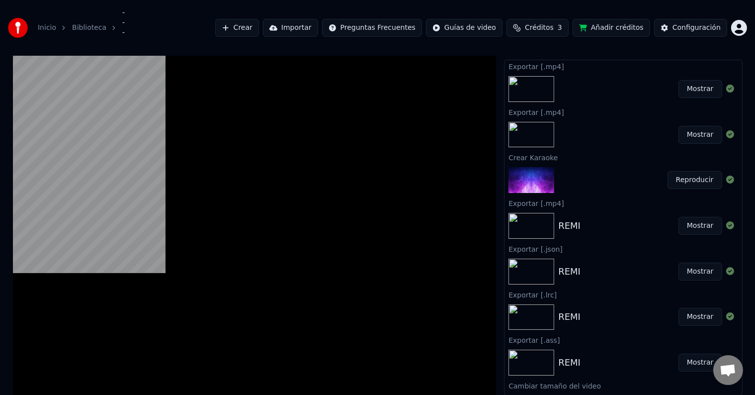
scroll to position [15, 0]
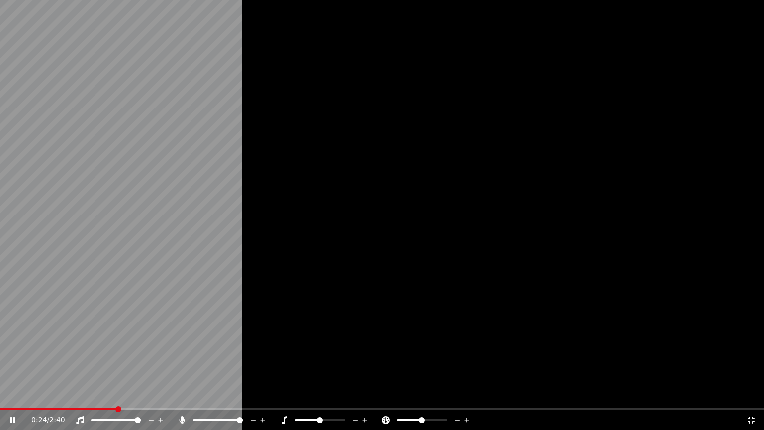
click at [752, 394] on icon at bounding box center [750, 419] width 7 height 7
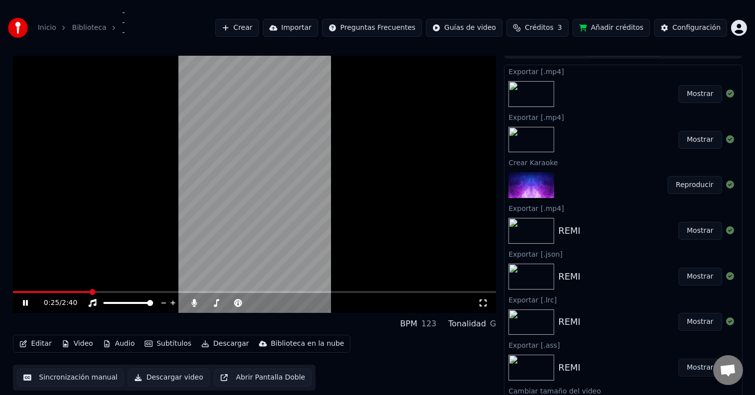
click at [286, 177] on video at bounding box center [255, 177] width 484 height 272
click at [100, 354] on div "Editar Video Audio Subtítulos Descargar Biblioteca en la nube Sincronización ma…" at bounding box center [255, 363] width 484 height 56
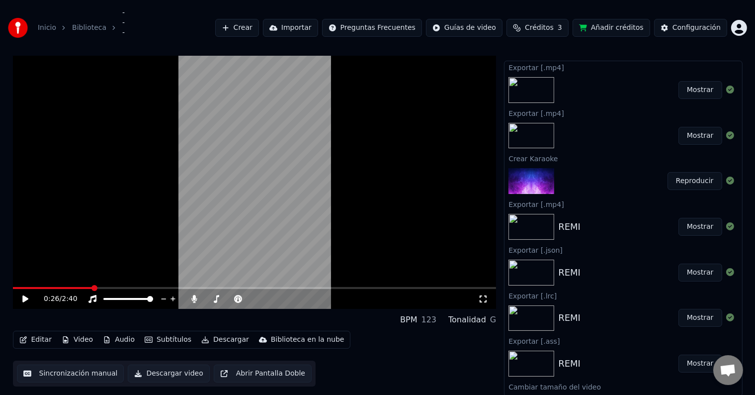
scroll to position [20, 0]
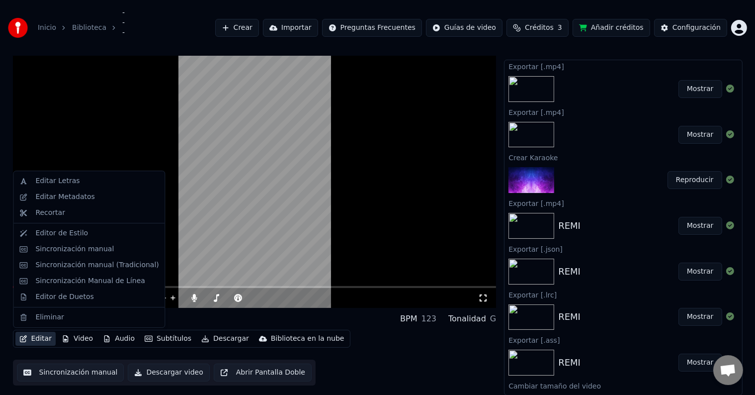
click at [33, 337] on button "Editar" at bounding box center [35, 339] width 40 height 14
click at [117, 227] on div "Editor de Estilo" at bounding box center [88, 233] width 147 height 16
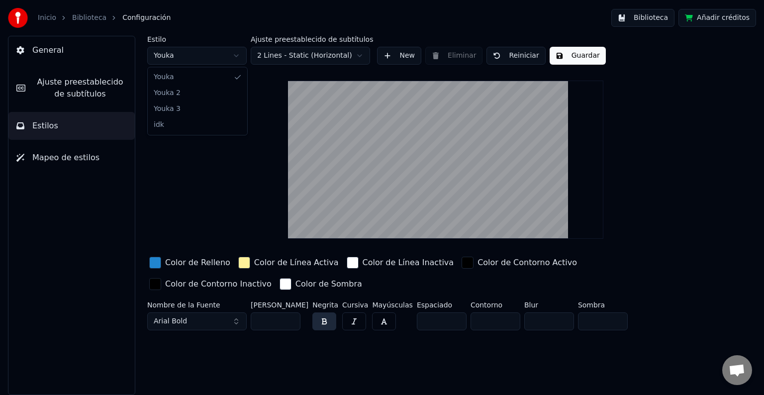
click at [205, 52] on html "Inicio Biblioteca Configuración Biblioteca Añadir créditos General Ajuste prees…" at bounding box center [382, 197] width 764 height 395
click at [97, 90] on span "Ajuste preestablecido de subtítulos" at bounding box center [79, 88] width 93 height 24
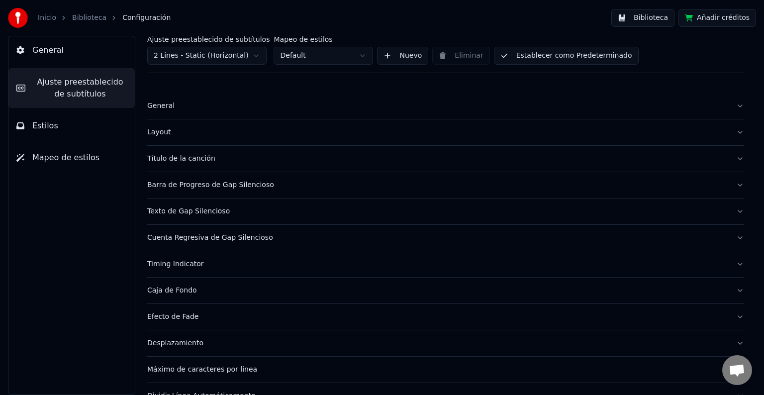
click at [257, 183] on div "Barra de Progreso de Gap Silencioso" at bounding box center [437, 185] width 581 height 10
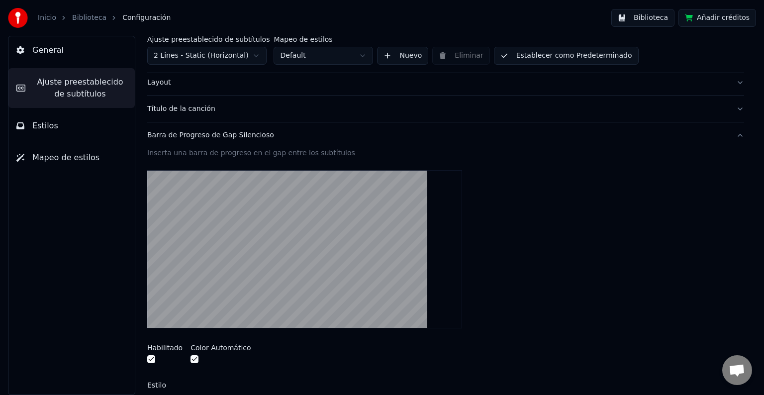
scroll to position [99, 0]
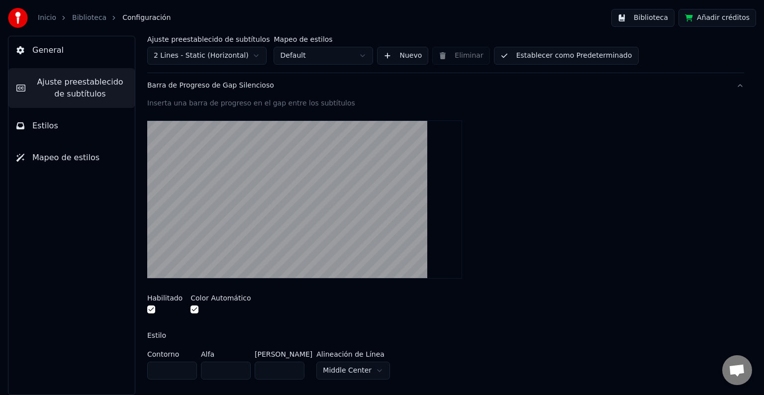
click at [300, 182] on video at bounding box center [304, 199] width 315 height 158
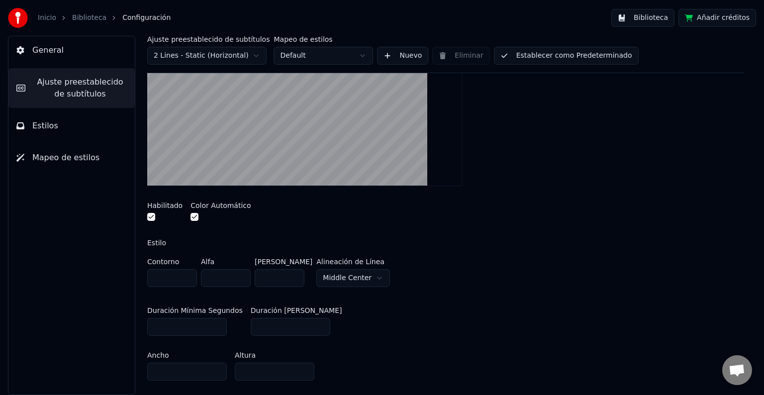
scroll to position [199, 0]
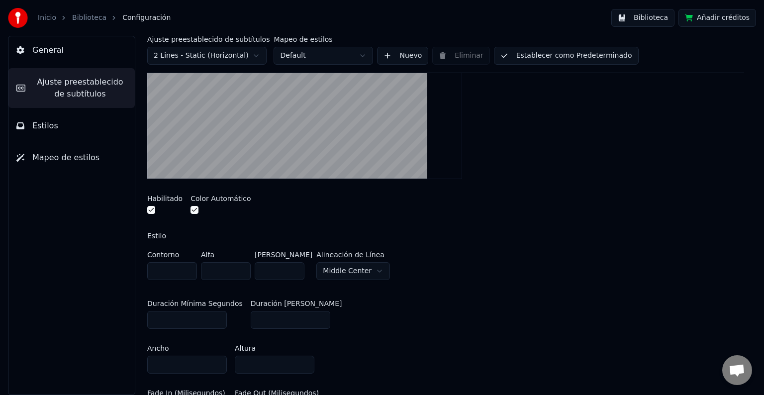
click at [146, 204] on div "Ajuste preestablecido de subtítulos 2 Lines - Static (Horizontal) Mapeo de esti…" at bounding box center [445, 215] width 636 height 359
click at [152, 207] on button "button" at bounding box center [151, 210] width 8 height 8
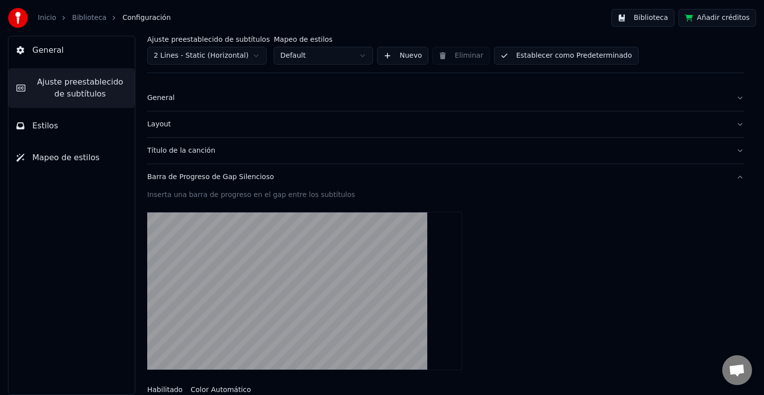
scroll to position [0, 0]
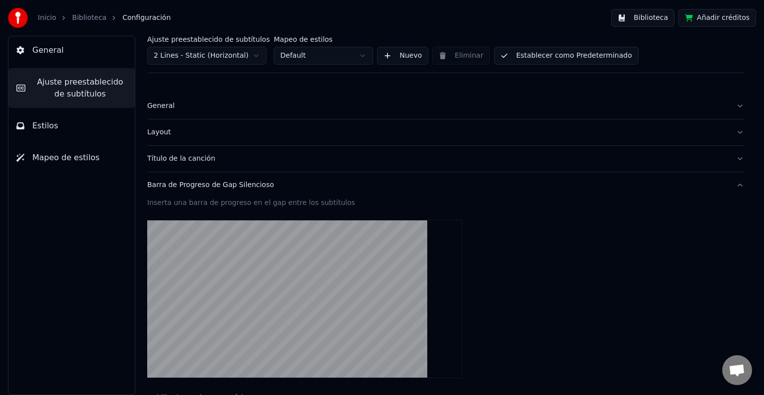
click at [728, 184] on button "Barra de Progreso de Gap Silencioso" at bounding box center [445, 185] width 597 height 26
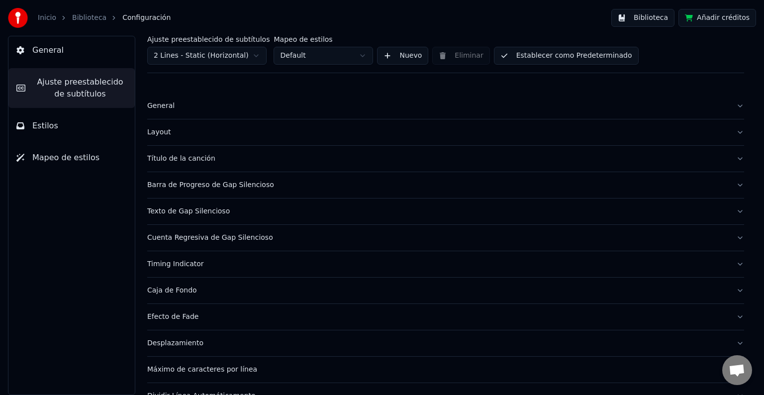
scroll to position [47, 0]
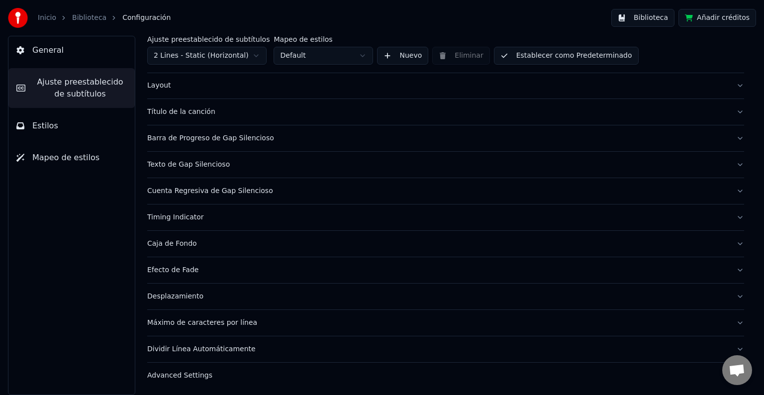
click at [234, 325] on div "Máximo de caracteres por línea" at bounding box center [437, 323] width 581 height 10
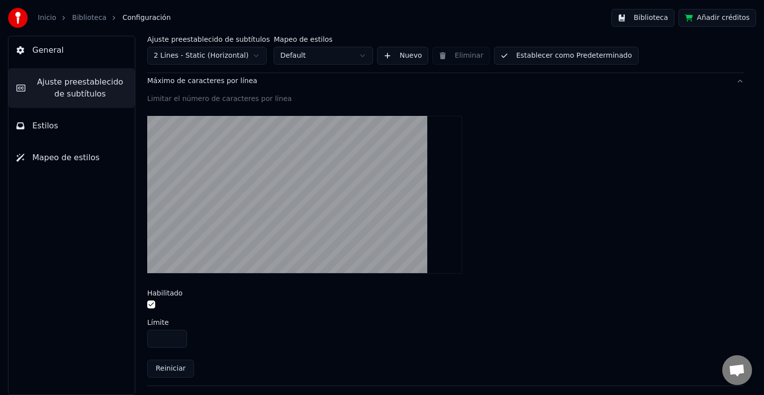
scroll to position [338, 0]
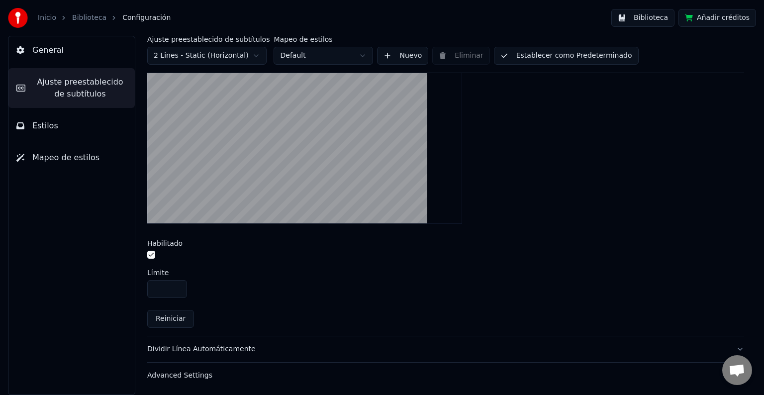
click at [273, 351] on div "Dividir Línea Automáticamente" at bounding box center [437, 349] width 581 height 10
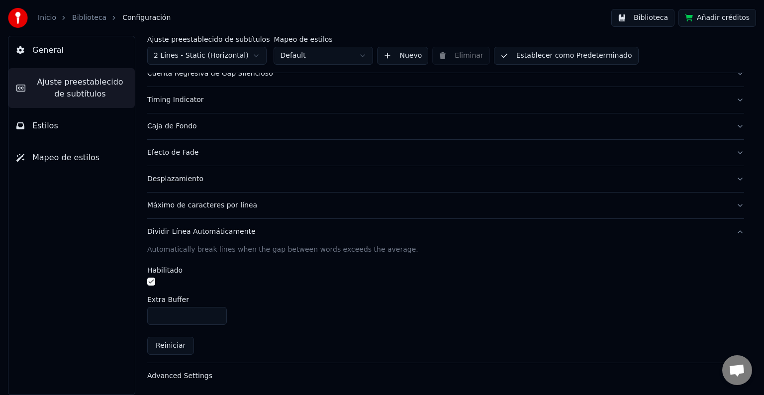
click at [229, 365] on button "Advanced Settings" at bounding box center [445, 376] width 597 height 26
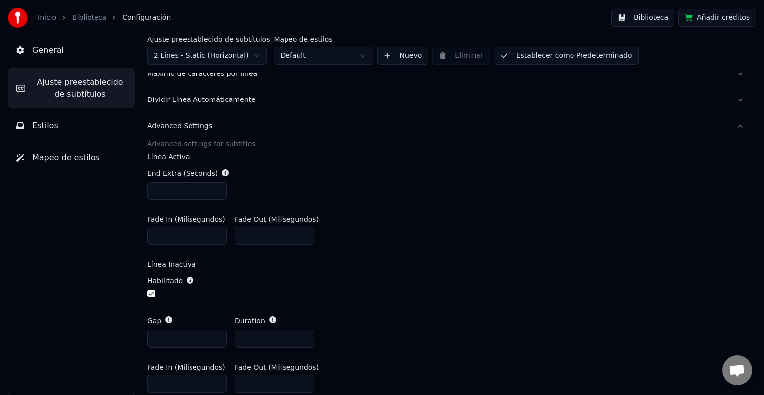
scroll to position [313, 0]
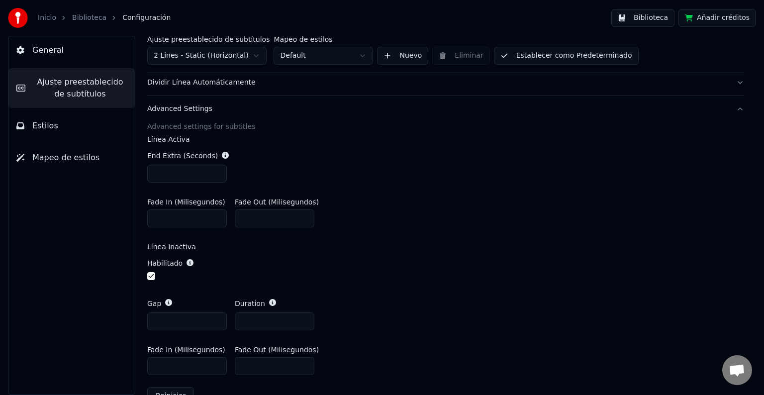
click at [152, 272] on button "button" at bounding box center [151, 276] width 8 height 8
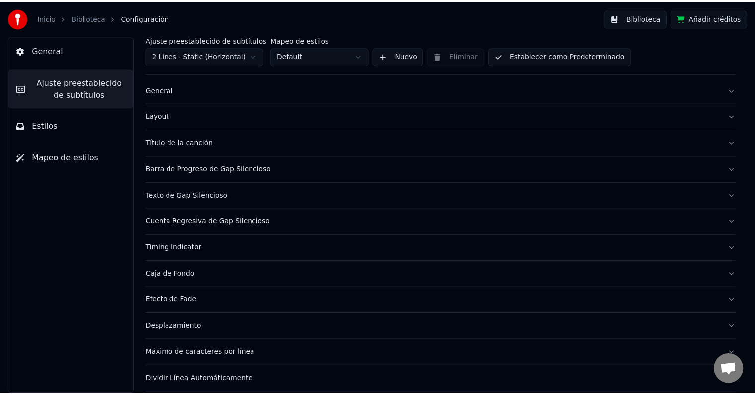
scroll to position [0, 0]
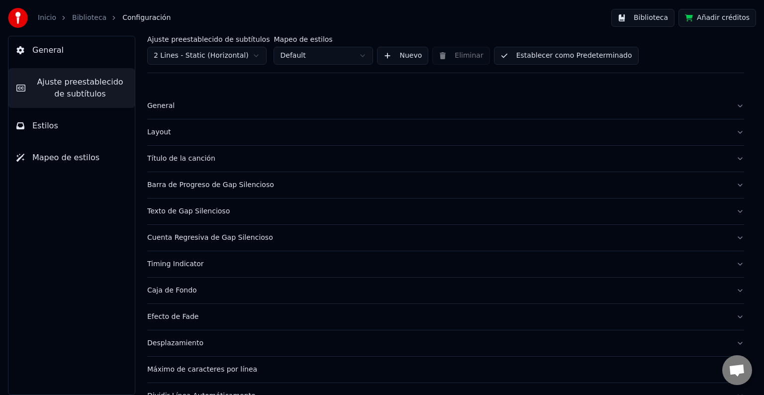
click at [521, 52] on button "Establecer como Predeterminado" at bounding box center [566, 56] width 145 height 18
click at [61, 45] on button "General" at bounding box center [71, 50] width 126 height 28
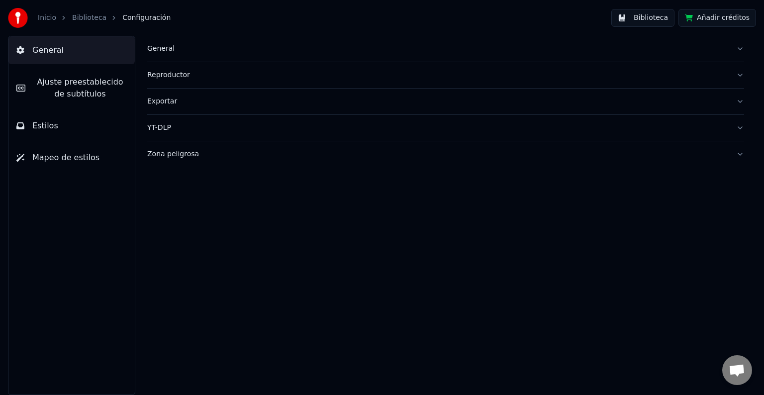
click at [97, 18] on link "Biblioteca" at bounding box center [89, 18] width 34 height 10
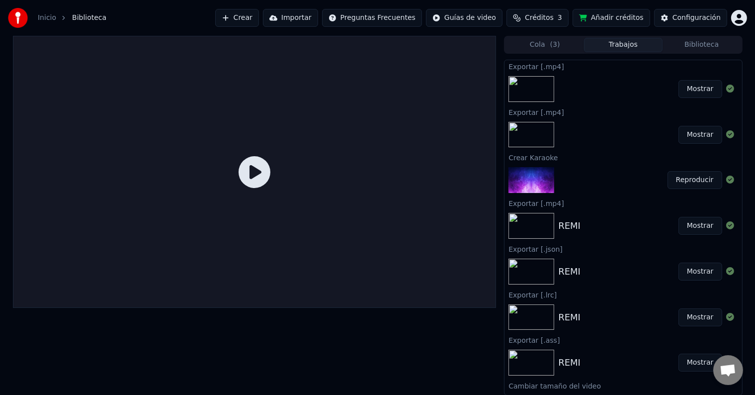
click at [679, 85] on button "Mostrar" at bounding box center [701, 89] width 44 height 18
click at [691, 180] on button "Reproducir" at bounding box center [695, 180] width 55 height 18
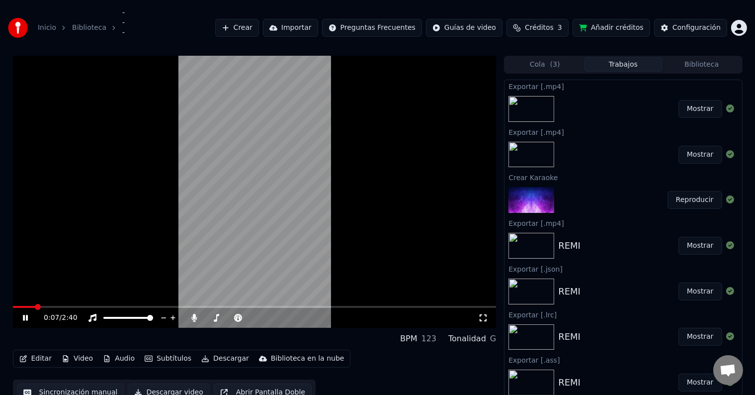
click at [128, 177] on video at bounding box center [255, 192] width 484 height 272
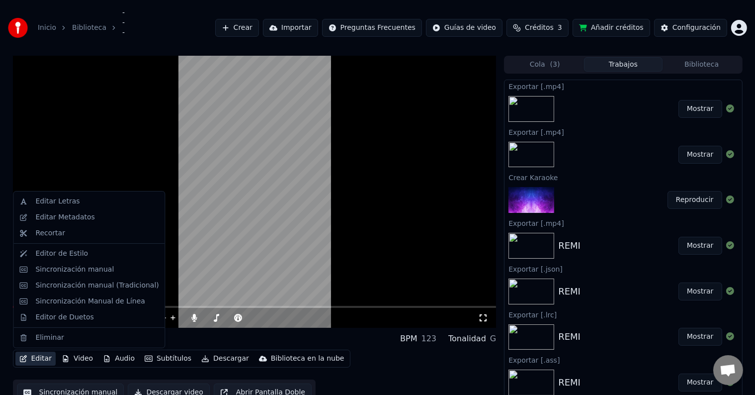
click at [32, 360] on button "Editar" at bounding box center [35, 359] width 40 height 14
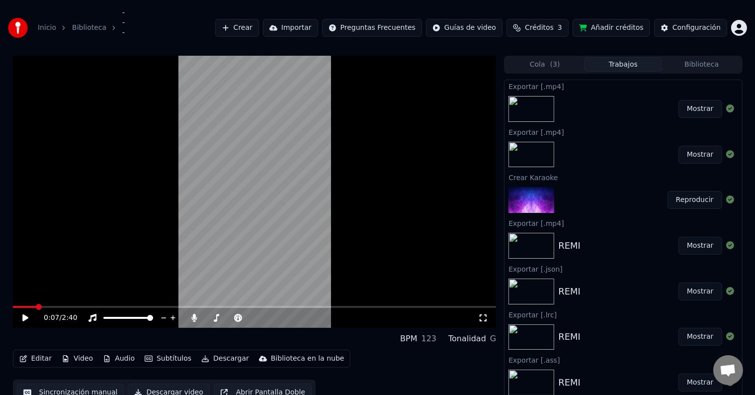
click at [265, 261] on video at bounding box center [255, 192] width 484 height 272
click at [191, 197] on video at bounding box center [255, 192] width 484 height 272
click at [498, 4] on div "Inicio Biblioteca ­­­­ Crear Importar Preguntas Frecuentes Guías de video Crédi…" at bounding box center [377, 28] width 755 height 56
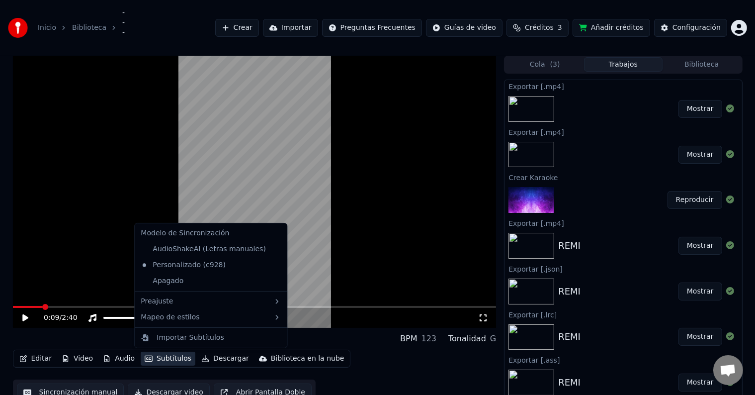
click at [158, 353] on button "Subtítulos" at bounding box center [168, 359] width 55 height 14
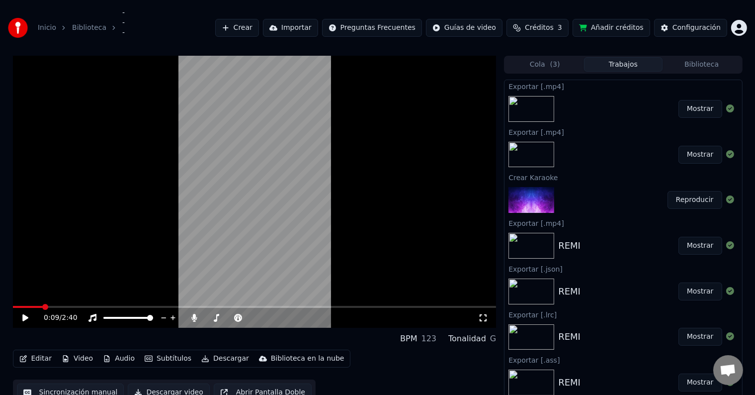
click at [312, 177] on video at bounding box center [255, 192] width 484 height 272
click at [147, 306] on span at bounding box center [255, 307] width 484 height 2
click at [84, 306] on span at bounding box center [87, 307] width 149 height 2
click at [42, 306] on span at bounding box center [52, 307] width 78 height 2
click at [53, 308] on div "0:11 / 2:40" at bounding box center [255, 318] width 484 height 20
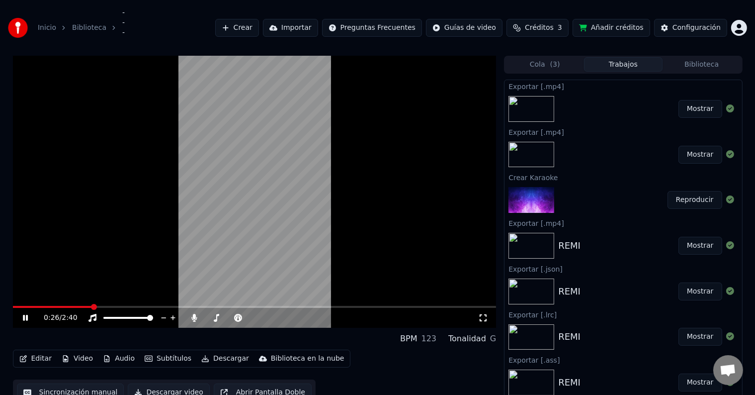
click at [278, 250] on video at bounding box center [255, 192] width 484 height 272
click at [700, 60] on button "Biblioteca" at bounding box center [702, 64] width 79 height 14
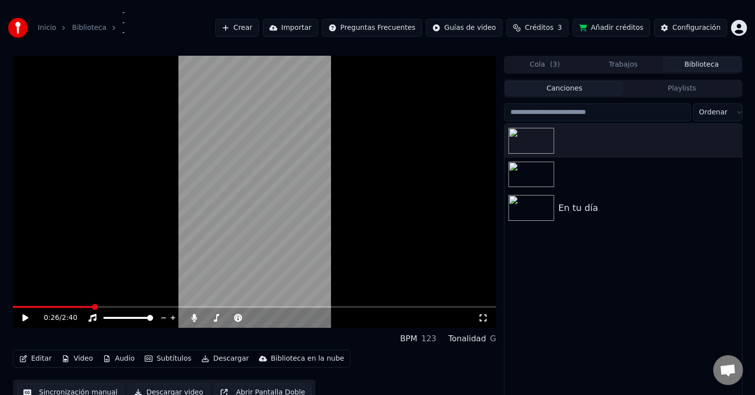
click at [620, 68] on button "Trabajos" at bounding box center [623, 64] width 79 height 14
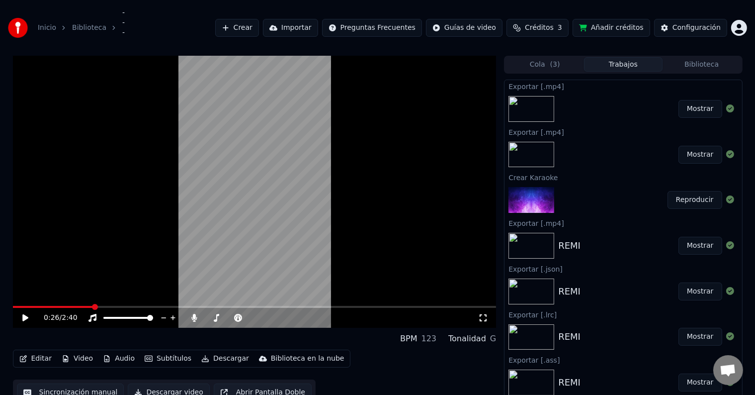
click at [271, 358] on div "Biblioteca en la nube" at bounding box center [308, 359] width 74 height 10
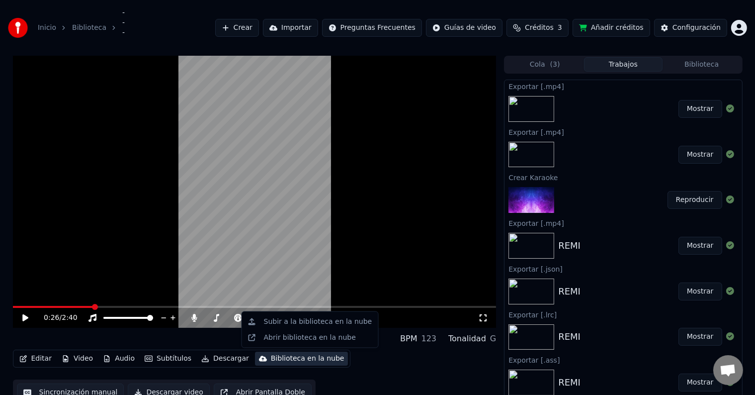
click at [271, 358] on div "Biblioteca en la nube" at bounding box center [308, 359] width 74 height 10
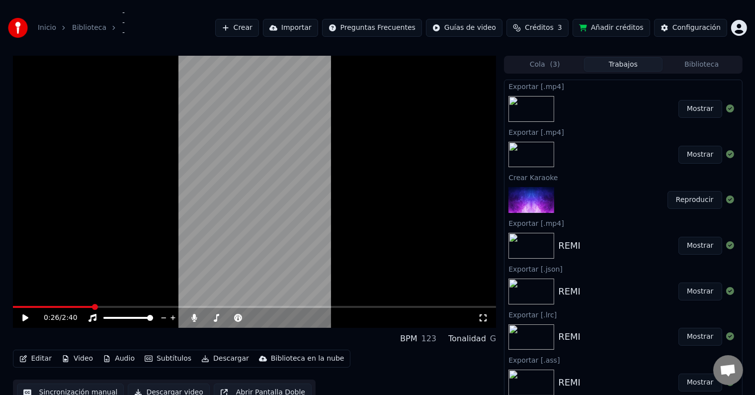
click at [153, 340] on div "­­­­ BPM 123 Tonalidad G" at bounding box center [255, 339] width 484 height 14
click at [167, 356] on button "Subtítulos" at bounding box center [168, 359] width 55 height 14
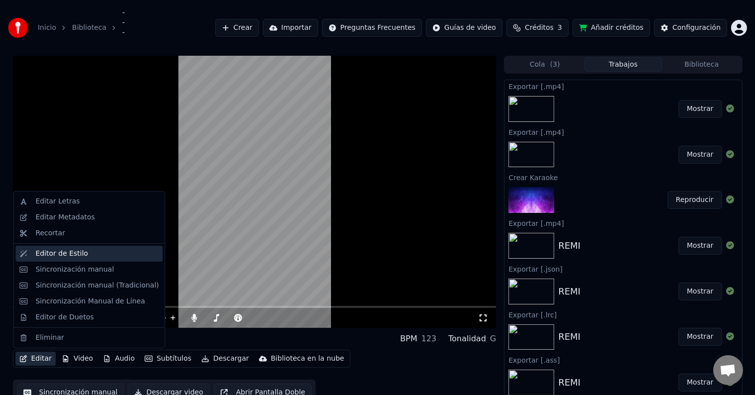
click at [107, 250] on div "Editor de Estilo" at bounding box center [96, 254] width 123 height 10
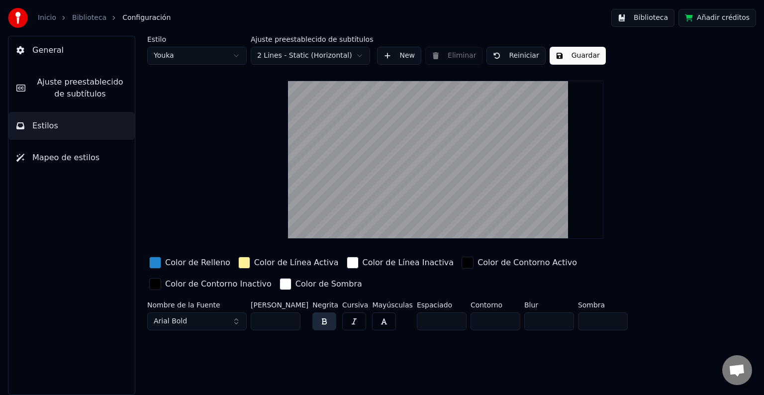
click at [215, 59] on html "Inicio Biblioteca Configuración Biblioteca Añadir créditos General Ajuste prees…" at bounding box center [382, 197] width 764 height 395
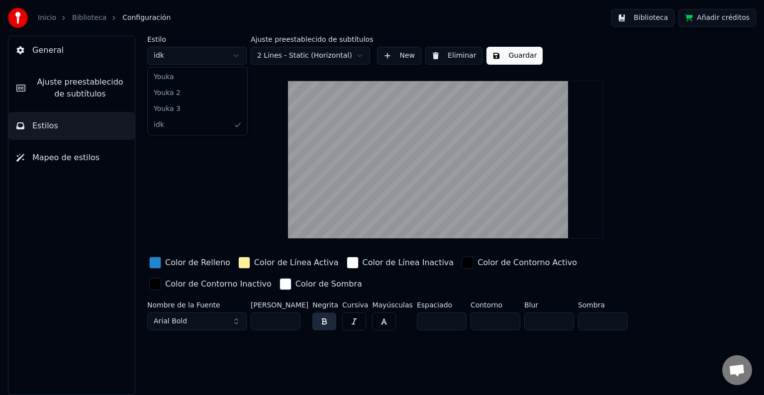
click at [220, 58] on html "Inicio Biblioteca Configuración Biblioteca Añadir créditos General Ajuste prees…" at bounding box center [382, 197] width 764 height 395
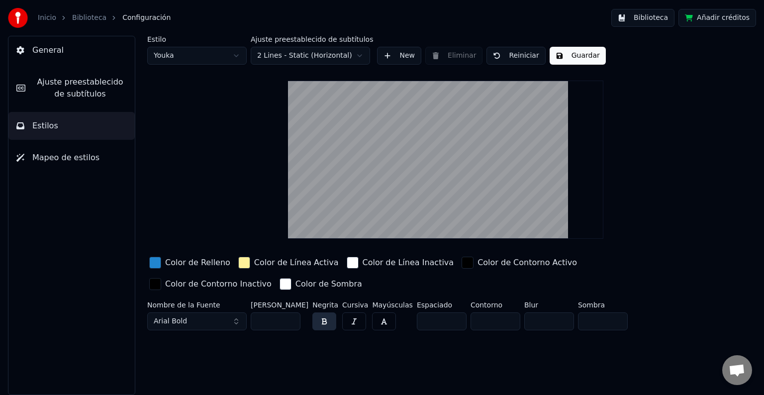
click at [635, 13] on button "Biblioteca" at bounding box center [642, 18] width 63 height 18
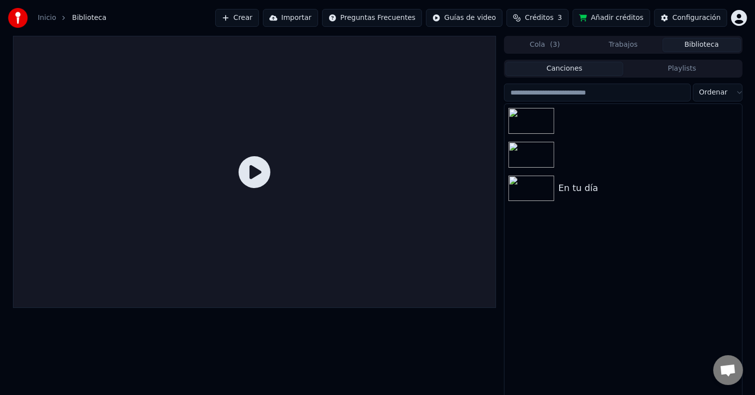
click at [606, 46] on button "Trabajos" at bounding box center [623, 45] width 79 height 14
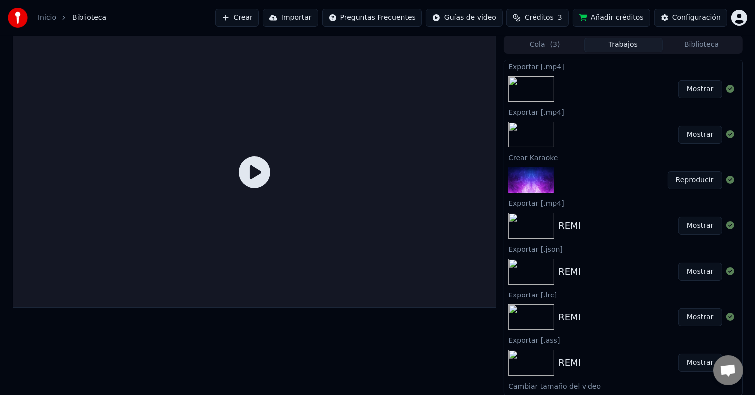
click at [701, 223] on button "Mostrar" at bounding box center [701, 226] width 44 height 18
click at [684, 181] on button "Reproducir" at bounding box center [695, 180] width 55 height 18
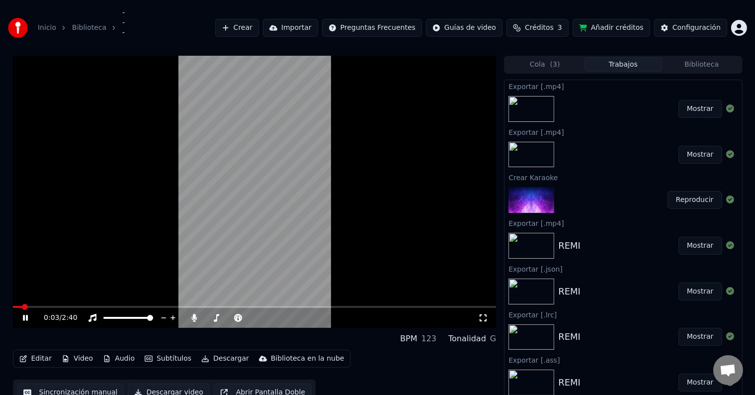
click at [225, 181] on video at bounding box center [255, 192] width 484 height 272
click at [52, 357] on button "Editar" at bounding box center [35, 359] width 40 height 14
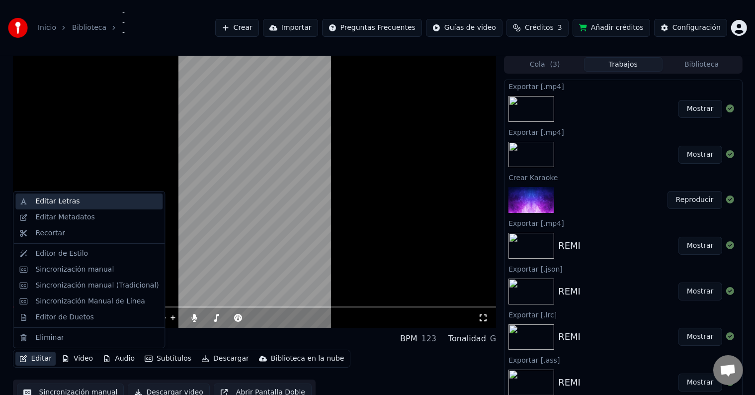
click at [115, 206] on div "Editar Letras" at bounding box center [96, 201] width 123 height 10
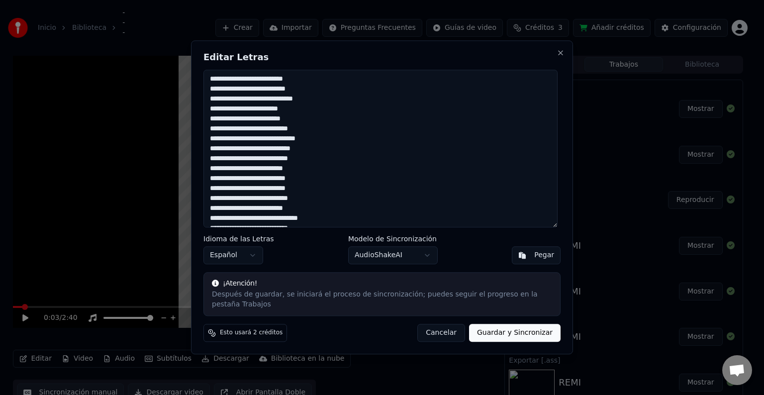
click at [440, 328] on button "Cancelar" at bounding box center [441, 333] width 48 height 18
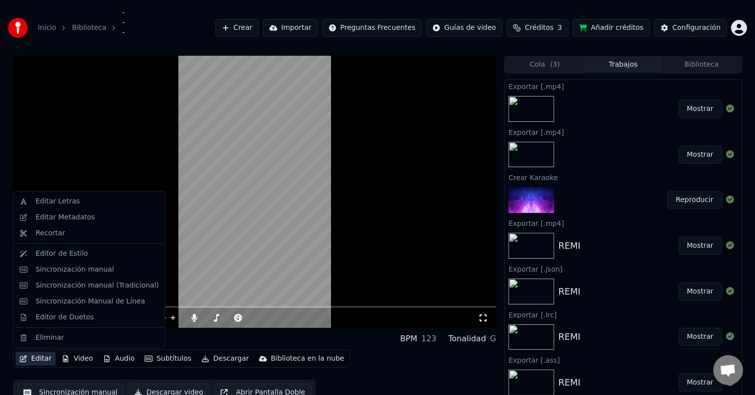
click at [41, 358] on button "Editar" at bounding box center [35, 359] width 40 height 14
click at [111, 255] on div "Editor de Estilo" at bounding box center [96, 254] width 123 height 10
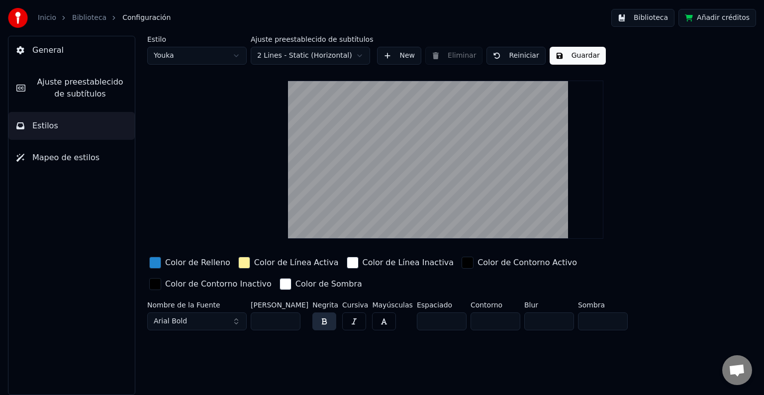
click at [79, 86] on span "Ajuste preestablecido de subtítulos" at bounding box center [79, 88] width 93 height 24
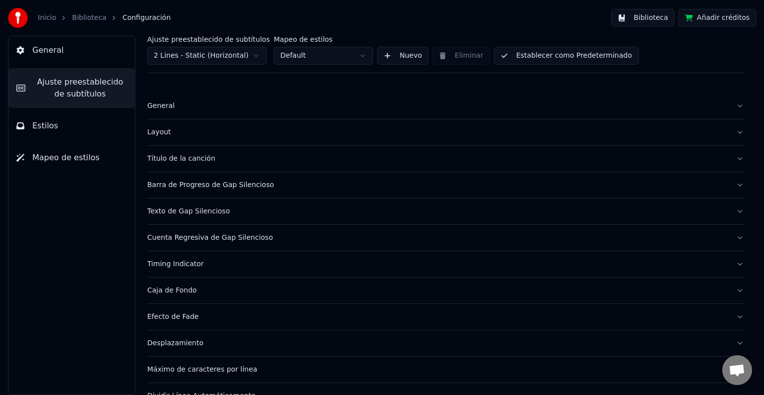
click at [300, 54] on html "Inicio Biblioteca Configuración Biblioteca Añadir créditos General Ajuste prees…" at bounding box center [382, 197] width 764 height 395
click at [318, 55] on html "Inicio Biblioteca Configuración Biblioteca Añadir créditos General Ajuste prees…" at bounding box center [382, 197] width 764 height 395
click at [331, 61] on html "Inicio Biblioteca Configuración Biblioteca Añadir créditos General Ajuste prees…" at bounding box center [382, 197] width 764 height 395
click at [379, 54] on html "Inicio Biblioteca Configuración Biblioteca Añadir créditos General Ajuste prees…" at bounding box center [382, 197] width 764 height 395
click at [379, 54] on button "Nuevo" at bounding box center [402, 56] width 51 height 18
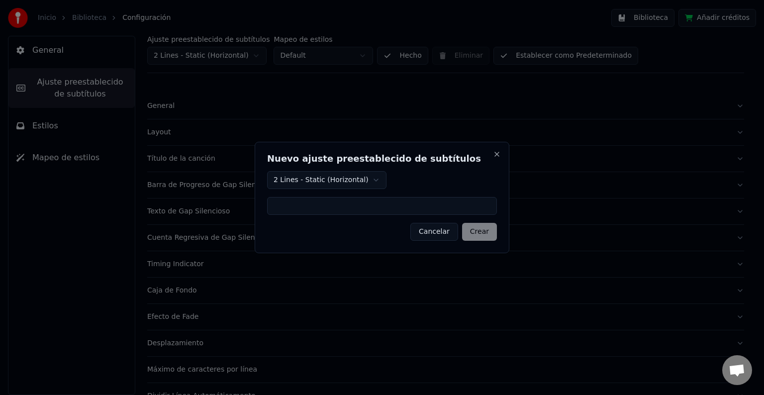
click at [337, 205] on input at bounding box center [382, 206] width 230 height 18
click at [424, 227] on button "Cancelar" at bounding box center [434, 232] width 48 height 18
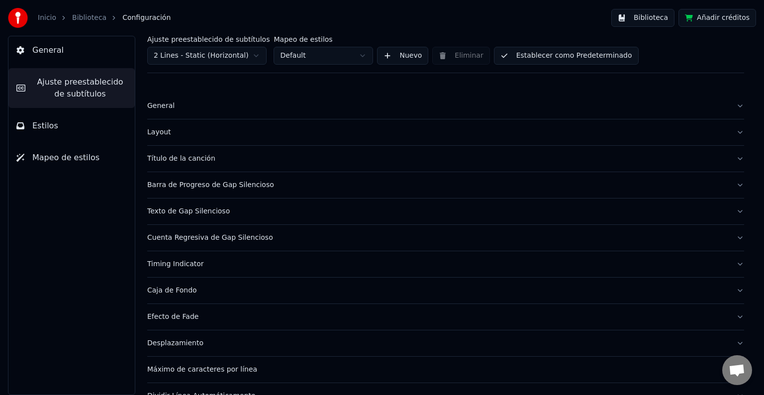
click at [228, 58] on html "Inicio Biblioteca Configuración Biblioteca Añadir créditos General Ajuste prees…" at bounding box center [382, 197] width 764 height 395
click at [98, 19] on html "Inicio Biblioteca Configuración Biblioteca Añadir créditos General Ajuste prees…" at bounding box center [382, 197] width 764 height 395
click at [98, 19] on link "Biblioteca" at bounding box center [89, 18] width 34 height 10
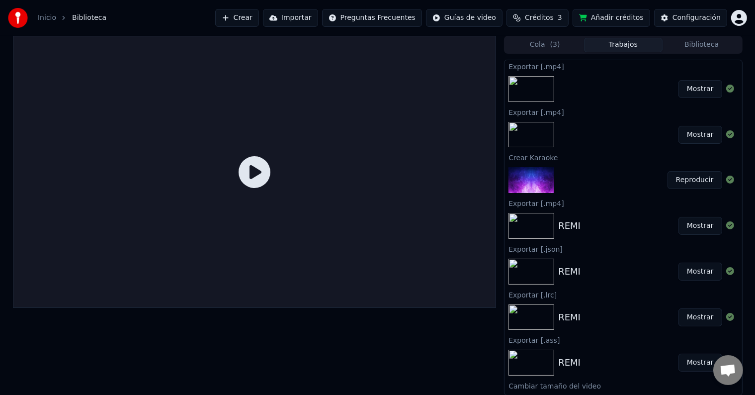
click at [684, 226] on button "Mostrar" at bounding box center [701, 226] width 44 height 18
click at [686, 177] on button "Reproducir" at bounding box center [695, 180] width 55 height 18
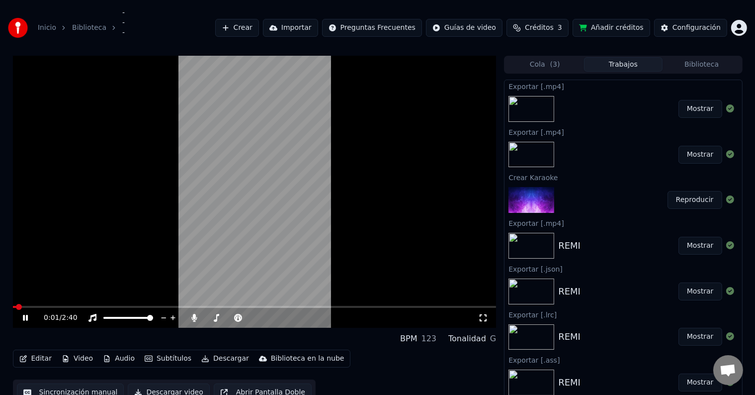
click at [56, 304] on video at bounding box center [255, 192] width 484 height 272
click at [68, 308] on div "0:01 / 2:40" at bounding box center [255, 318] width 484 height 20
click at [67, 306] on span at bounding box center [255, 307] width 484 height 2
click at [213, 237] on video at bounding box center [255, 192] width 484 height 272
click at [235, 200] on video at bounding box center [255, 192] width 484 height 272
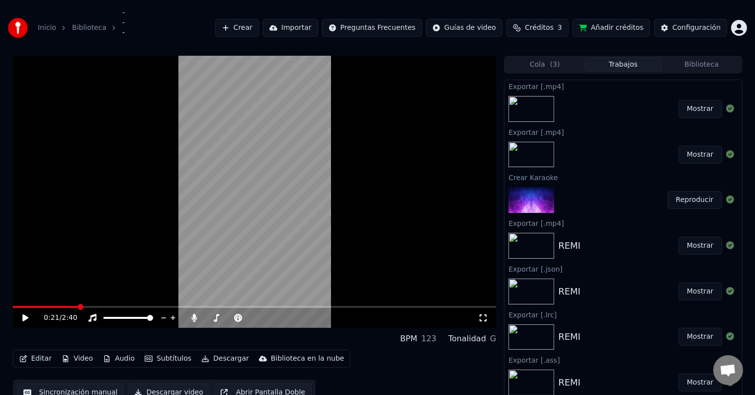
click at [108, 350] on div "Editar Video Audio Subtítulos Descargar Biblioteca en la nube" at bounding box center [182, 359] width 338 height 18
click at [162, 345] on div "­­­­ BPM 123 Tonalidad G" at bounding box center [255, 339] width 484 height 14
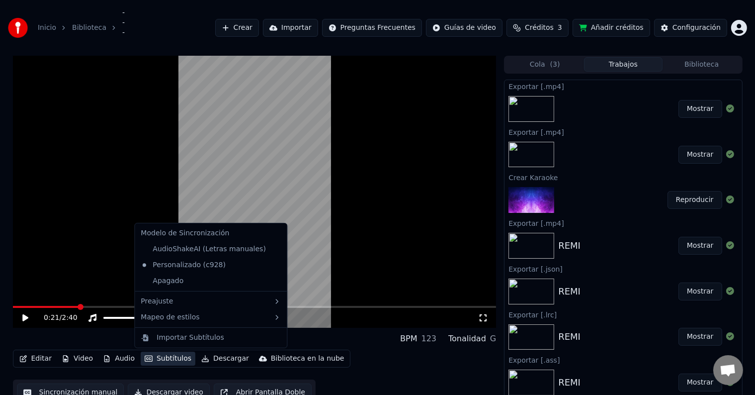
click at [173, 361] on button "Subtítulos" at bounding box center [168, 359] width 55 height 14
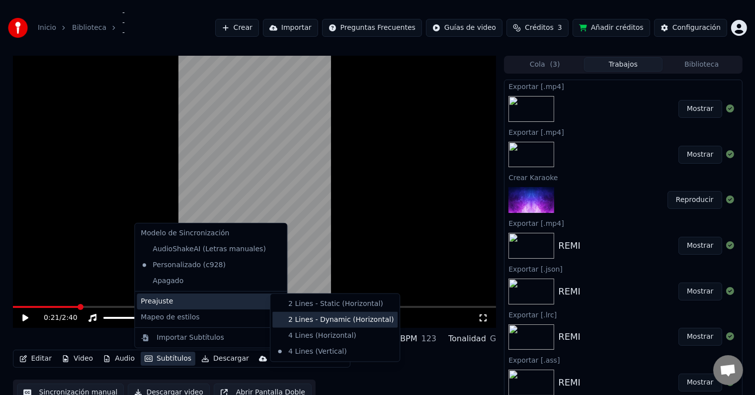
click at [304, 326] on div "2 Lines - Dynamic (Horizontal)" at bounding box center [334, 320] width 125 height 16
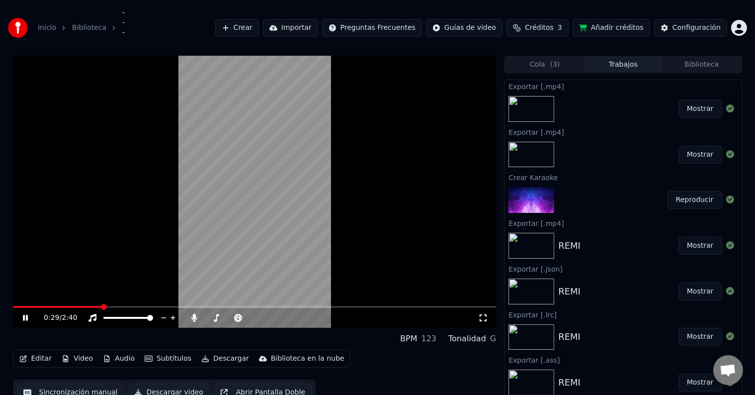
click at [266, 218] on video at bounding box center [255, 192] width 484 height 272
click at [171, 358] on button "Subtítulos" at bounding box center [168, 359] width 55 height 14
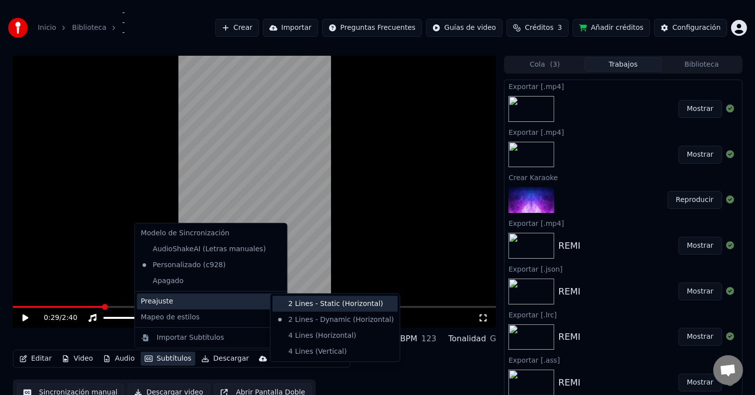
click at [293, 306] on div "2 Lines - Static (Horizontal)" at bounding box center [334, 304] width 125 height 16
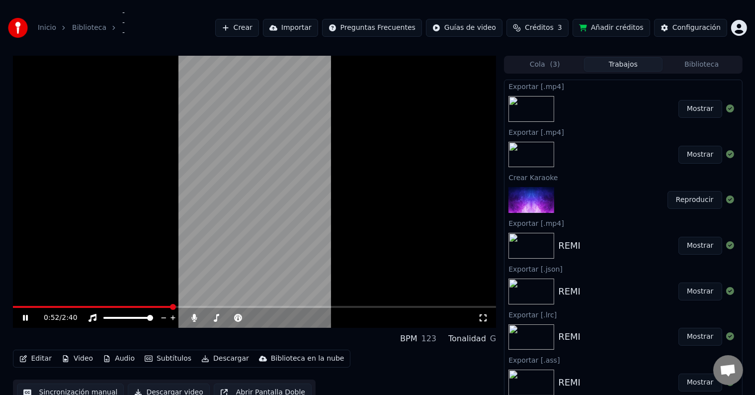
click at [58, 302] on video at bounding box center [255, 192] width 484 height 272
click at [52, 305] on video at bounding box center [255, 192] width 484 height 272
click at [44, 306] on span at bounding box center [95, 307] width 164 height 2
click at [215, 219] on video at bounding box center [255, 192] width 484 height 272
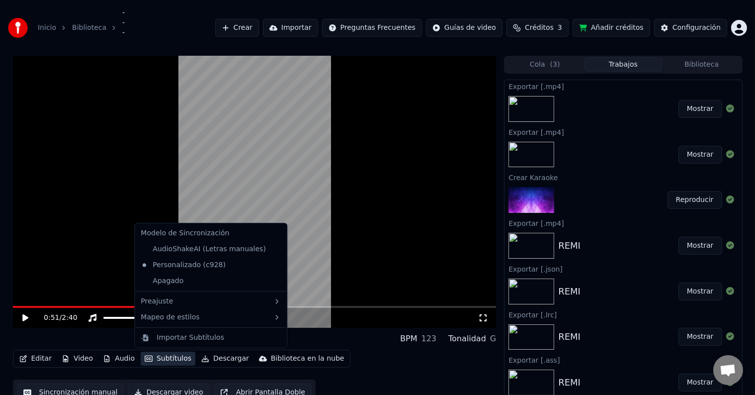
click at [170, 358] on button "Subtítulos" at bounding box center [168, 359] width 55 height 14
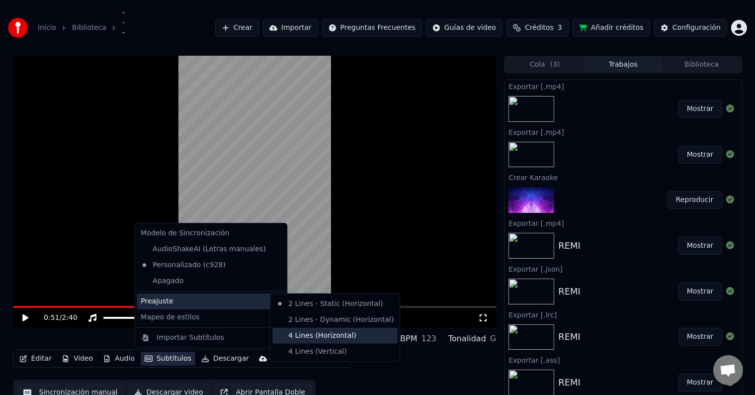
click at [342, 335] on div "4 Lines (Horizontal)" at bounding box center [334, 336] width 125 height 16
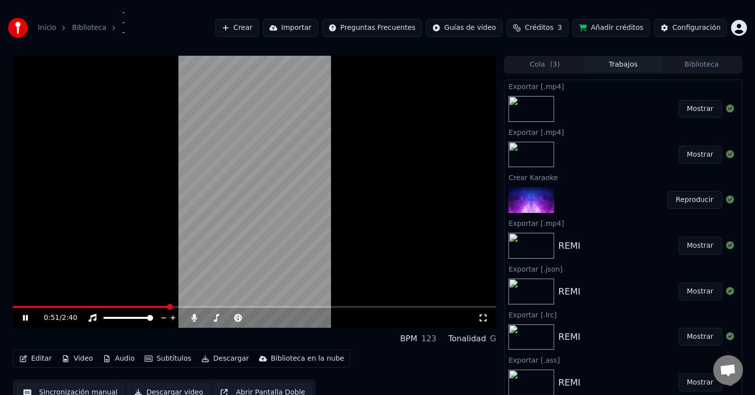
click at [272, 219] on video at bounding box center [255, 192] width 484 height 272
click at [125, 306] on span at bounding box center [91, 307] width 157 height 2
click at [219, 248] on video at bounding box center [255, 192] width 484 height 272
click at [71, 306] on span at bounding box center [71, 307] width 116 height 2
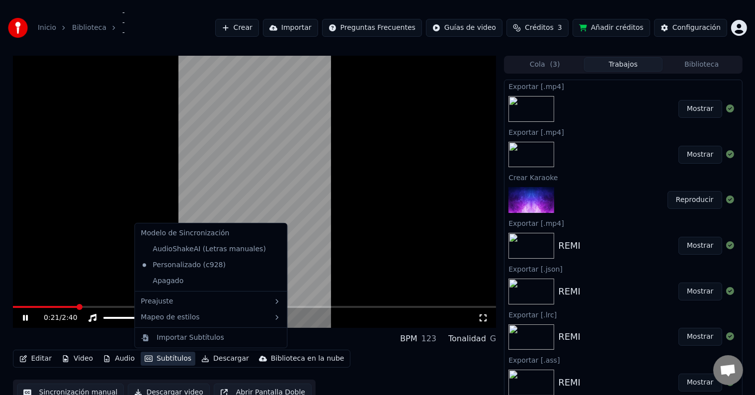
click at [164, 352] on button "Subtítulos" at bounding box center [168, 359] width 55 height 14
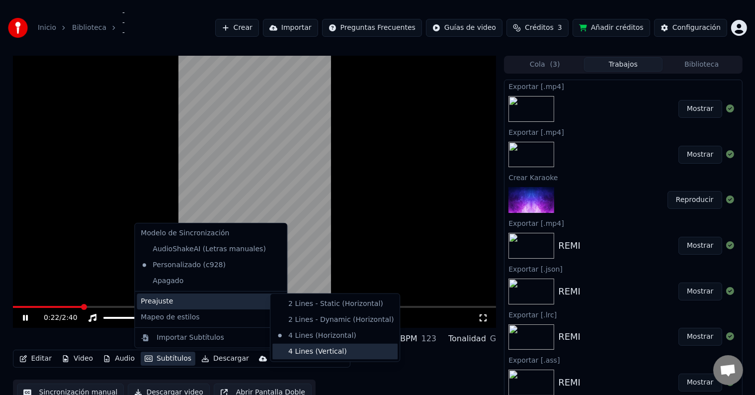
click at [328, 346] on div "4 Lines (Vertical)" at bounding box center [334, 352] width 125 height 16
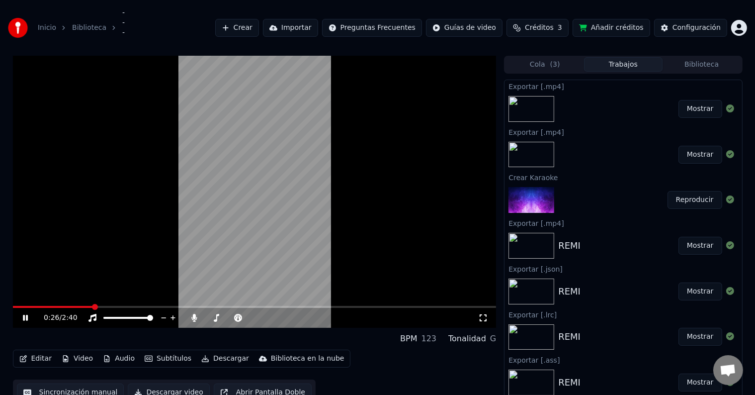
click at [45, 304] on video at bounding box center [255, 192] width 484 height 272
click at [43, 306] on span at bounding box center [53, 307] width 81 height 2
click at [149, 199] on video at bounding box center [255, 192] width 484 height 272
click at [165, 353] on button "Subtítulos" at bounding box center [168, 359] width 55 height 14
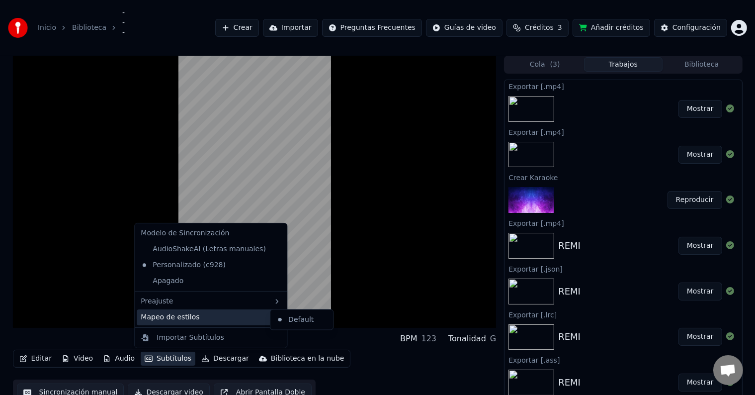
click at [362, 354] on div "Editar Video Audio Subtítulos Descargar Biblioteca en la nube Sincronización ma…" at bounding box center [255, 378] width 484 height 56
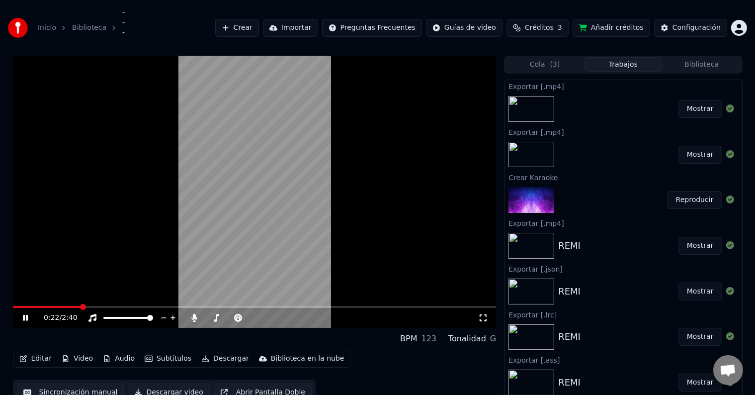
click at [238, 179] on video at bounding box center [255, 192] width 484 height 272
click at [30, 359] on button "Editar" at bounding box center [35, 359] width 40 height 14
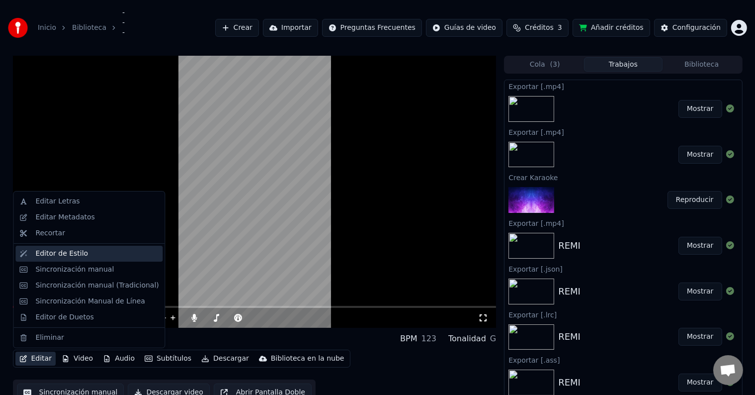
click at [83, 249] on div "Editor de Estilo" at bounding box center [96, 254] width 123 height 10
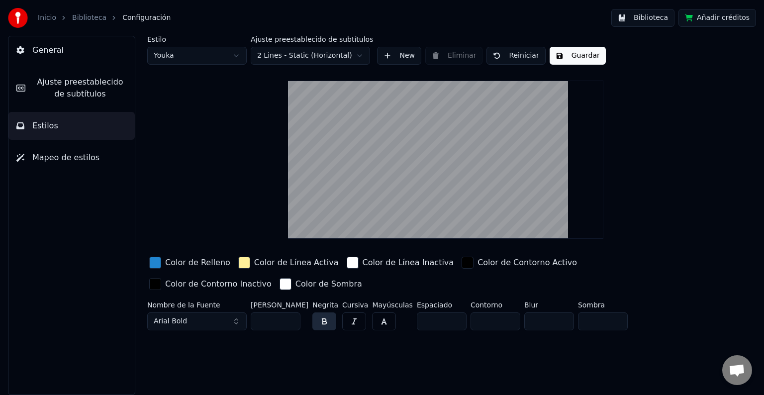
click at [122, 76] on span "Ajuste preestablecido de subtítulos" at bounding box center [79, 88] width 93 height 24
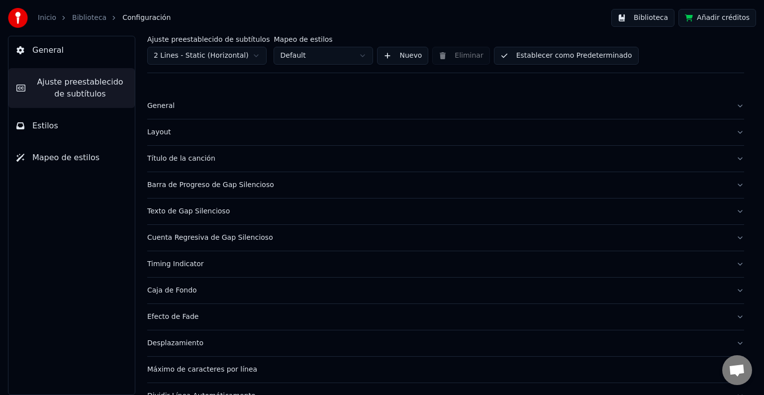
click at [343, 49] on html "Inicio Biblioteca Configuración Biblioteca Añadir créditos General Ajuste prees…" at bounding box center [382, 197] width 764 height 395
click at [346, 50] on html "Inicio Biblioteca Configuración Biblioteca Añadir créditos General Ajuste prees…" at bounding box center [382, 197] width 764 height 395
click at [391, 52] on button "Nuevo" at bounding box center [402, 56] width 51 height 18
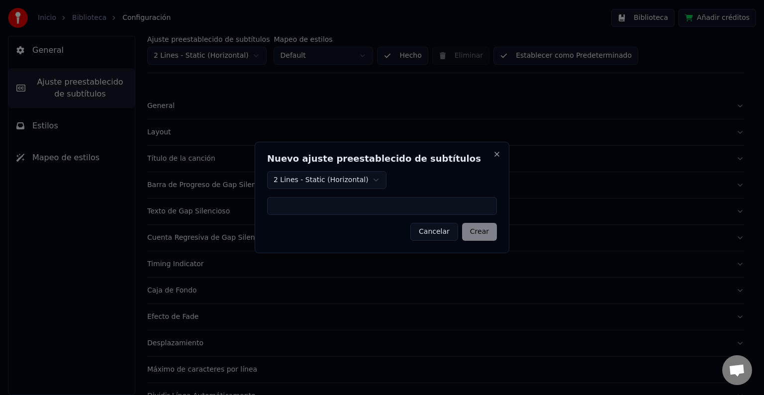
click at [347, 205] on input at bounding box center [382, 206] width 230 height 18
click at [348, 181] on body "Inicio Biblioteca Configuración Biblioteca Añadir créditos General Ajuste prees…" at bounding box center [382, 197] width 764 height 395
click at [326, 205] on input at bounding box center [382, 206] width 230 height 18
type input "*******"
click at [485, 233] on button "Crear" at bounding box center [479, 232] width 35 height 18
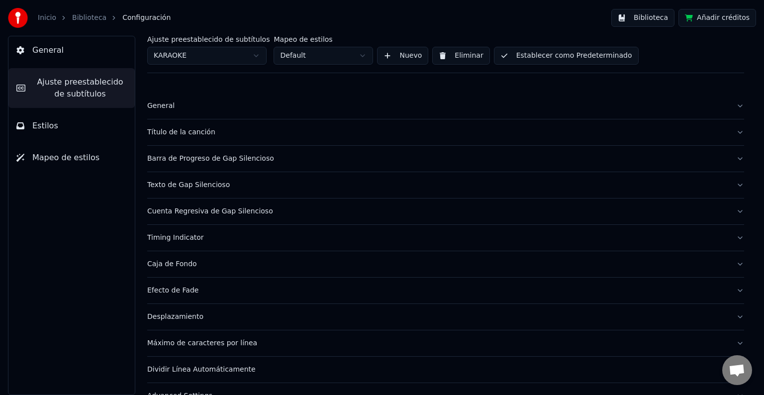
click at [319, 38] on label "Mapeo de estilos" at bounding box center [322, 39] width 99 height 7
click at [343, 53] on html "Inicio Biblioteca Configuración Biblioteca Añadir créditos General Ajuste prees…" at bounding box center [382, 197] width 764 height 395
click at [343, 54] on html "Inicio Biblioteca Configuración Biblioteca Añadir créditos General Ajuste prees…" at bounding box center [382, 197] width 764 height 395
click at [236, 50] on html "Inicio Biblioteca Configuración Biblioteca Añadir créditos General Ajuste prees…" at bounding box center [382, 197] width 764 height 395
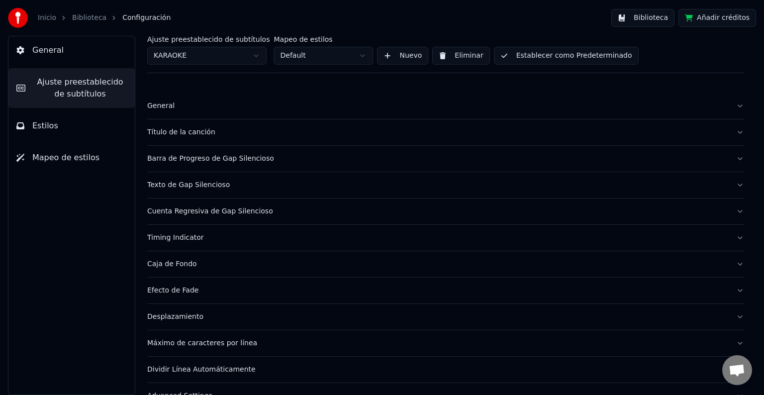
click at [300, 45] on div "Mapeo de estilos Default" at bounding box center [322, 50] width 99 height 29
click at [300, 49] on html "Inicio Biblioteca Configuración Biblioteca Añadir créditos General Ajuste prees…" at bounding box center [382, 197] width 764 height 395
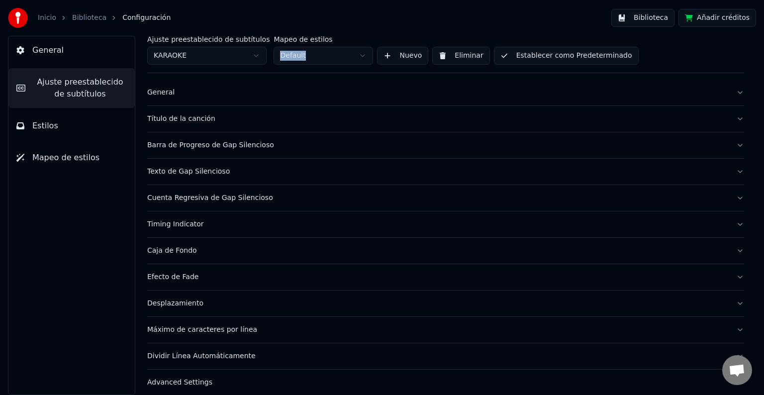
scroll to position [20, 0]
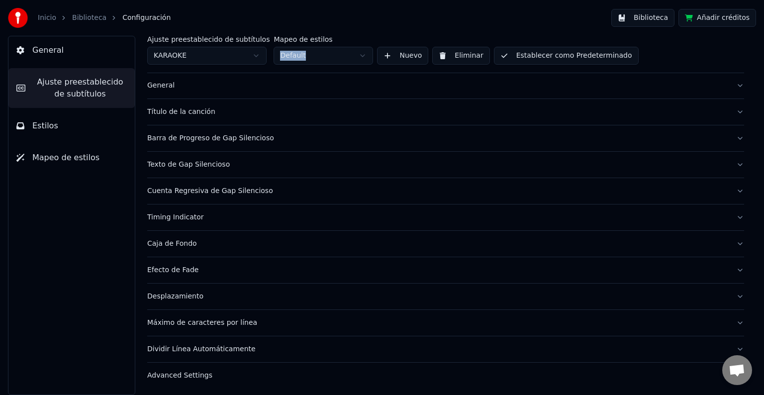
click at [211, 291] on div "Desplazamiento" at bounding box center [437, 296] width 581 height 10
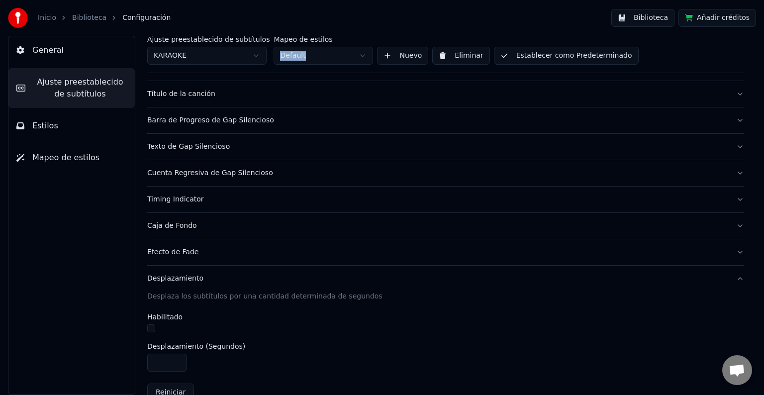
scroll to position [0, 0]
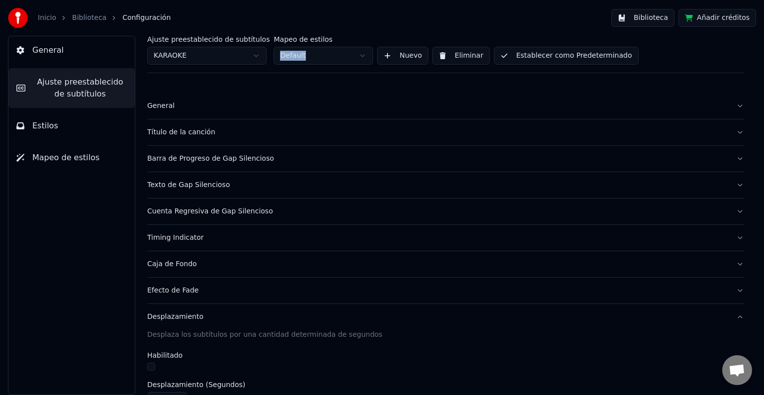
click at [221, 217] on button "Cuenta Regresiva de Gap Silencioso" at bounding box center [445, 211] width 597 height 26
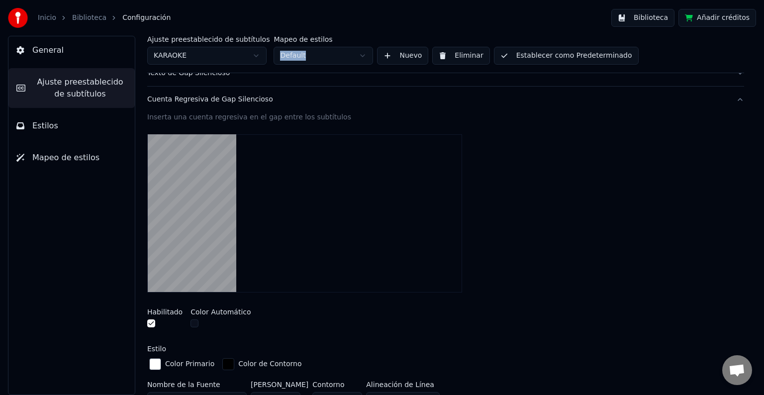
scroll to position [199, 0]
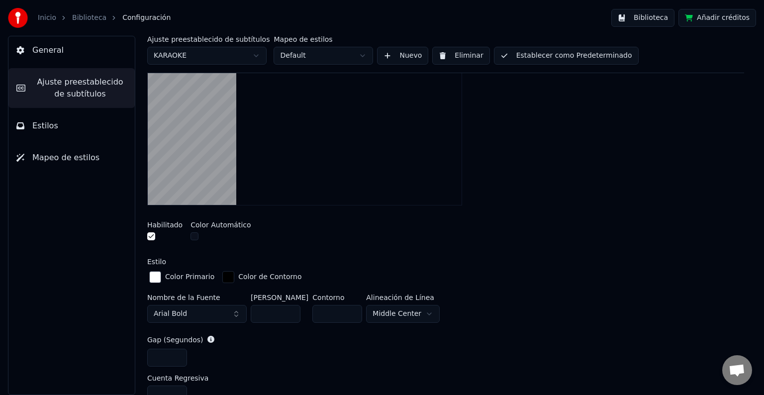
click at [156, 237] on div at bounding box center [164, 237] width 35 height 10
click at [150, 235] on button "button" at bounding box center [151, 236] width 8 height 8
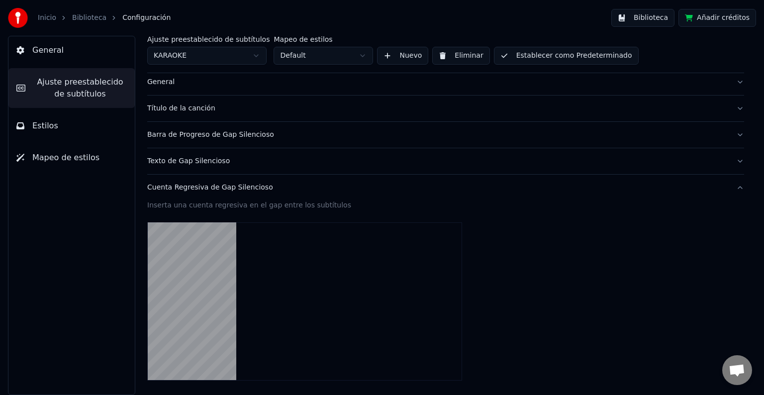
scroll to position [0, 0]
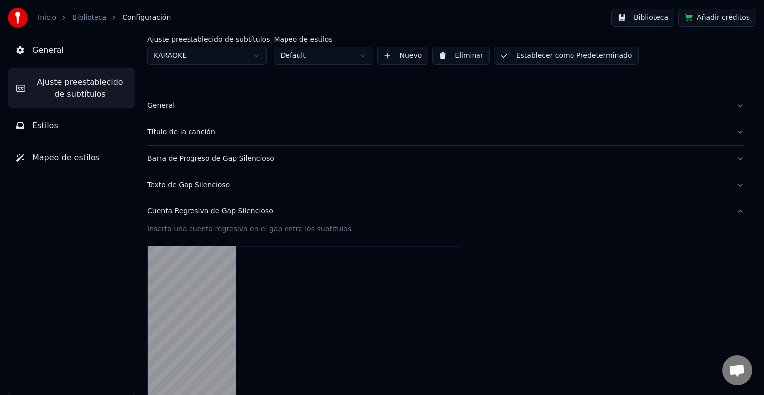
click at [199, 111] on button "General" at bounding box center [445, 106] width 597 height 26
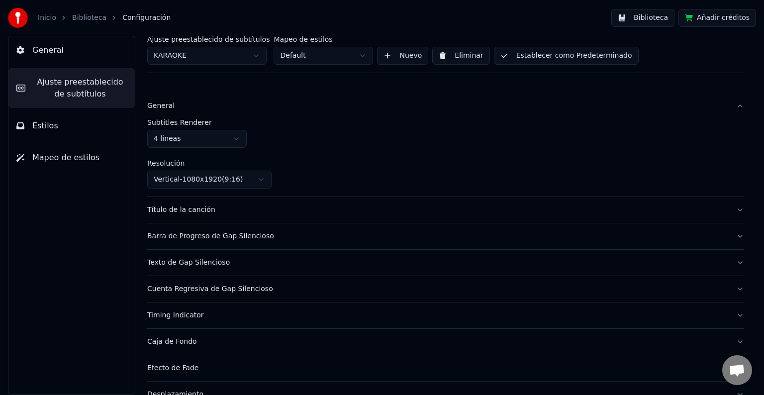
click at [223, 131] on html "Inicio Biblioteca Configuración Biblioteca Añadir créditos General Ajuste prees…" at bounding box center [382, 197] width 764 height 395
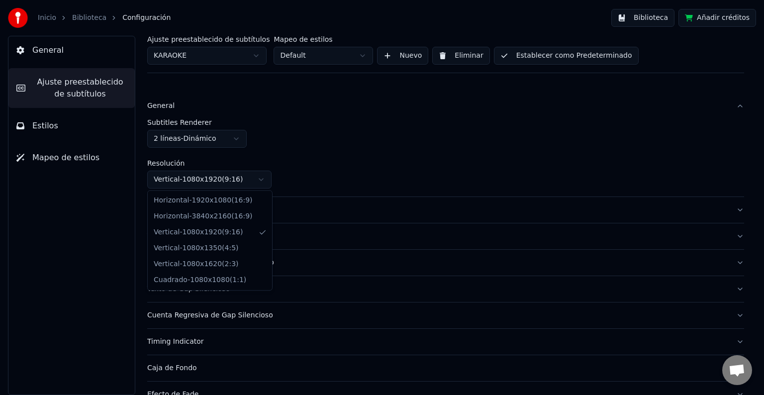
click at [254, 175] on html "Inicio Biblioteca Configuración Biblioteca Añadir créditos General Ajuste prees…" at bounding box center [382, 197] width 764 height 395
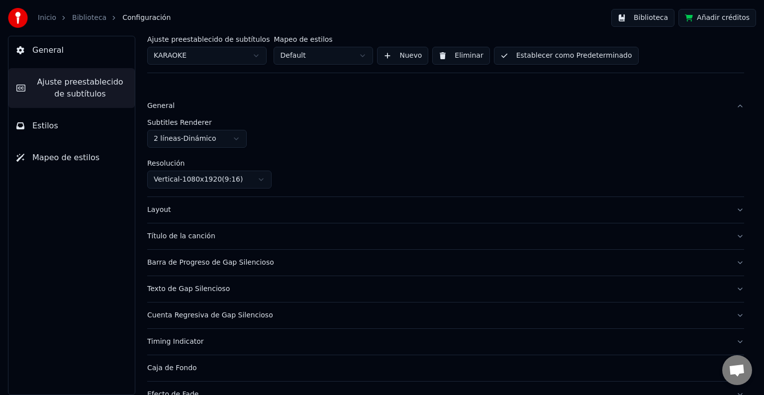
click at [215, 205] on div "Layout" at bounding box center [437, 210] width 581 height 10
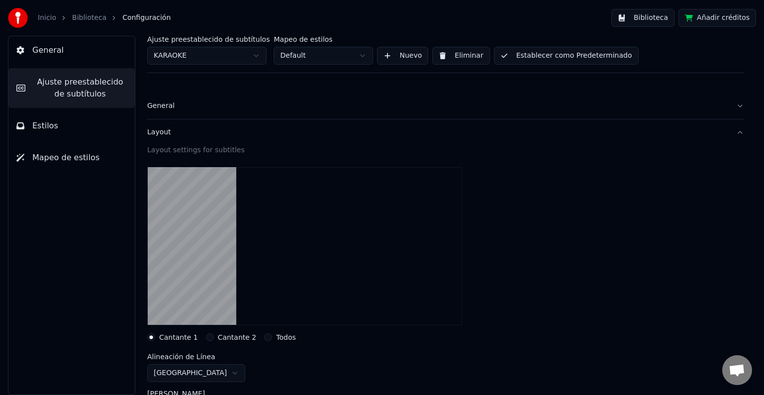
scroll to position [50, 0]
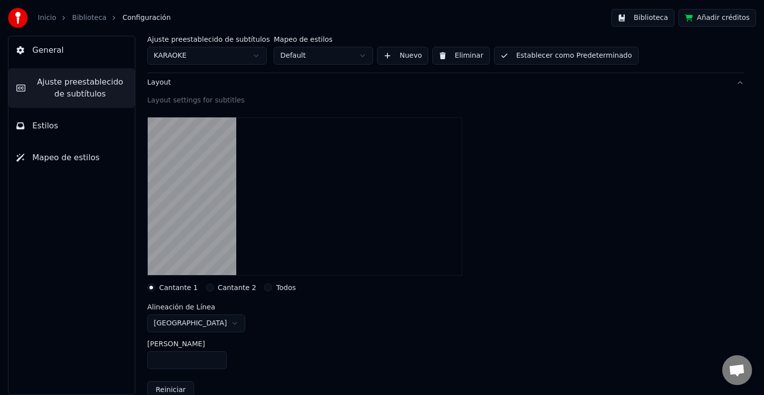
click at [264, 286] on button "Todos" at bounding box center [268, 287] width 8 height 8
click at [206, 286] on button "Cantante 2" at bounding box center [210, 287] width 8 height 8
click at [146, 286] on div "Ajuste preestablecido de subtítulos KARAOKE Mapeo de estilos Default Nuevo Elim…" at bounding box center [445, 215] width 636 height 359
click at [149, 286] on button "Cantante 1" at bounding box center [151, 287] width 8 height 8
click at [200, 319] on html "Inicio Biblioteca Configuración Biblioteca Añadir créditos General Ajuste prees…" at bounding box center [382, 197] width 764 height 395
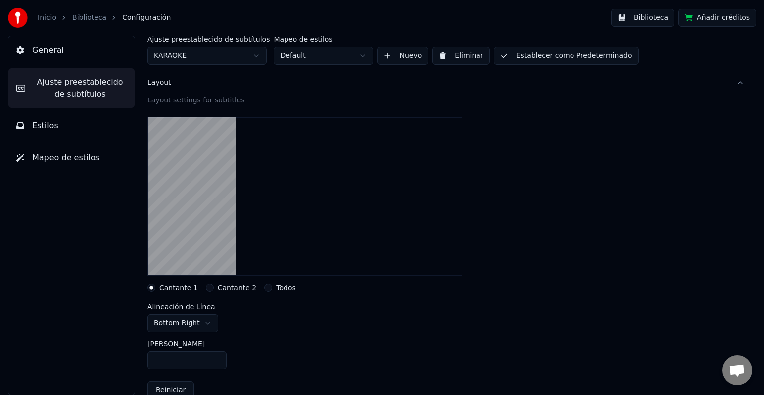
click at [180, 316] on html "Inicio Biblioteca Configuración Biblioteca Añadir créditos General Ajuste prees…" at bounding box center [382, 197] width 764 height 395
click at [205, 321] on html "Inicio Biblioteca Configuración Biblioteca Añadir créditos General Ajuste prees…" at bounding box center [382, 197] width 764 height 395
click at [189, 329] on html "Inicio Biblioteca Configuración Biblioteca Añadir créditos General Ajuste prees…" at bounding box center [382, 197] width 764 height 395
click at [185, 321] on html "Inicio Biblioteca Configuración Biblioteca Añadir créditos General Ajuste prees…" at bounding box center [382, 197] width 764 height 395
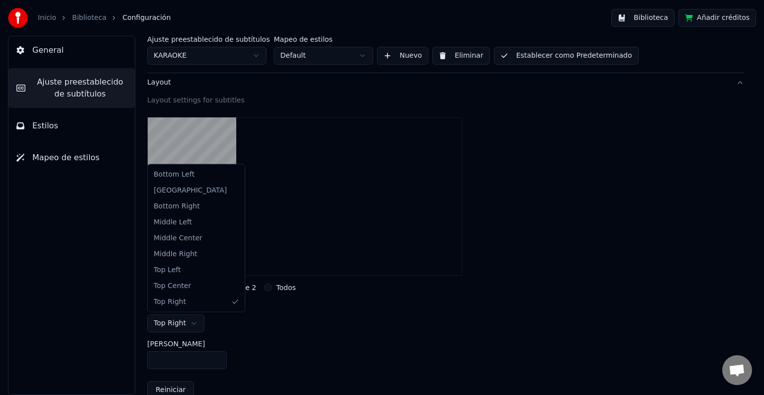
click at [195, 323] on html "Inicio Biblioteca Configuración Biblioteca Añadir créditos General Ajuste prees…" at bounding box center [382, 197] width 764 height 395
click at [184, 323] on html "Inicio Biblioteca Configuración Biblioteca Añadir créditos General Ajuste prees…" at bounding box center [382, 197] width 764 height 395
click at [172, 324] on html "Inicio Biblioteca Configuración Biblioteca Añadir créditos General Ajuste prees…" at bounding box center [382, 197] width 764 height 395
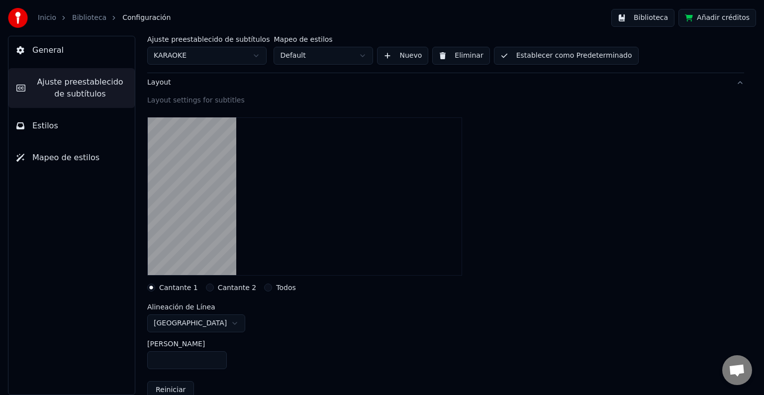
click at [350, 286] on div "Cantante 1 Cantante 2 Todos" at bounding box center [445, 287] width 597 height 8
click at [157, 288] on div "Cantante 1" at bounding box center [172, 287] width 51 height 8
click at [265, 285] on div "Todos" at bounding box center [279, 287] width 31 height 8
click at [252, 285] on div "Cantante 1 Cantante 2 Todos" at bounding box center [445, 287] width 597 height 8
click at [264, 285] on button "Todos" at bounding box center [268, 287] width 8 height 8
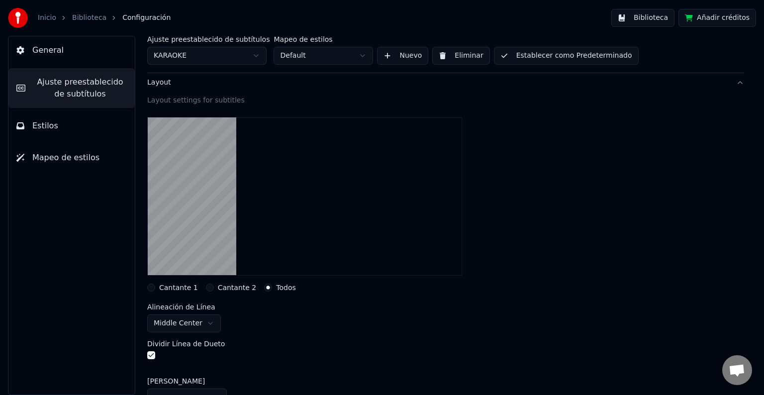
click at [159, 286] on div "Cantante 1" at bounding box center [172, 287] width 51 height 8
click at [152, 348] on div "Dividir Línea de Dueto" at bounding box center [186, 350] width 78 height 21
click at [144, 353] on div "Ajuste preestablecido de subtítulos KARAOKE Mapeo de estilos Default Nuevo Elim…" at bounding box center [445, 215] width 636 height 359
click at [151, 356] on button "button" at bounding box center [151, 355] width 8 height 8
click at [152, 356] on button "button" at bounding box center [151, 355] width 8 height 8
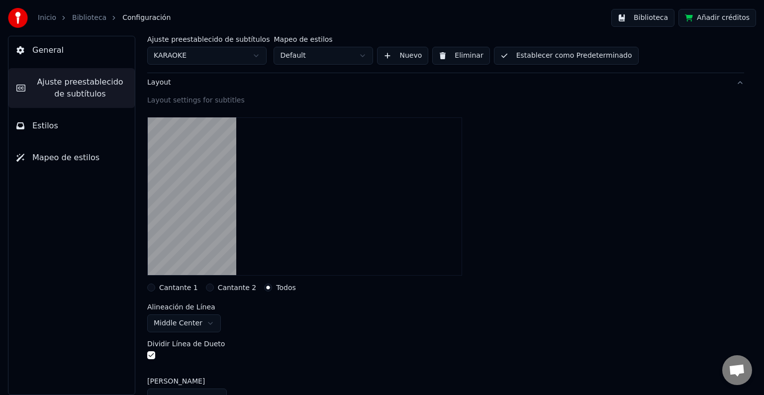
click at [149, 351] on button "button" at bounding box center [151, 355] width 8 height 8
click at [168, 320] on html "Inicio Biblioteca Configuración Biblioteca Añadir créditos General Ajuste prees…" at bounding box center [382, 197] width 764 height 395
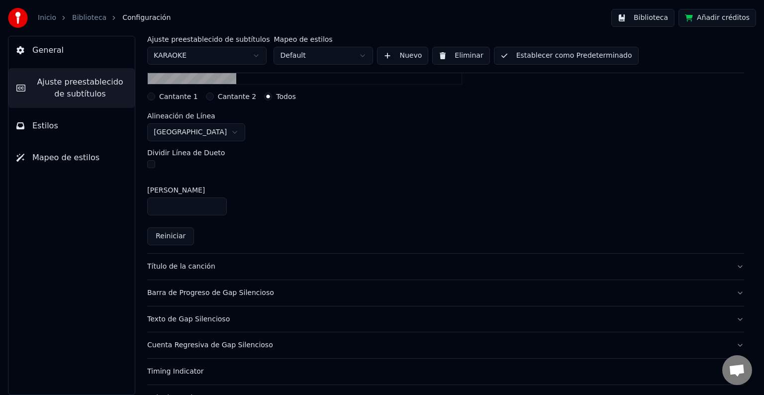
scroll to position [298, 0]
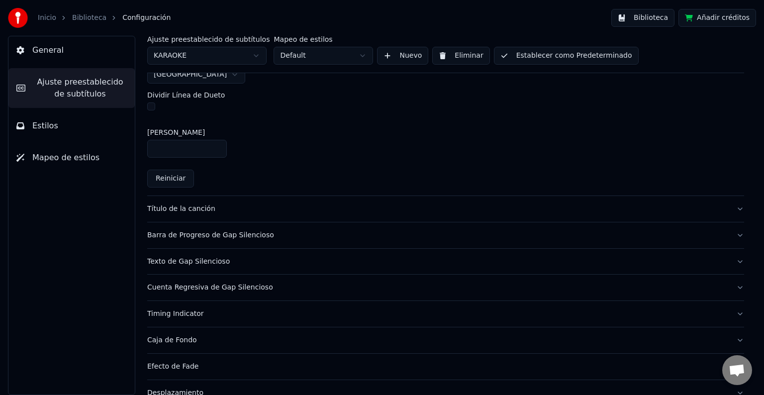
click at [225, 215] on button "Título de la canción" at bounding box center [445, 209] width 597 height 26
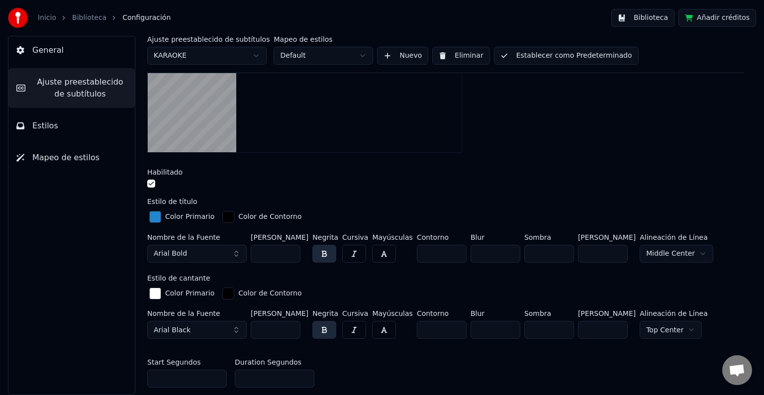
scroll to position [398, 0]
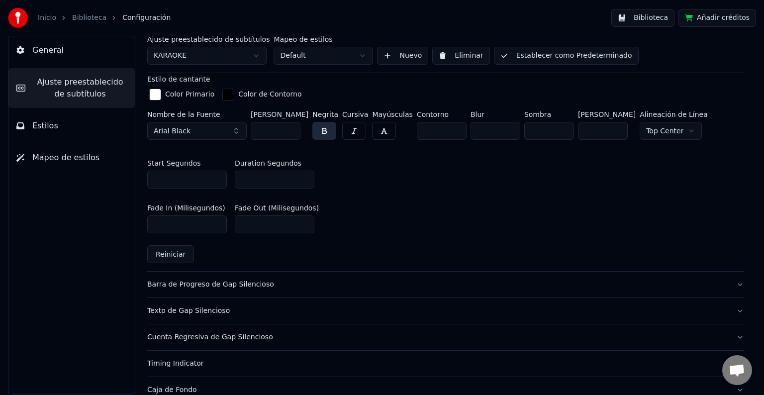
click at [306, 273] on button "Barra de Progreso de Gap Silencioso" at bounding box center [445, 285] width 597 height 26
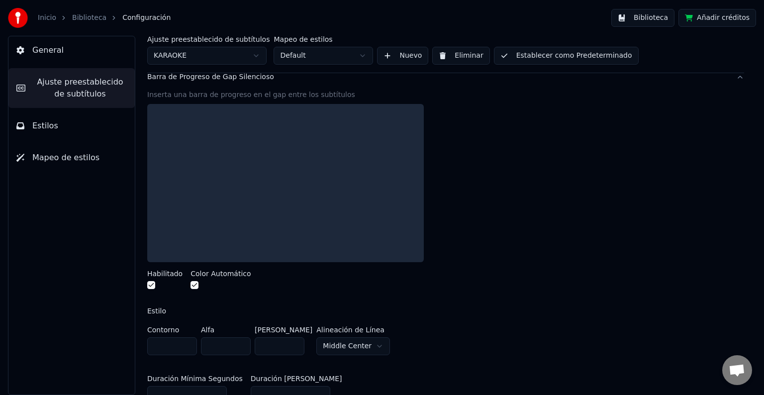
scroll to position [99, 0]
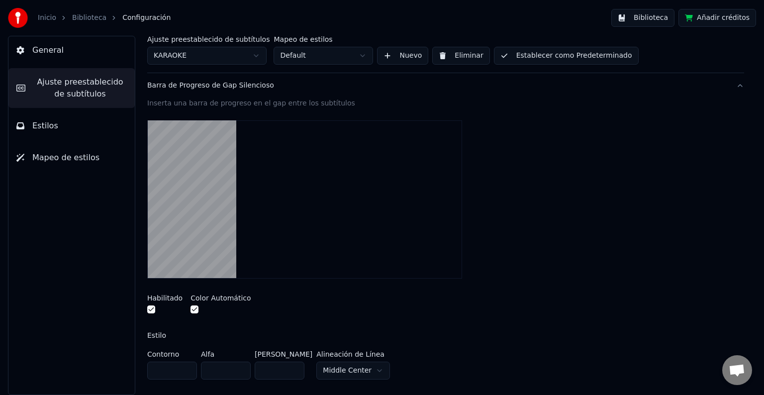
click at [153, 308] on button "button" at bounding box center [151, 309] width 8 height 8
click at [193, 308] on button "button" at bounding box center [194, 309] width 8 height 8
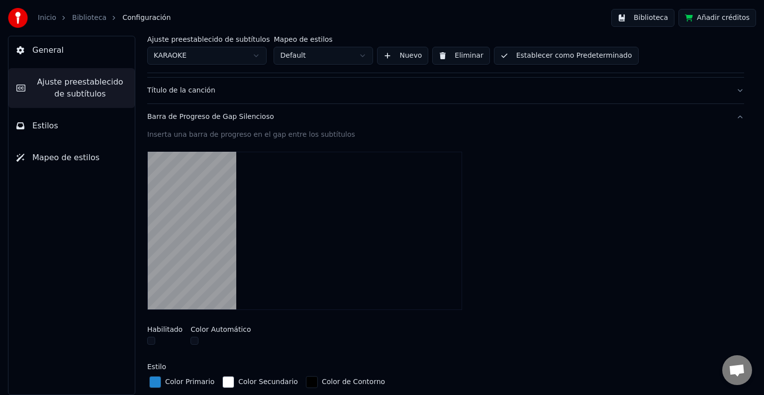
scroll to position [149, 0]
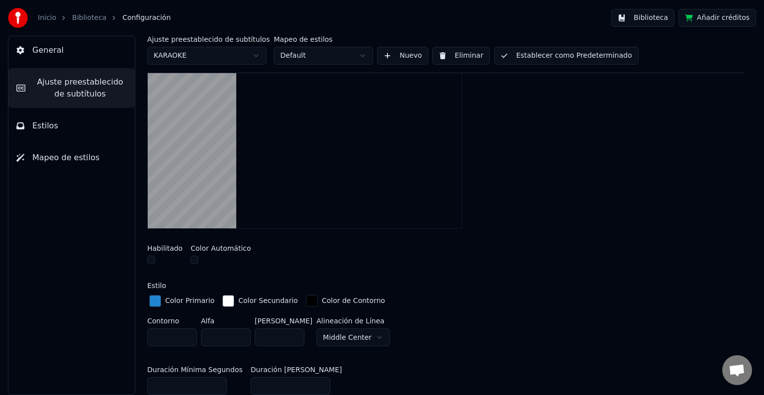
click at [151, 257] on button "button" at bounding box center [151, 260] width 8 height 8
click at [190, 256] on button "button" at bounding box center [194, 260] width 8 height 8
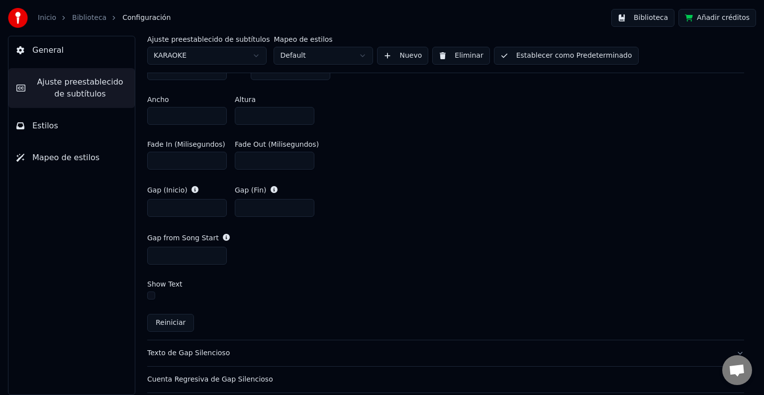
scroll to position [609, 0]
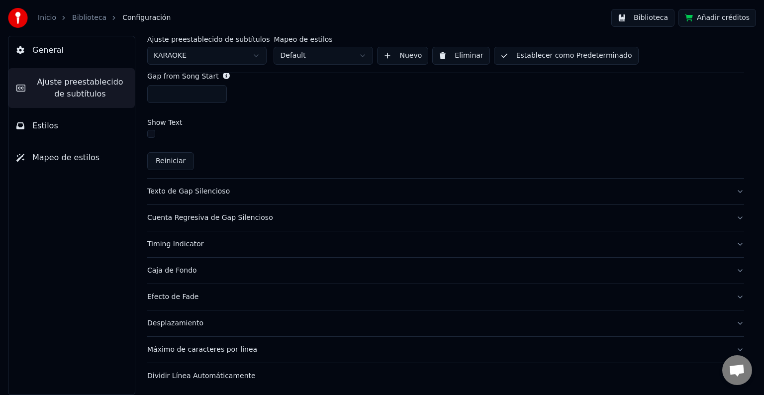
click at [234, 192] on div "Texto de Gap Silencioso" at bounding box center [437, 191] width 581 height 10
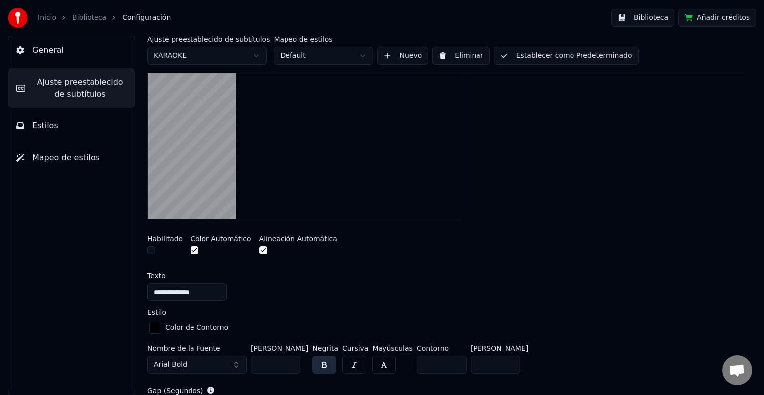
scroll to position [86, 0]
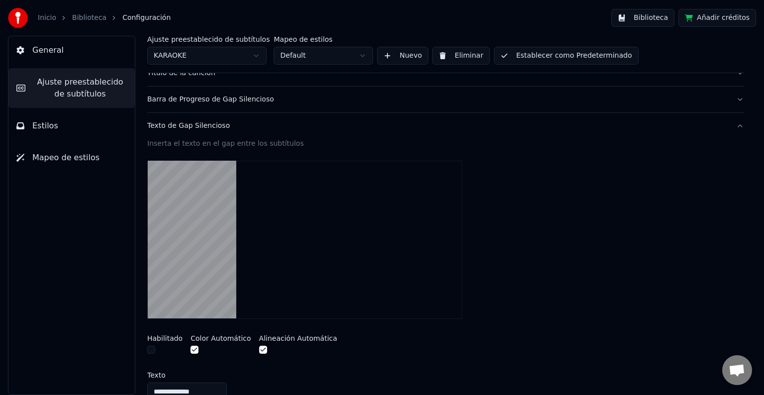
click at [191, 346] on button "button" at bounding box center [194, 350] width 8 height 8
click at [250, 345] on div "Habilitado Color Automático Alineación Automática" at bounding box center [445, 345] width 597 height 37
click at [259, 347] on button "button" at bounding box center [263, 350] width 8 height 8
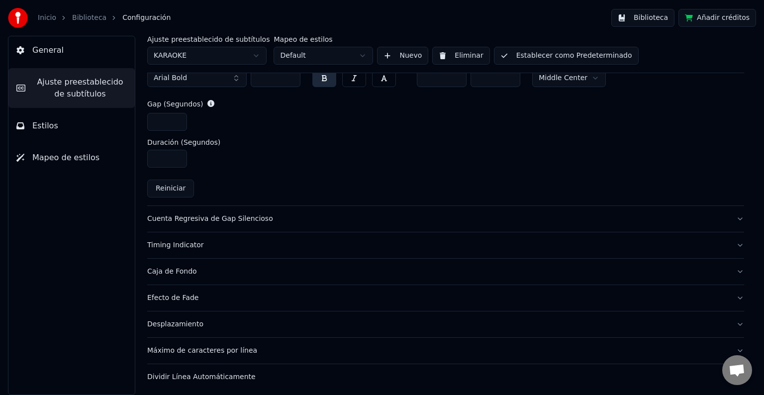
scroll to position [472, 0]
click at [269, 216] on div "Cuenta Regresiva de Gap Silencioso" at bounding box center [437, 218] width 581 height 10
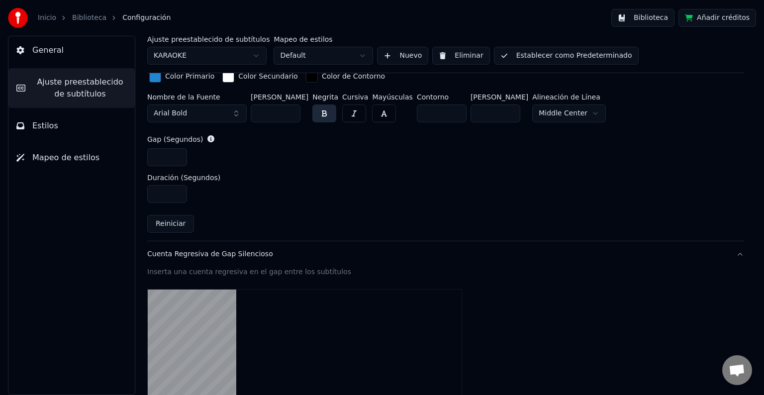
scroll to position [420, 0]
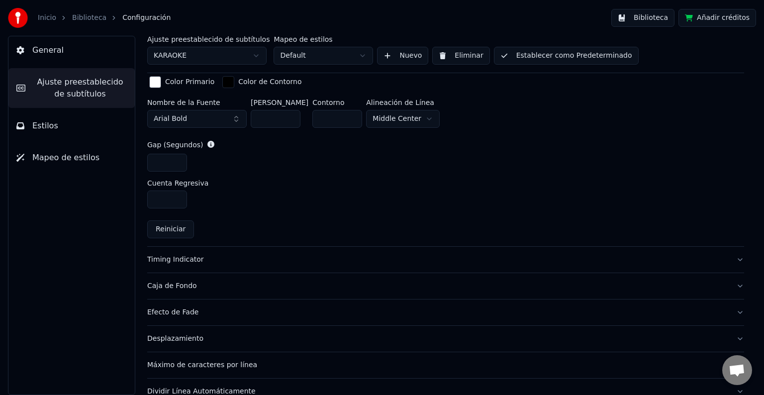
click at [238, 255] on div "Timing Indicator" at bounding box center [437, 260] width 581 height 10
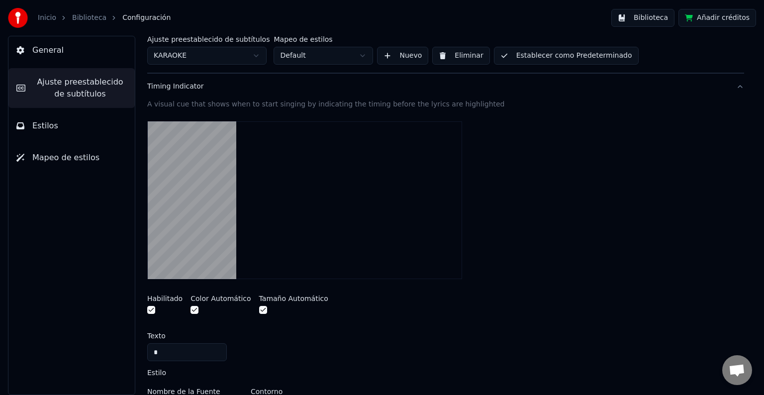
scroll to position [122, 0]
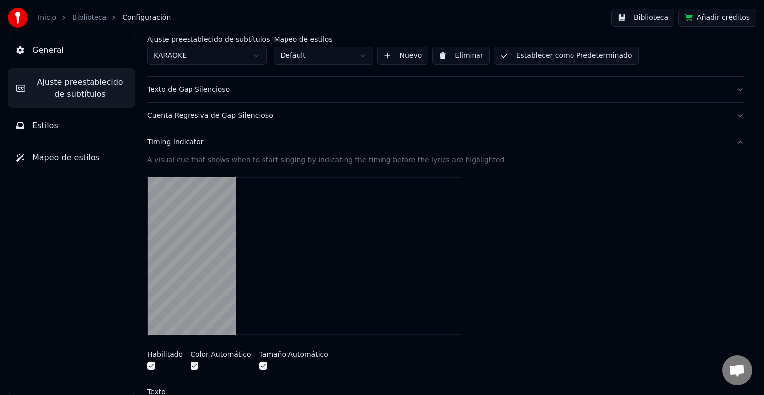
click at [215, 216] on video at bounding box center [304, 256] width 315 height 158
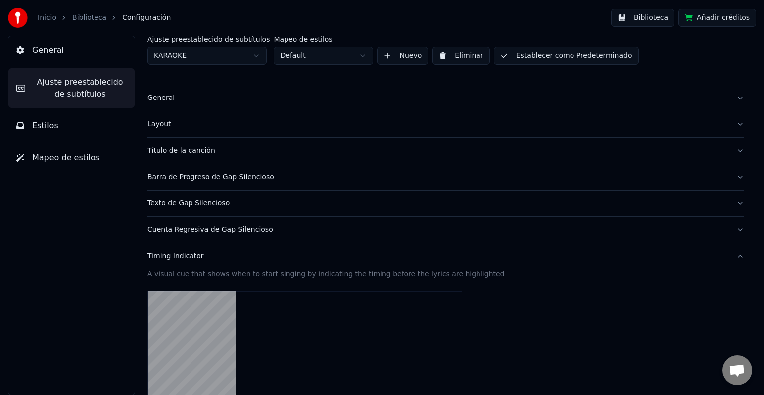
scroll to position [0, 0]
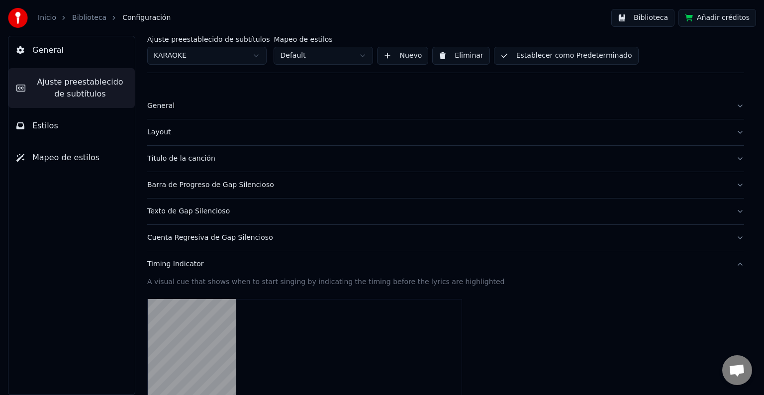
click at [525, 52] on button "Establecer como Predeterminado" at bounding box center [566, 56] width 145 height 18
click at [83, 13] on link "Biblioteca" at bounding box center [89, 18] width 34 height 10
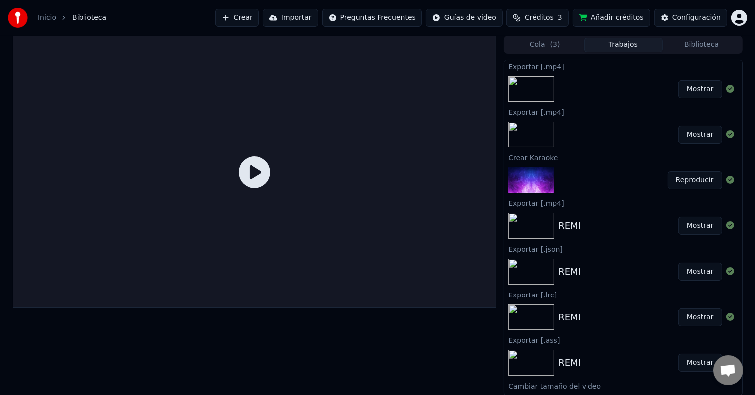
click at [688, 176] on button "Reproducir" at bounding box center [695, 180] width 55 height 18
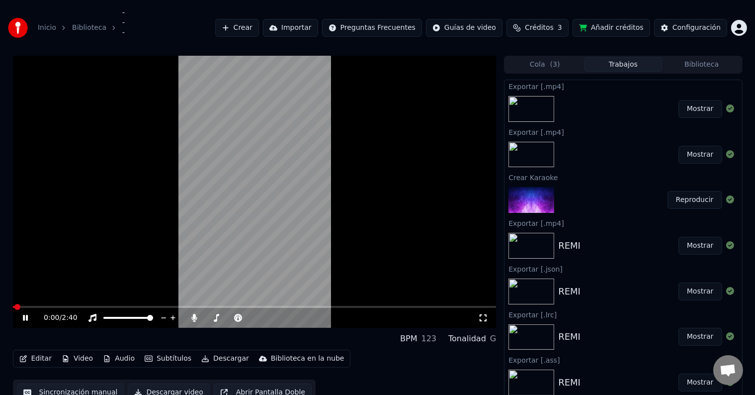
click at [253, 191] on video at bounding box center [255, 192] width 484 height 272
click at [167, 359] on button "Subtítulos" at bounding box center [168, 359] width 55 height 14
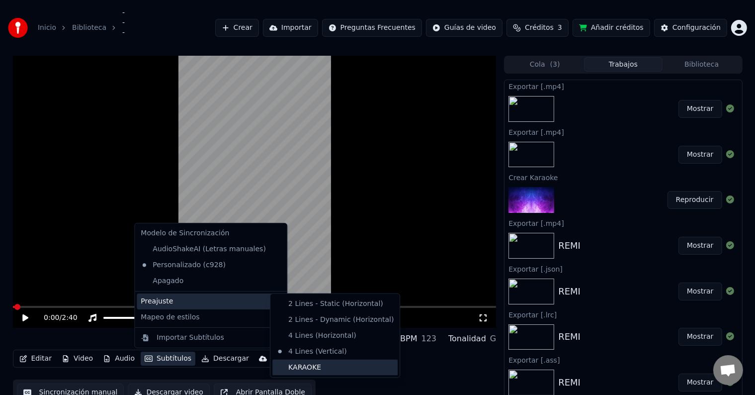
click at [324, 361] on div "KARAOKE" at bounding box center [334, 368] width 125 height 16
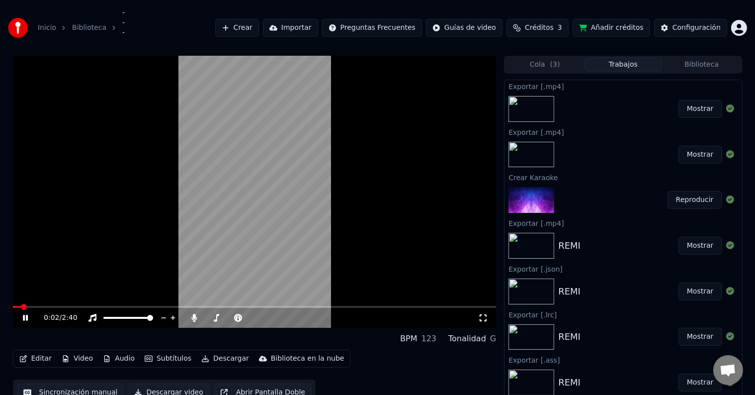
click at [41, 303] on video at bounding box center [255, 192] width 484 height 272
click at [74, 257] on video at bounding box center [255, 192] width 484 height 272
click at [318, 199] on video at bounding box center [255, 192] width 484 height 272
click at [180, 247] on video at bounding box center [255, 192] width 484 height 272
click at [283, 190] on video at bounding box center [255, 192] width 484 height 272
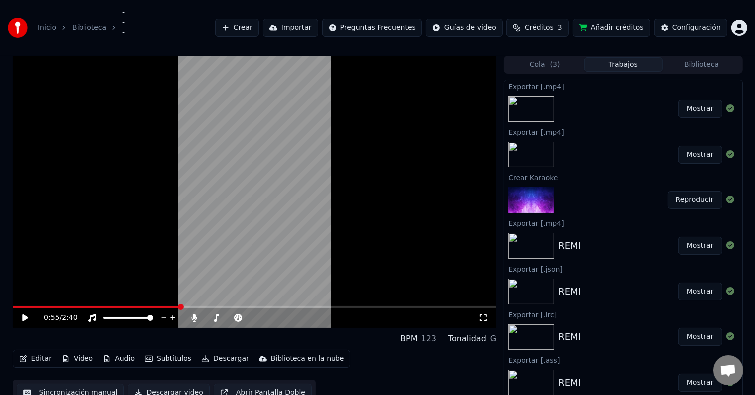
click at [221, 352] on button "Descargar" at bounding box center [225, 359] width 56 height 14
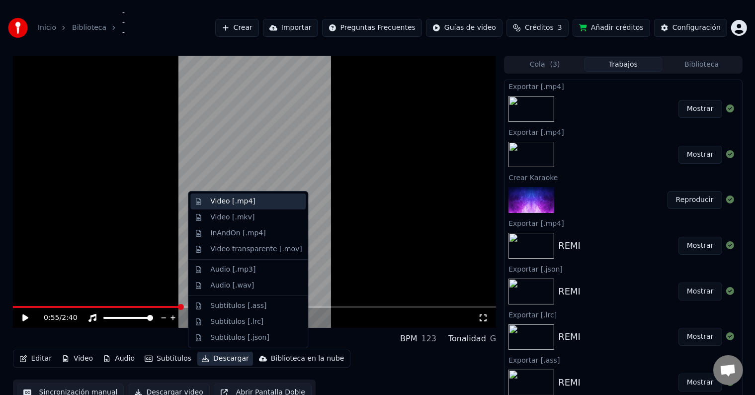
click at [269, 205] on div "Video [.mp4]" at bounding box center [255, 201] width 91 height 10
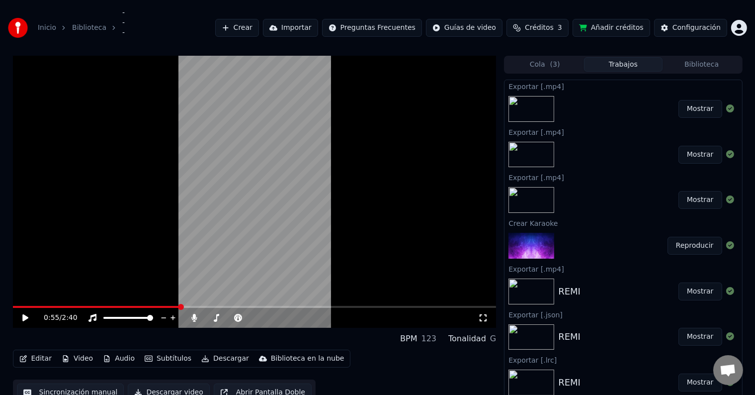
click at [287, 194] on video at bounding box center [255, 192] width 484 height 272
click at [331, 137] on video at bounding box center [255, 192] width 484 height 272
click at [694, 109] on button "Mostrar" at bounding box center [701, 109] width 44 height 18
click at [689, 111] on button "Mostrar" at bounding box center [701, 109] width 44 height 18
click at [42, 363] on button "Editar" at bounding box center [35, 359] width 40 height 14
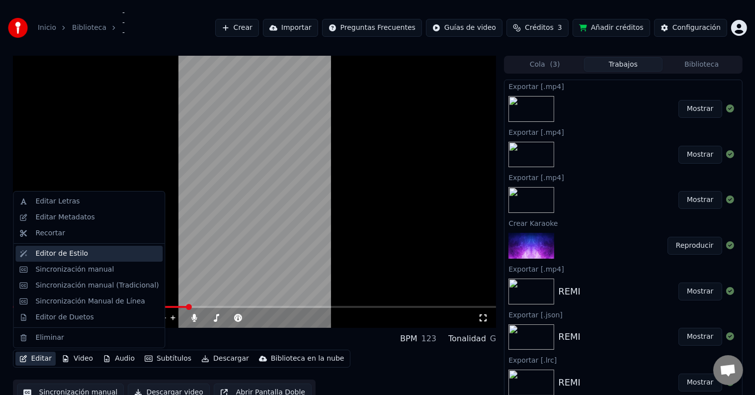
click at [82, 257] on div "Editor de Estilo" at bounding box center [96, 254] width 123 height 10
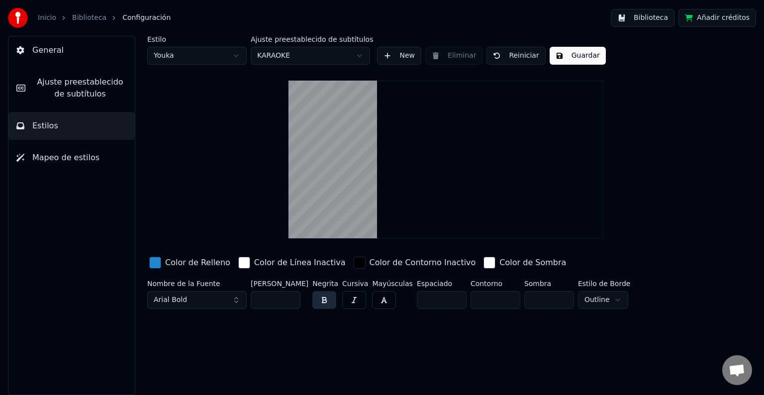
click at [101, 95] on span "Ajuste preestablecido de subtítulos" at bounding box center [79, 88] width 93 height 24
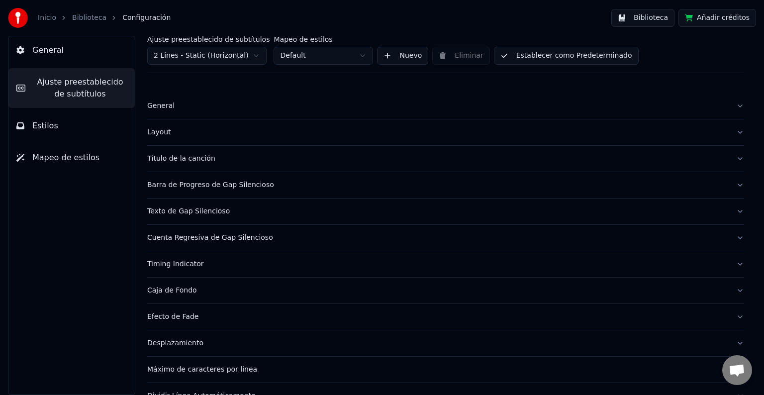
click at [208, 238] on div "Cuenta Regresiva de Gap Silencioso" at bounding box center [437, 238] width 581 height 10
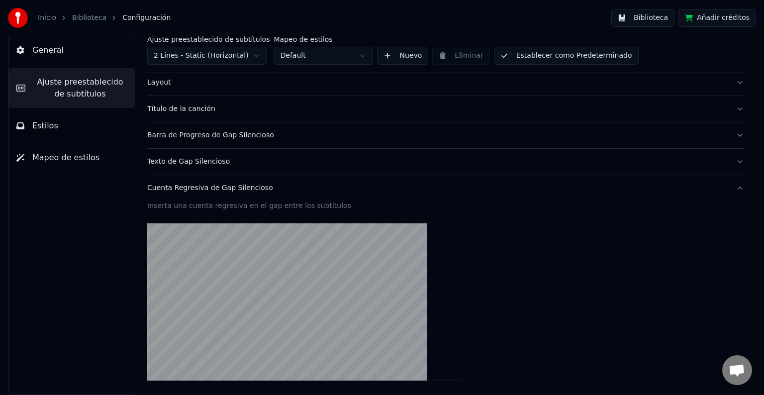
scroll to position [99, 0]
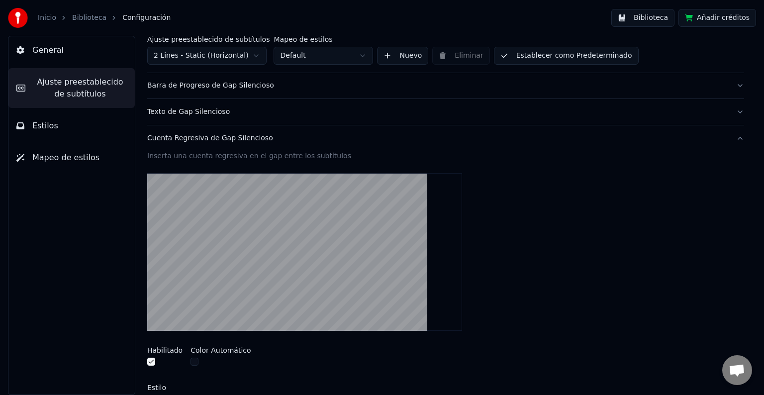
click at [212, 109] on div "Texto de Gap Silencioso" at bounding box center [437, 112] width 581 height 10
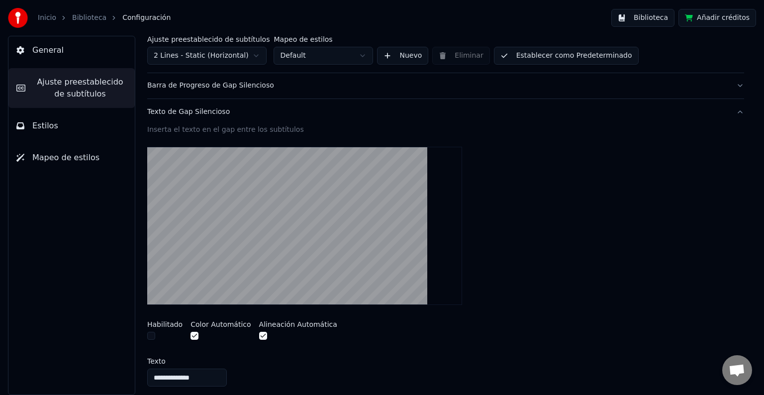
click at [155, 334] on div at bounding box center [164, 337] width 35 height 10
click at [150, 334] on button "button" at bounding box center [151, 336] width 8 height 8
click at [149, 332] on button "button" at bounding box center [151, 336] width 8 height 8
click at [190, 113] on div "Texto de Gap Silencioso" at bounding box center [437, 112] width 581 height 10
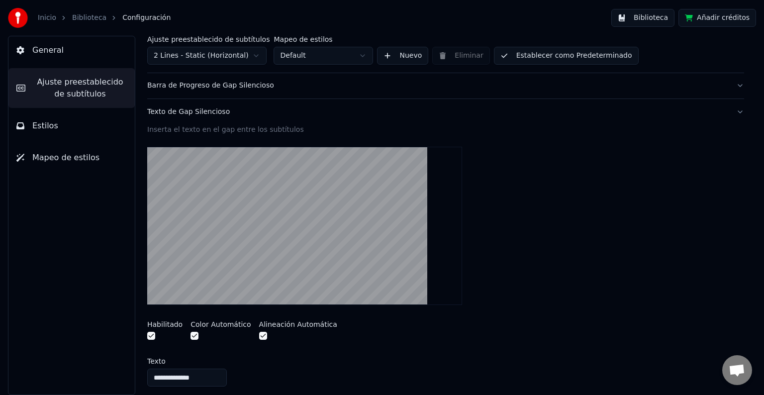
scroll to position [47, 0]
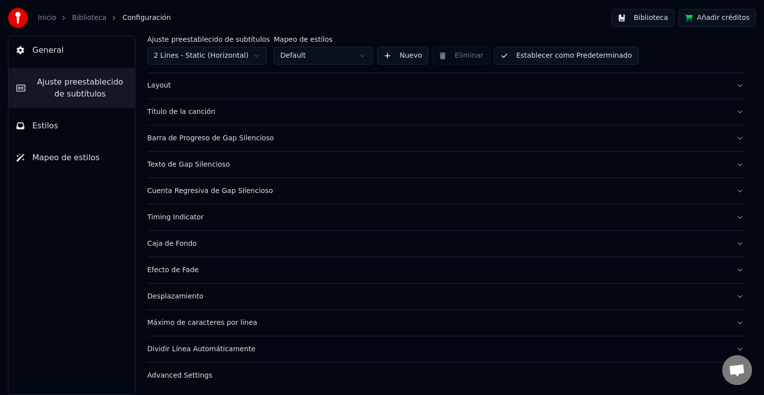
click at [209, 188] on div "Cuenta Regresiva de Gap Silencioso" at bounding box center [437, 191] width 581 height 10
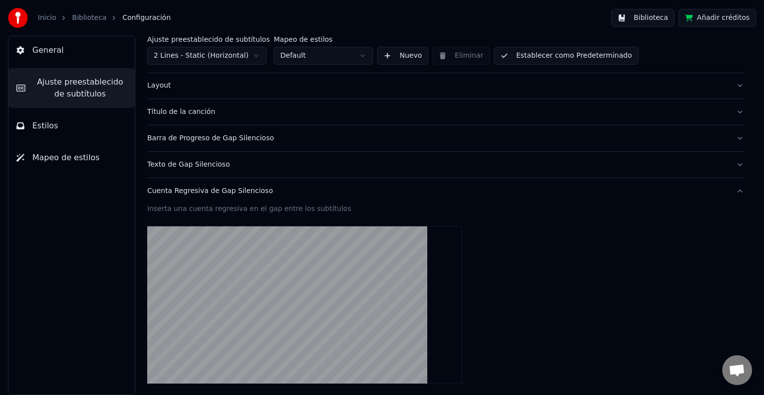
click at [209, 188] on div "Cuenta Regresiva de Gap Silencioso" at bounding box center [437, 191] width 581 height 10
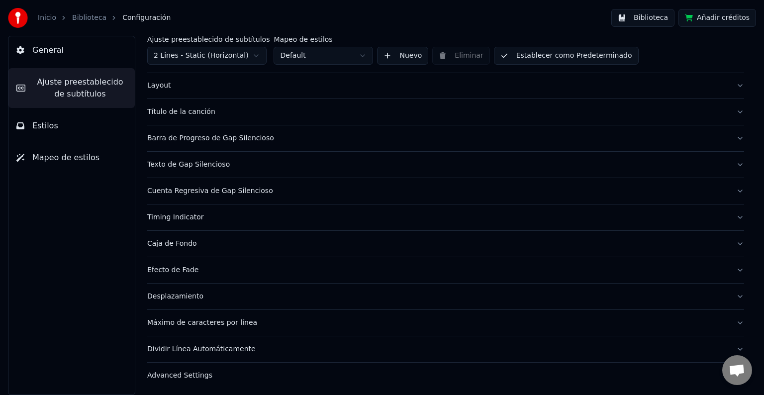
click at [218, 139] on div "Barra de Progreso de Gap Silencioso" at bounding box center [437, 138] width 581 height 10
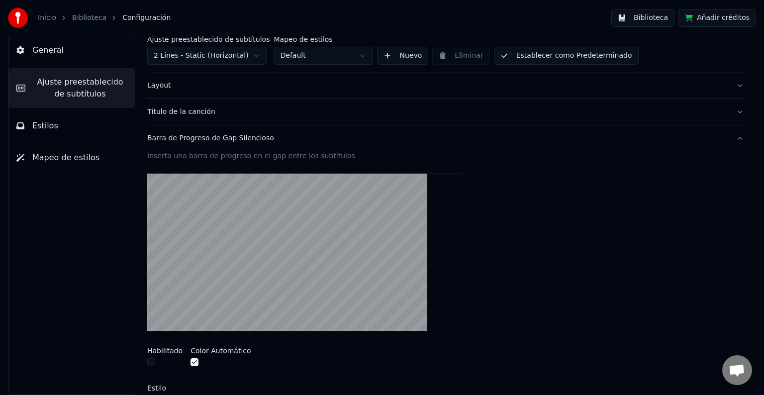
click at [142, 352] on div "Ajuste preestablecido de subtítulos 2 Lines - Static (Horizontal) Mapeo de esti…" at bounding box center [445, 215] width 636 height 359
click at [147, 356] on div "Ajuste preestablecido de subtítulos 2 Lines - Static (Horizontal) Mapeo de esti…" at bounding box center [445, 215] width 636 height 359
click at [146, 357] on div "Ajuste preestablecido de subtítulos 2 Lines - Static (Horizontal) Mapeo de esti…" at bounding box center [445, 215] width 636 height 359
click at [151, 358] on button "button" at bounding box center [151, 362] width 8 height 8
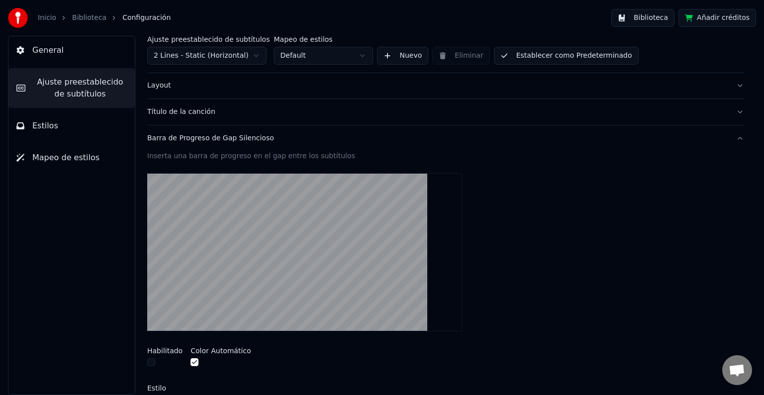
click at [190, 360] on button "button" at bounding box center [194, 362] width 8 height 8
click at [197, 139] on div "Barra de Progreso de Gap Silencioso" at bounding box center [437, 138] width 581 height 10
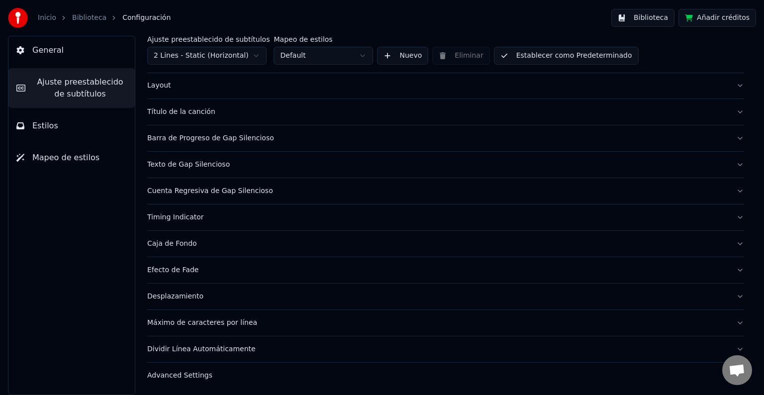
click at [241, 51] on html "Inicio Biblioteca Configuración Biblioteca Añadir créditos General Ajuste prees…" at bounding box center [382, 197] width 764 height 395
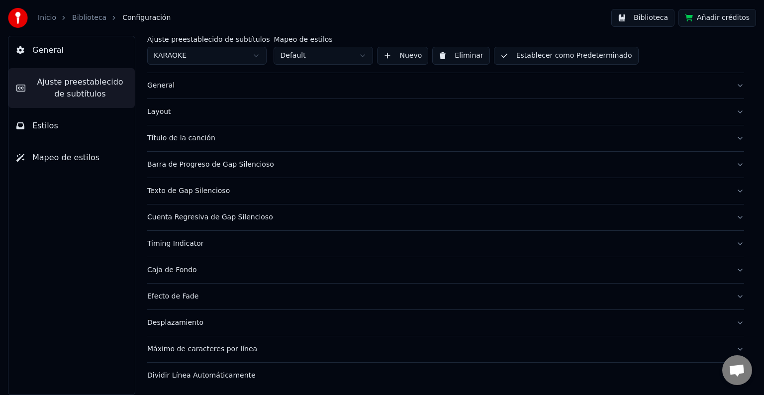
click at [208, 166] on div "Barra de Progreso de Gap Silencioso" at bounding box center [437, 165] width 581 height 10
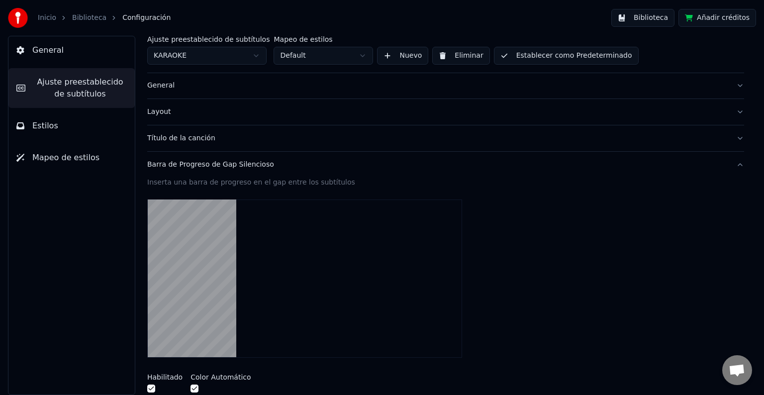
scroll to position [120, 0]
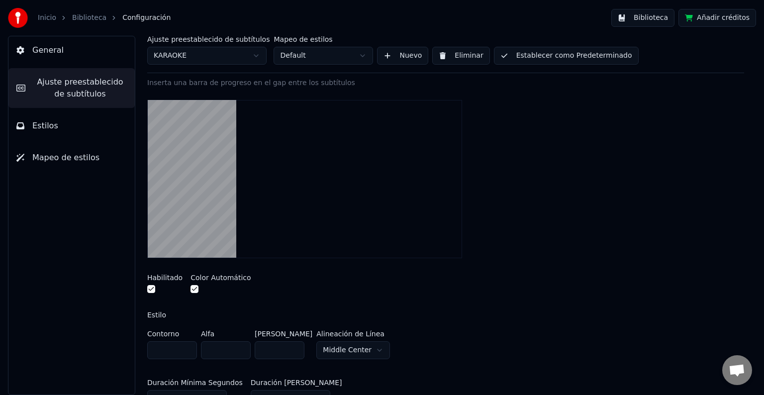
click at [149, 286] on button "button" at bounding box center [151, 289] width 8 height 8
click at [192, 286] on button "button" at bounding box center [194, 289] width 8 height 8
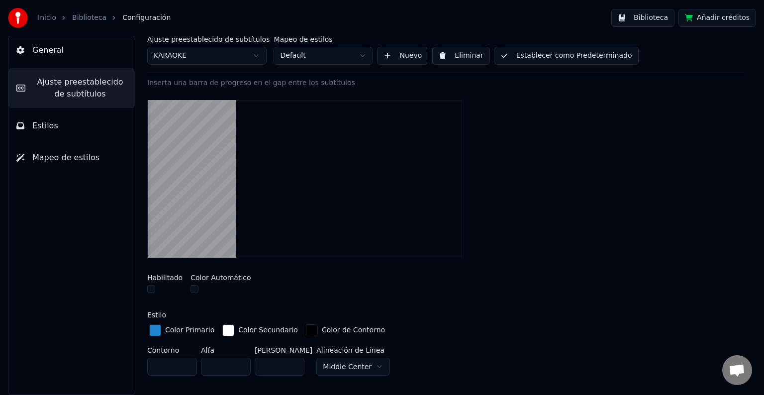
scroll to position [20, 0]
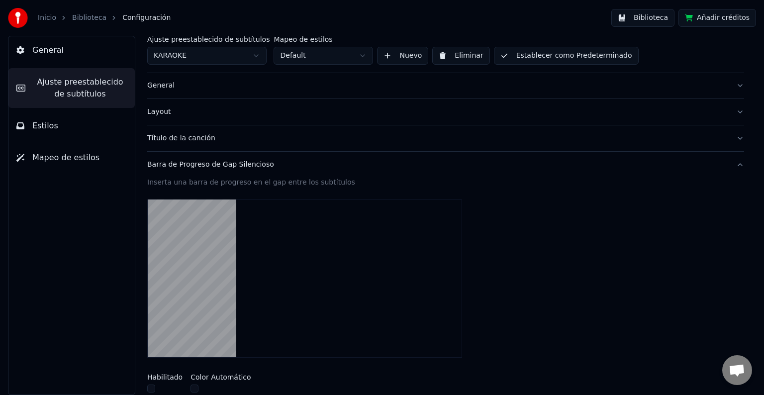
click at [190, 158] on button "Barra de Progreso de Gap Silencioso" at bounding box center [445, 165] width 597 height 26
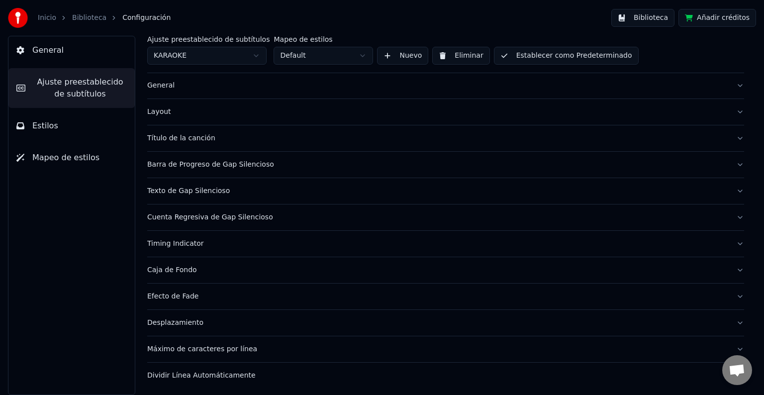
click at [210, 241] on div "Timing Indicator" at bounding box center [437, 244] width 581 height 10
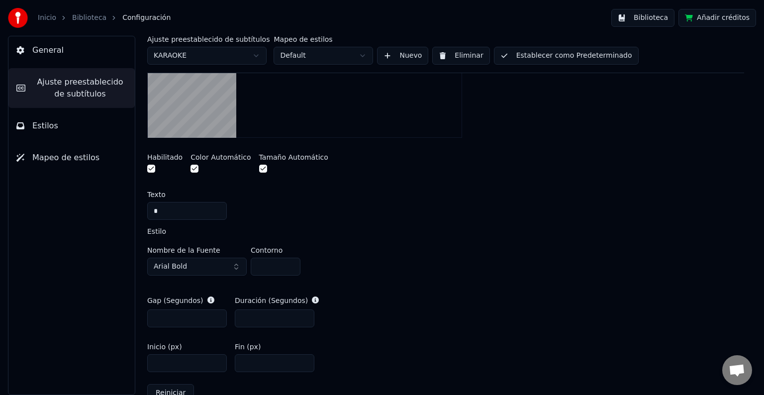
scroll to position [472, 0]
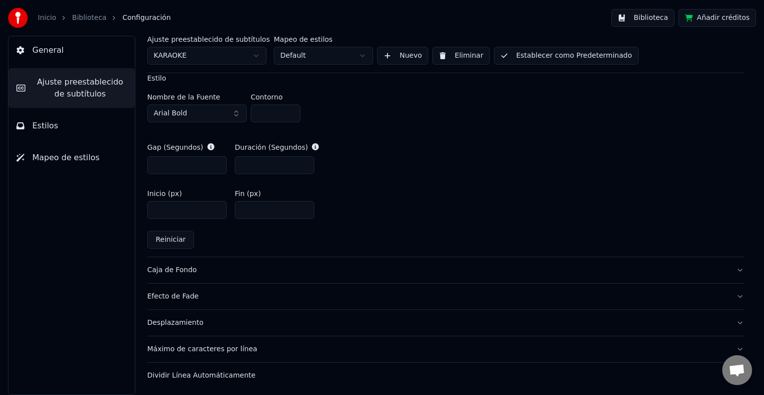
click at [281, 262] on button "Caja de Fondo" at bounding box center [445, 270] width 597 height 26
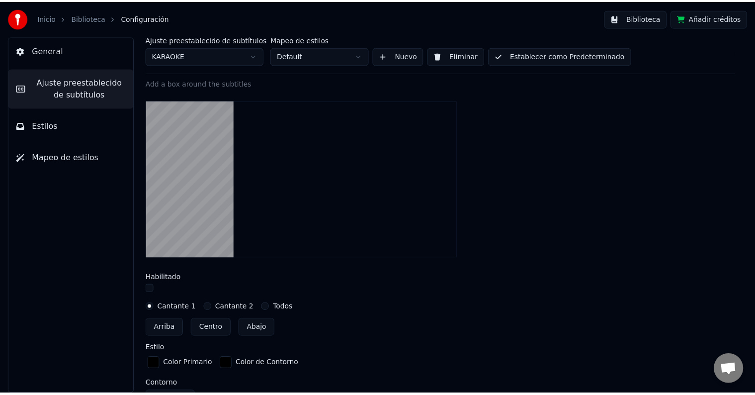
scroll to position [207, 0]
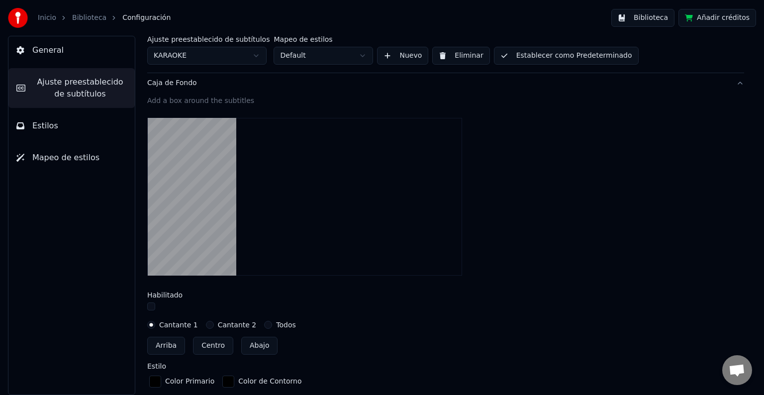
click at [603, 53] on button "Establecer como Predeterminado" at bounding box center [566, 56] width 145 height 18
click at [89, 17] on link "Biblioteca" at bounding box center [89, 18] width 34 height 10
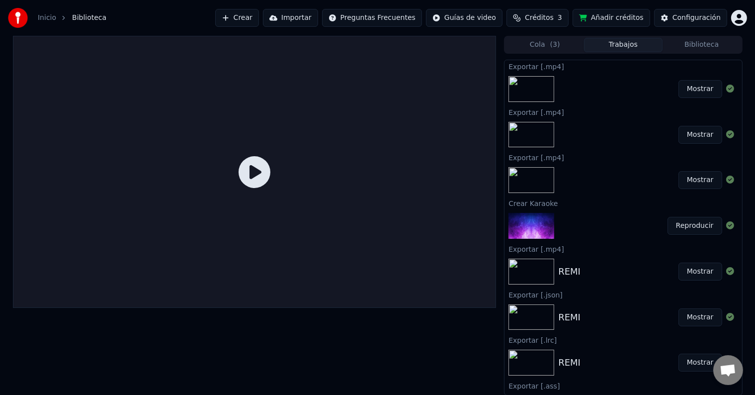
click at [693, 221] on button "Reproducir" at bounding box center [695, 226] width 55 height 18
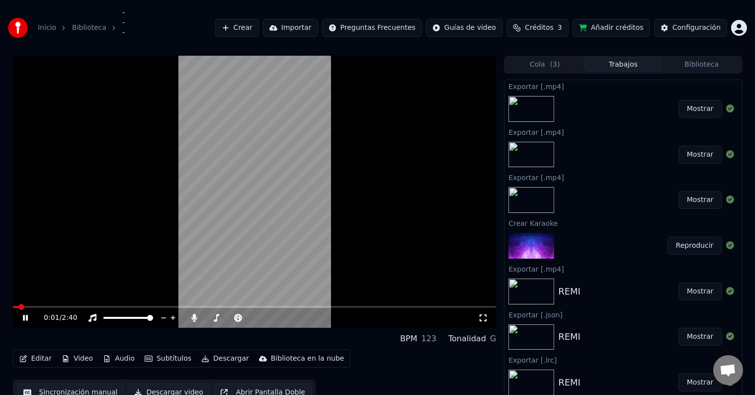
click at [79, 306] on span at bounding box center [255, 307] width 484 height 2
click at [40, 306] on span at bounding box center [49, 307] width 72 height 2
click at [218, 360] on button "Descargar" at bounding box center [225, 359] width 56 height 14
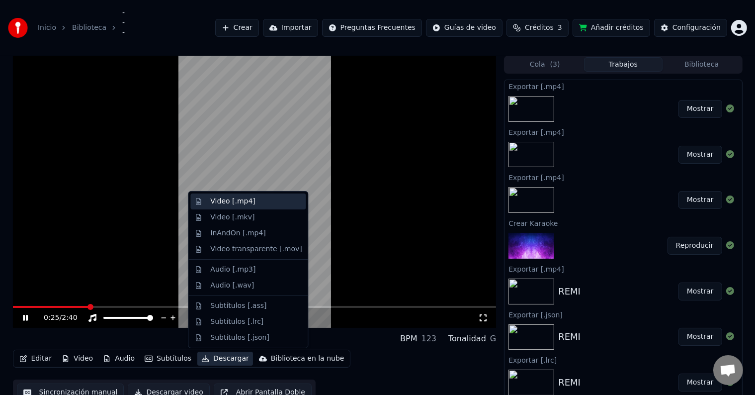
click at [258, 198] on div "Video [.mp4]" at bounding box center [255, 201] width 91 height 10
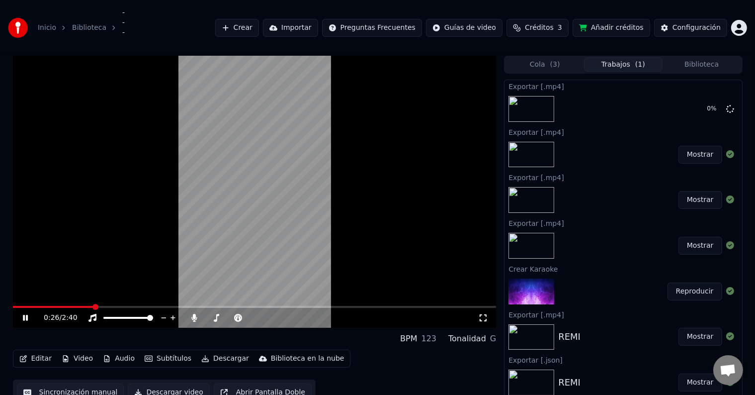
click at [221, 359] on button "Descargar" at bounding box center [225, 359] width 56 height 14
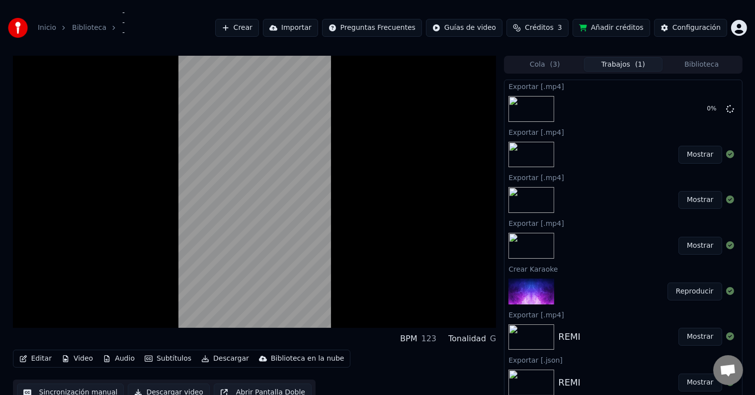
click at [342, 343] on div "­­­­ BPM 123 Tonalidad G" at bounding box center [255, 339] width 484 height 14
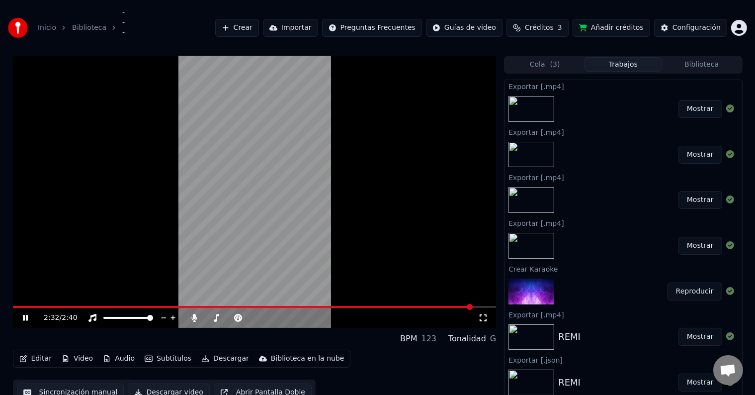
click at [107, 190] on video at bounding box center [255, 192] width 484 height 272
click at [452, 304] on video at bounding box center [255, 192] width 484 height 272
click at [444, 306] on span at bounding box center [228, 307] width 431 height 2
click at [272, 178] on video at bounding box center [255, 192] width 484 height 272
click at [688, 107] on button "Mostrar" at bounding box center [701, 109] width 44 height 18
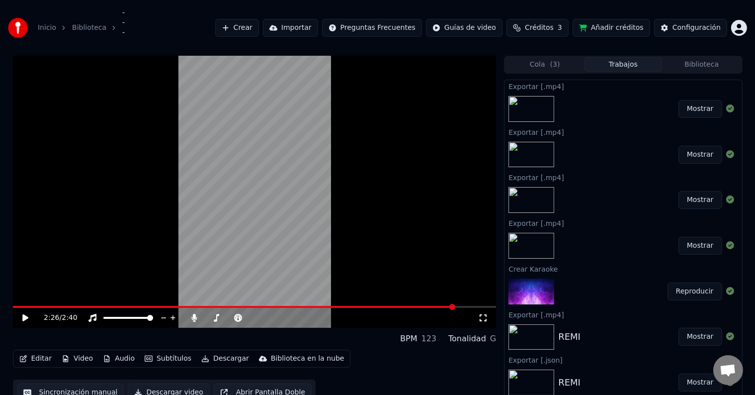
click at [218, 352] on button "Descargar" at bounding box center [225, 359] width 56 height 14
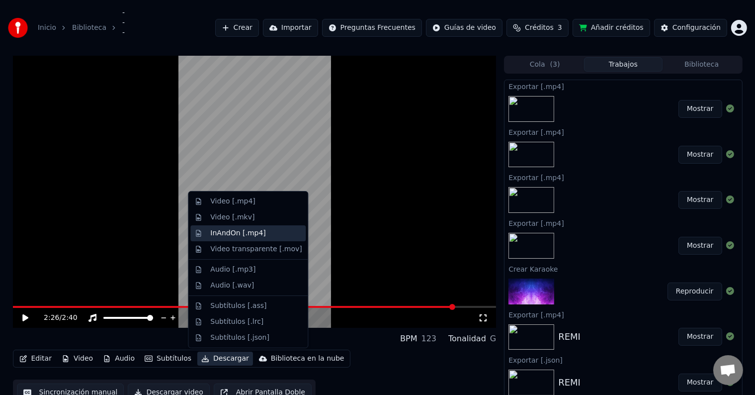
click at [280, 231] on div "InAndOn [.mp4]" at bounding box center [255, 233] width 91 height 10
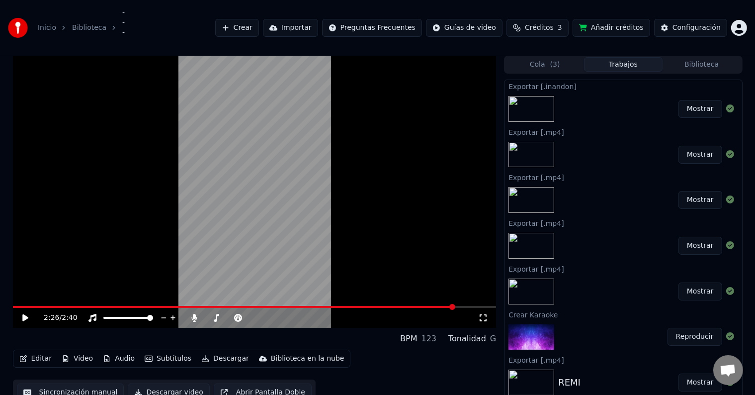
click at [686, 112] on button "Mostrar" at bounding box center [701, 109] width 44 height 18
click at [255, 182] on video at bounding box center [255, 192] width 484 height 272
click at [238, 194] on video at bounding box center [255, 192] width 484 height 272
click at [296, 310] on div "2:27 / 2:40" at bounding box center [255, 318] width 484 height 20
click at [292, 309] on div "2:27 / 2:40" at bounding box center [255, 318] width 484 height 20
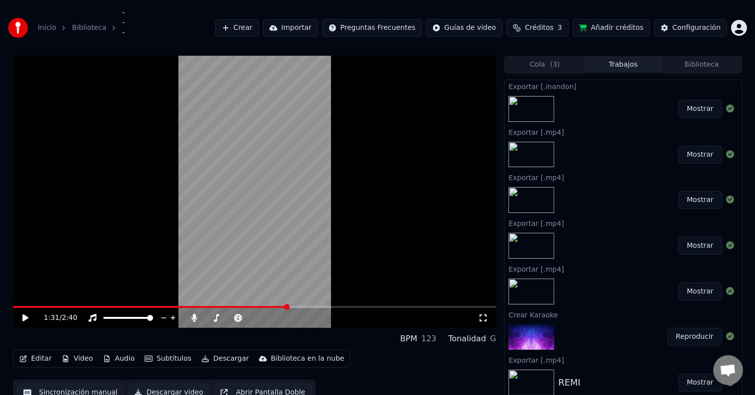
click at [287, 307] on span at bounding box center [150, 307] width 274 height 2
